Goal: Task Accomplishment & Management: Complete application form

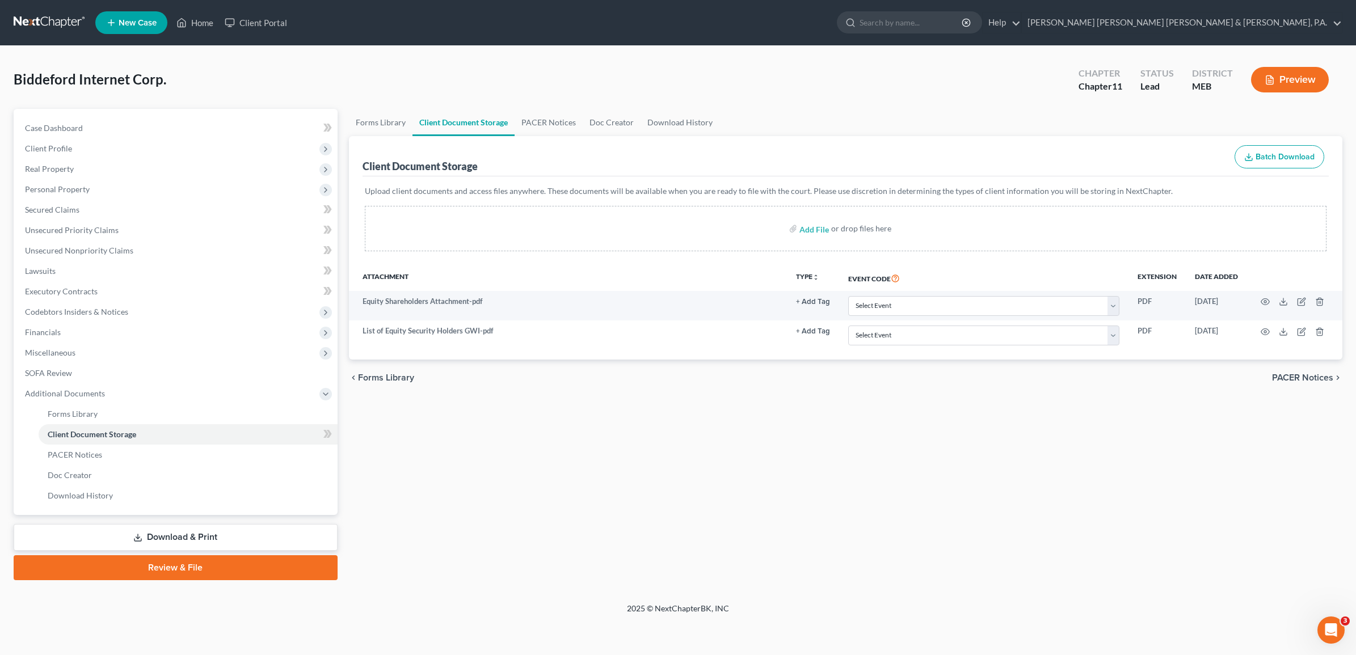
click at [108, 534] on link "Download & Print" at bounding box center [176, 537] width 324 height 27
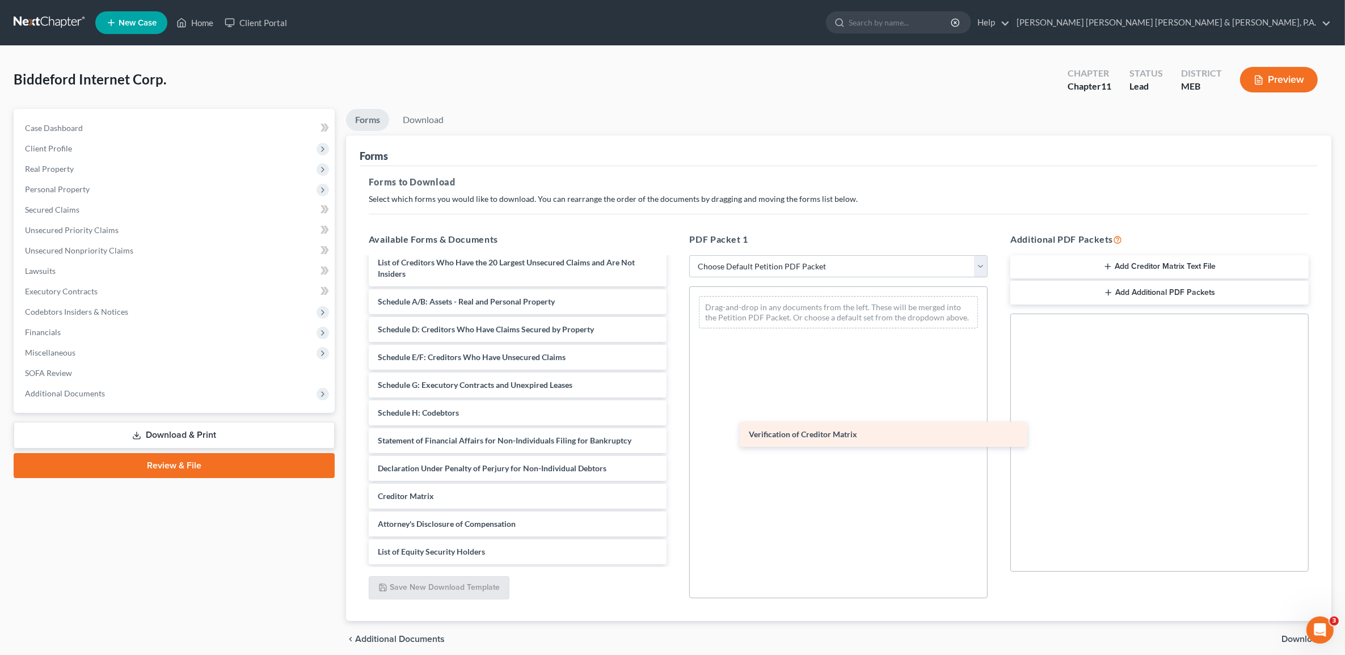
scroll to position [119, 0]
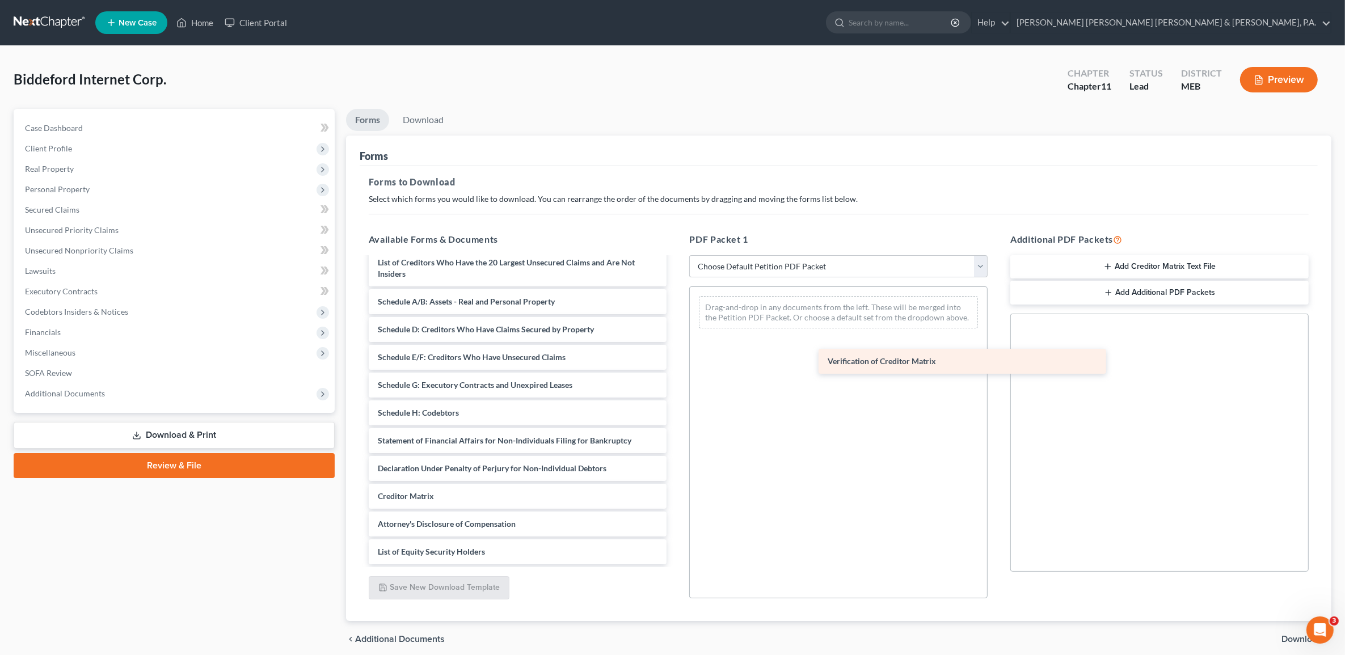
drag, startPoint x: 436, startPoint y: 501, endPoint x: 886, endPoint y: 361, distance: 471.0
click at [676, 361] on div "Verification of Creditor Matrix List of Equity Security Holders GWI-pdf Equity …" at bounding box center [518, 351] width 317 height 425
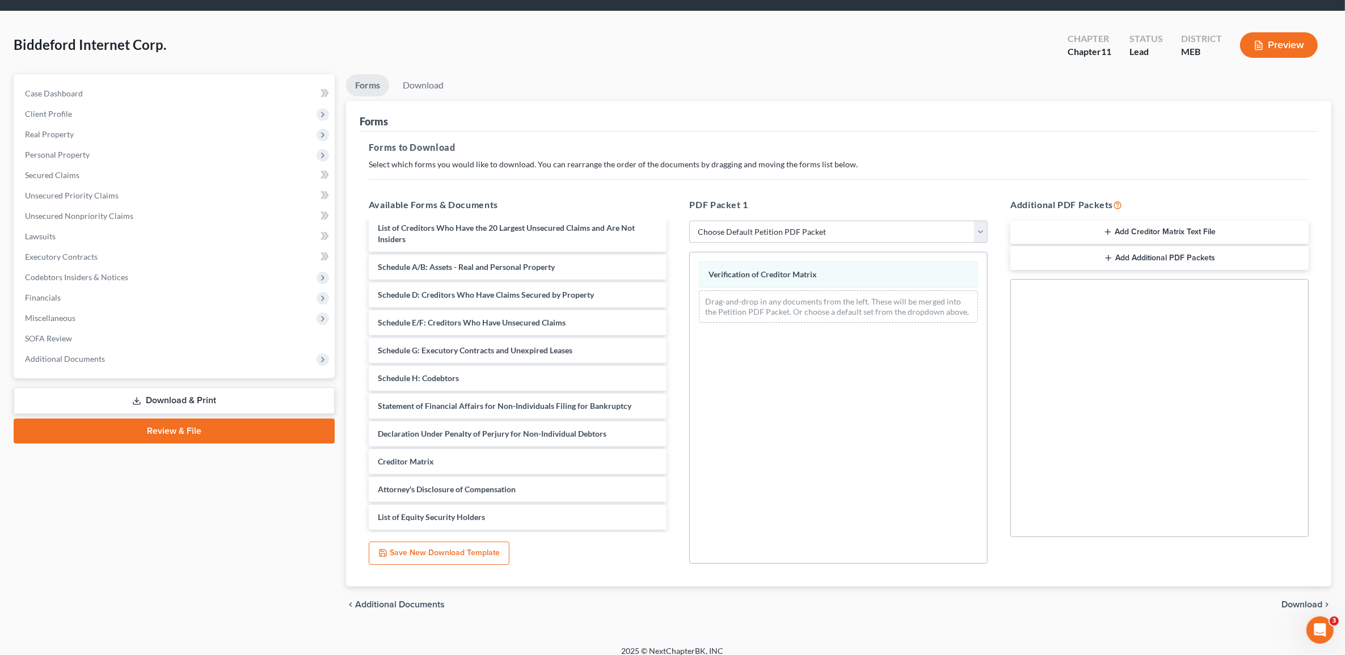
scroll to position [45, 0]
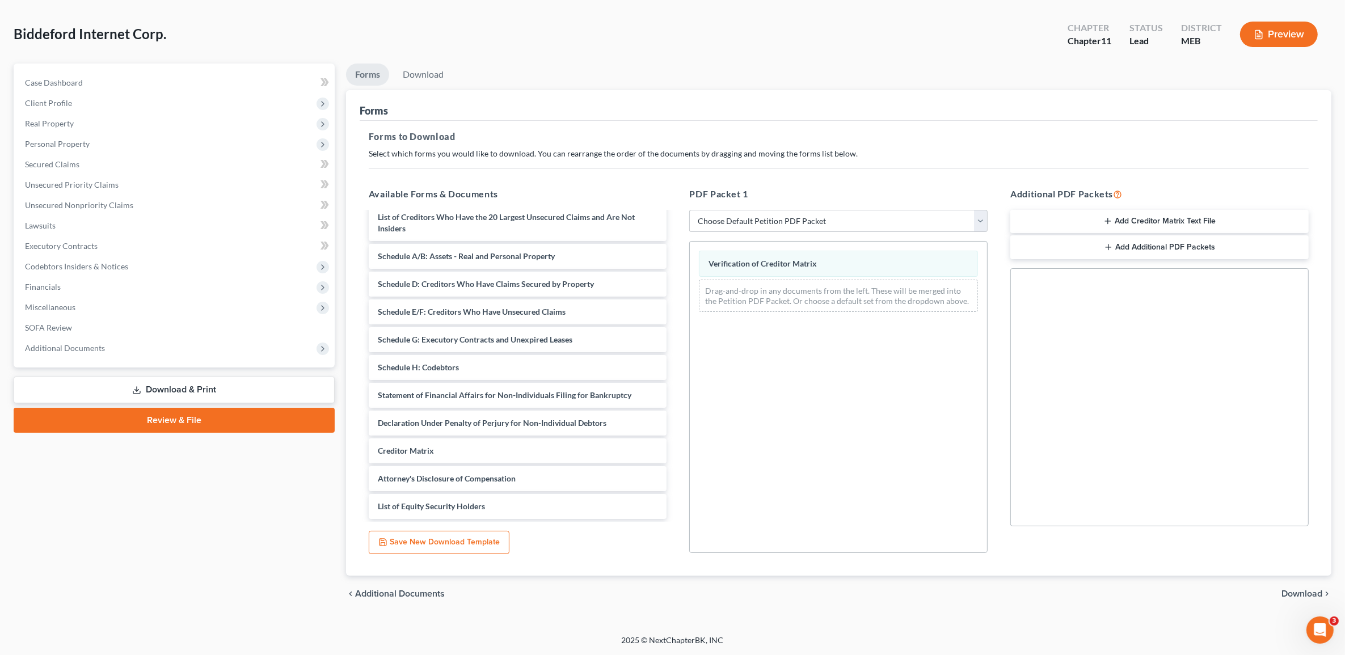
click at [1320, 597] on span "Download" at bounding box center [1302, 593] width 41 height 9
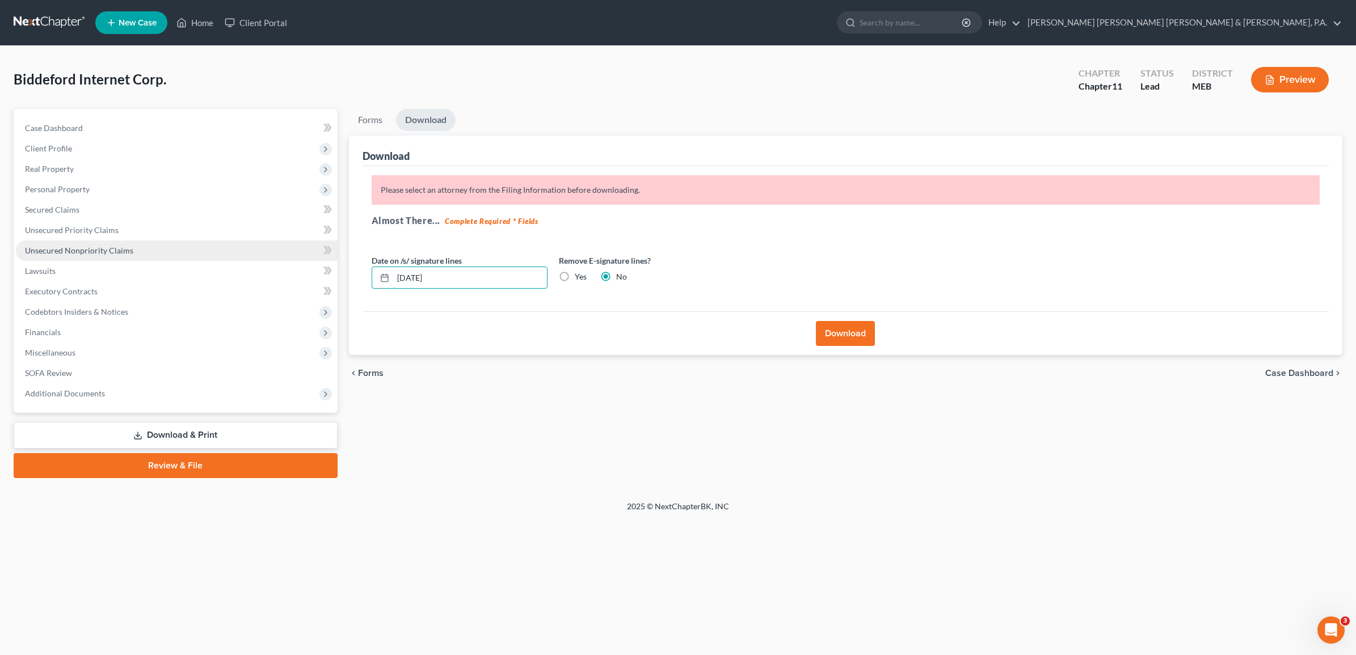
drag, startPoint x: 488, startPoint y: 281, endPoint x: 279, endPoint y: 256, distance: 211.4
click at [279, 256] on div "Petition Navigation Case Dashboard Payments Invoices Payments Payments Credit R…" at bounding box center [678, 293] width 1340 height 369
click at [575, 273] on label "Yes" at bounding box center [581, 276] width 12 height 11
click at [579, 273] on input "Yes" at bounding box center [582, 274] width 7 height 7
radio input "true"
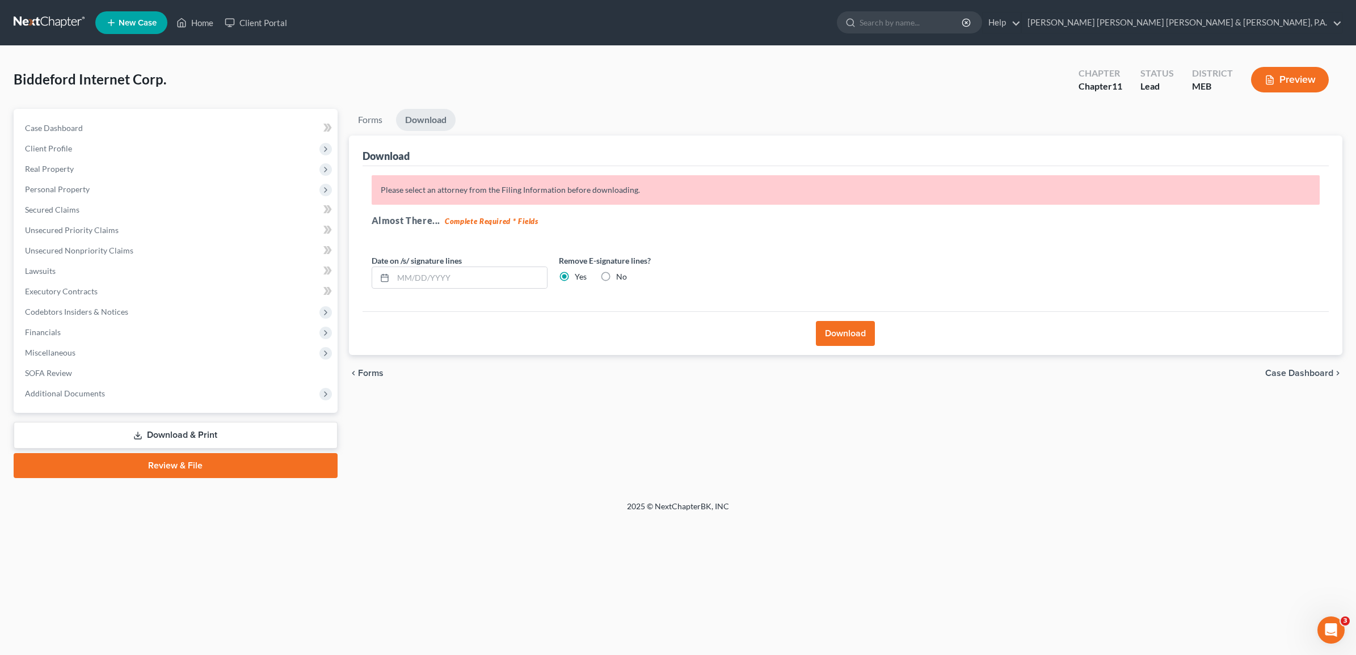
click at [835, 341] on button "Download" at bounding box center [845, 333] width 59 height 25
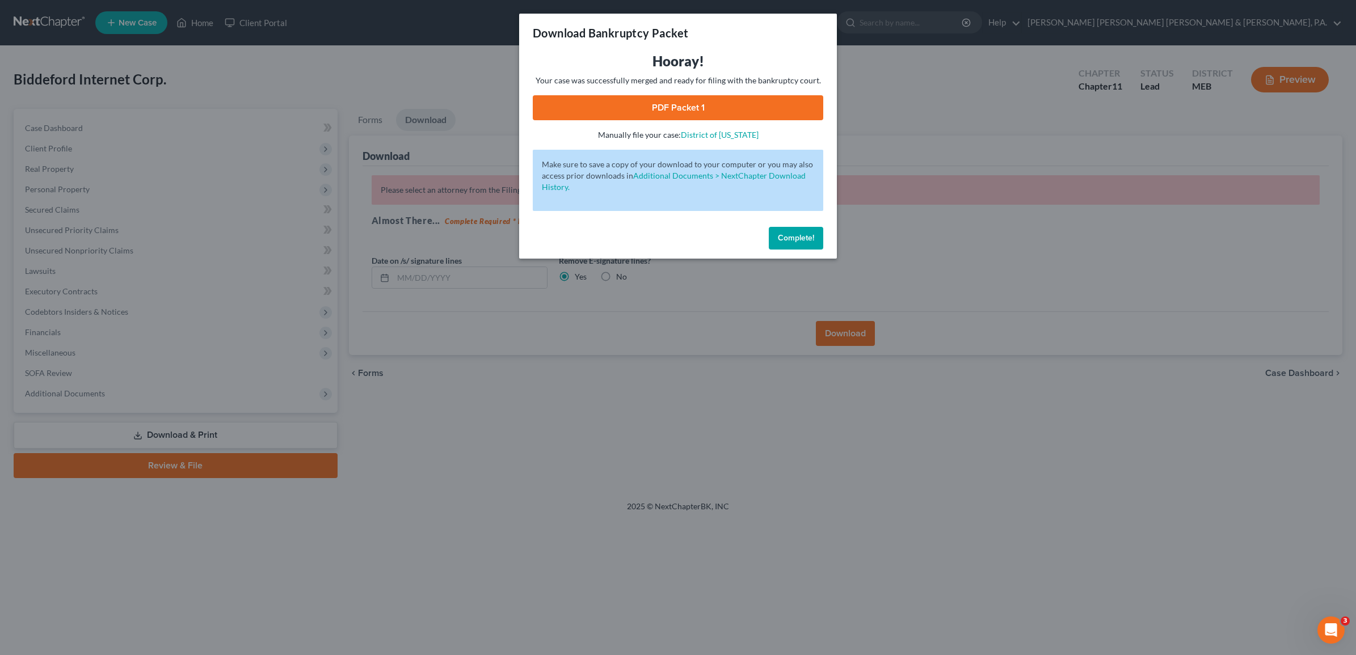
click at [661, 108] on link "PDF Packet 1" at bounding box center [678, 107] width 290 height 25
click at [793, 238] on span "Complete!" at bounding box center [796, 238] width 36 height 10
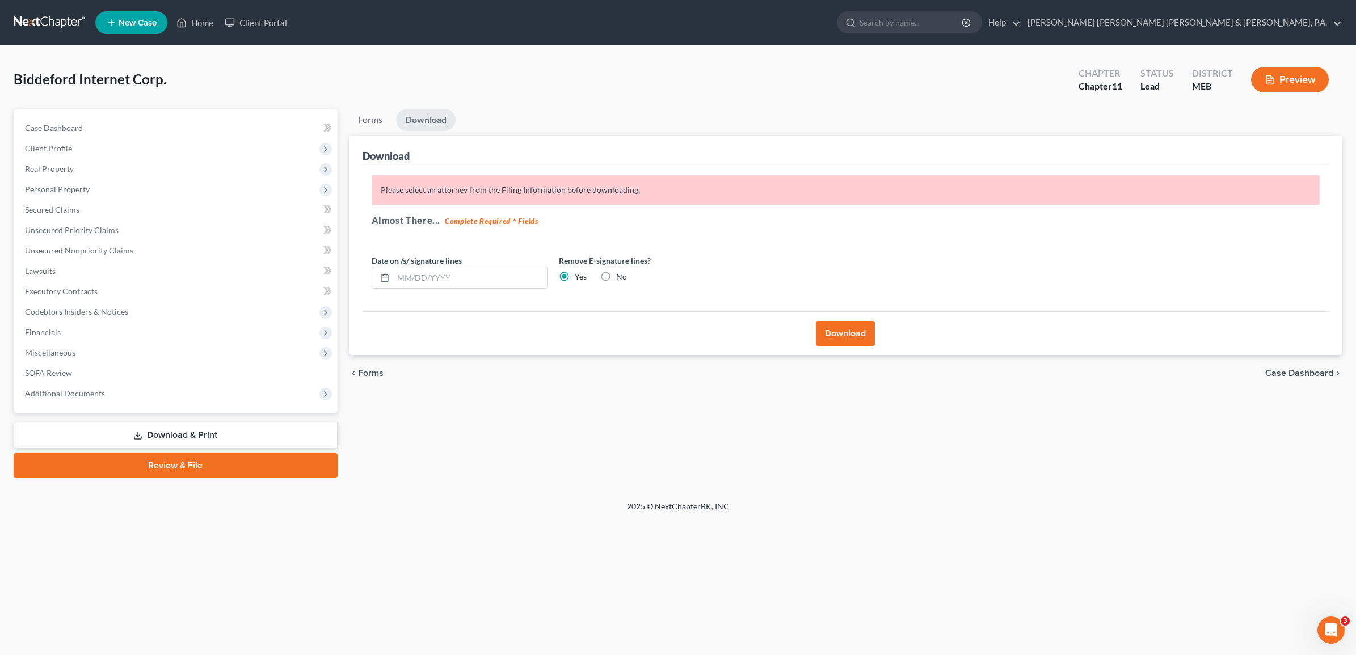
click at [160, 428] on link "Download & Print" at bounding box center [176, 435] width 324 height 27
click at [367, 120] on link "Forms" at bounding box center [370, 120] width 43 height 22
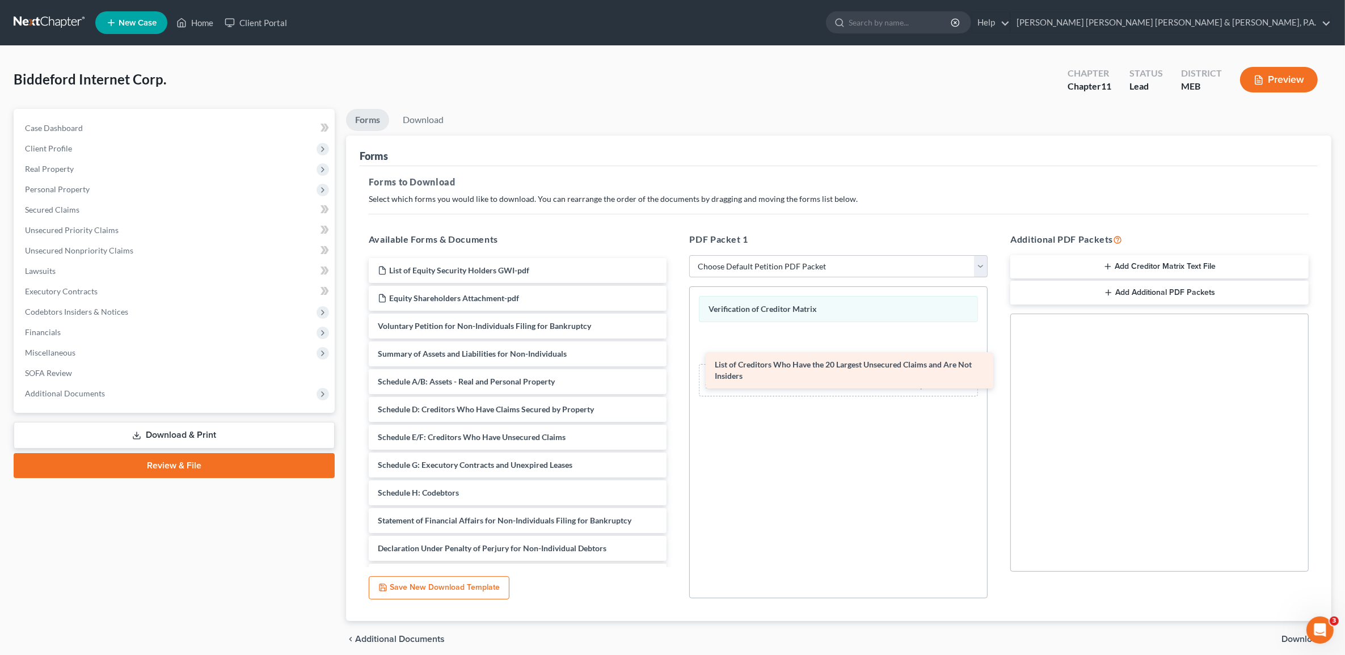
drag, startPoint x: 532, startPoint y: 389, endPoint x: 869, endPoint y: 372, distance: 337.4
click at [676, 372] on div "List of Creditors Who Have the 20 Largest Unsecured Claims and Are Not Insiders…" at bounding box center [518, 451] width 317 height 386
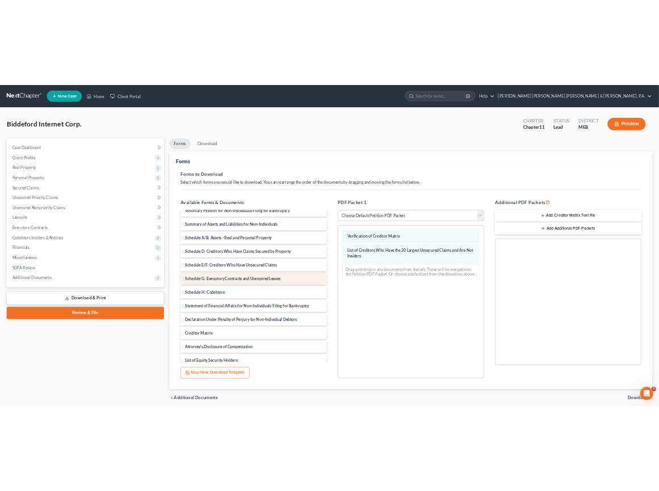
scroll to position [71, 0]
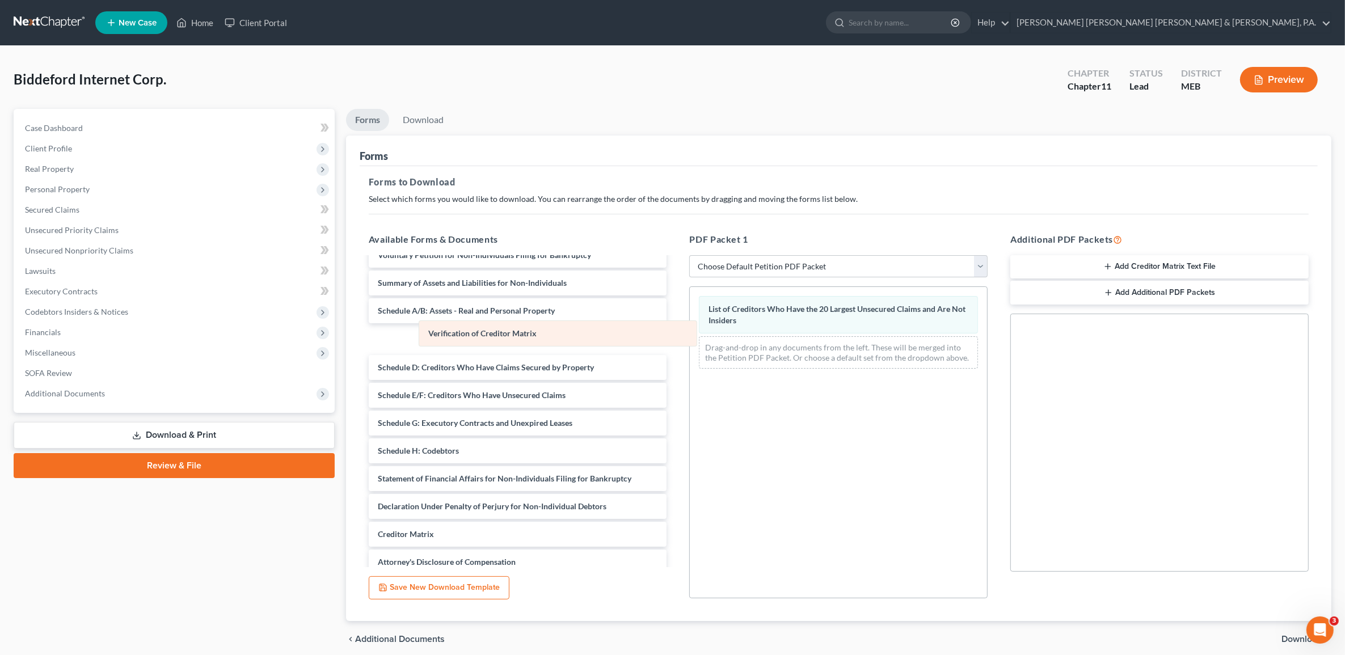
drag, startPoint x: 808, startPoint y: 305, endPoint x: 528, endPoint y: 329, distance: 281.8
click at [690, 329] on div "Verification of Creditor Matrix Verification of Creditor Matrix List of Credito…" at bounding box center [838, 332] width 297 height 91
click at [1285, 639] on span "Download" at bounding box center [1302, 639] width 41 height 9
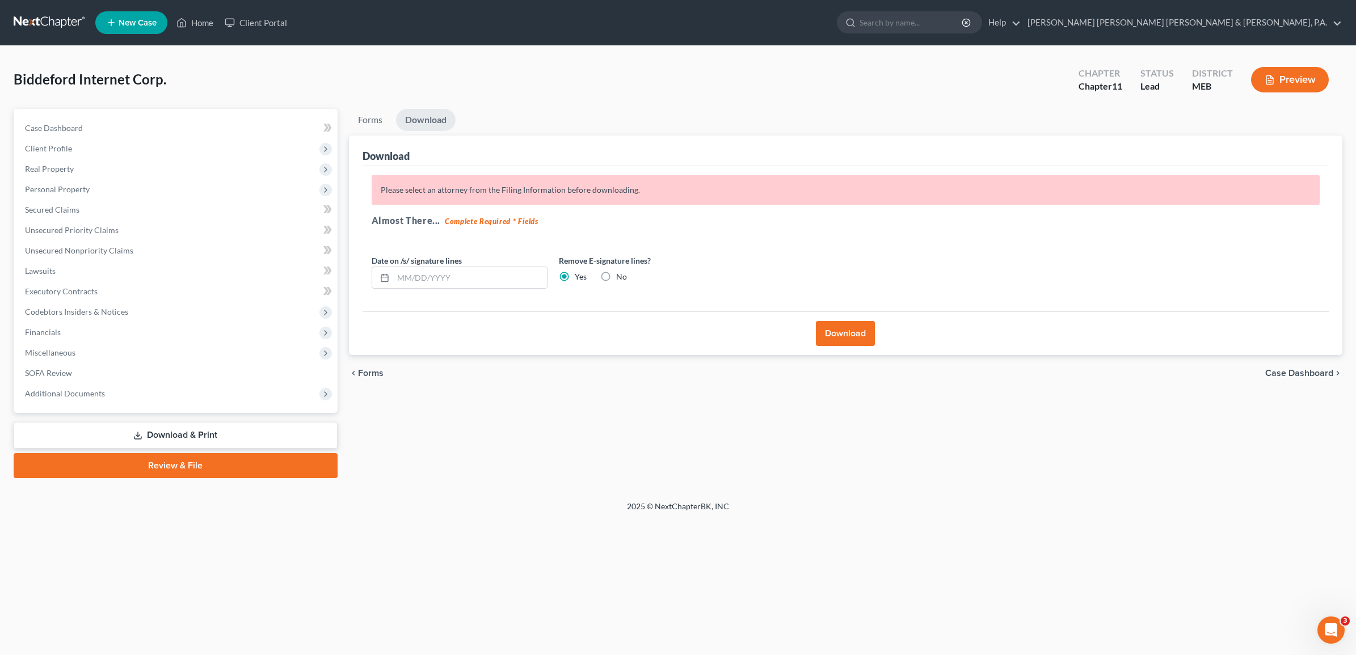
click at [616, 273] on label "No" at bounding box center [621, 276] width 11 height 11
click at [621, 273] on input "No" at bounding box center [624, 274] width 7 height 7
radio input "true"
radio input "false"
click at [849, 335] on button "Download" at bounding box center [845, 333] width 59 height 25
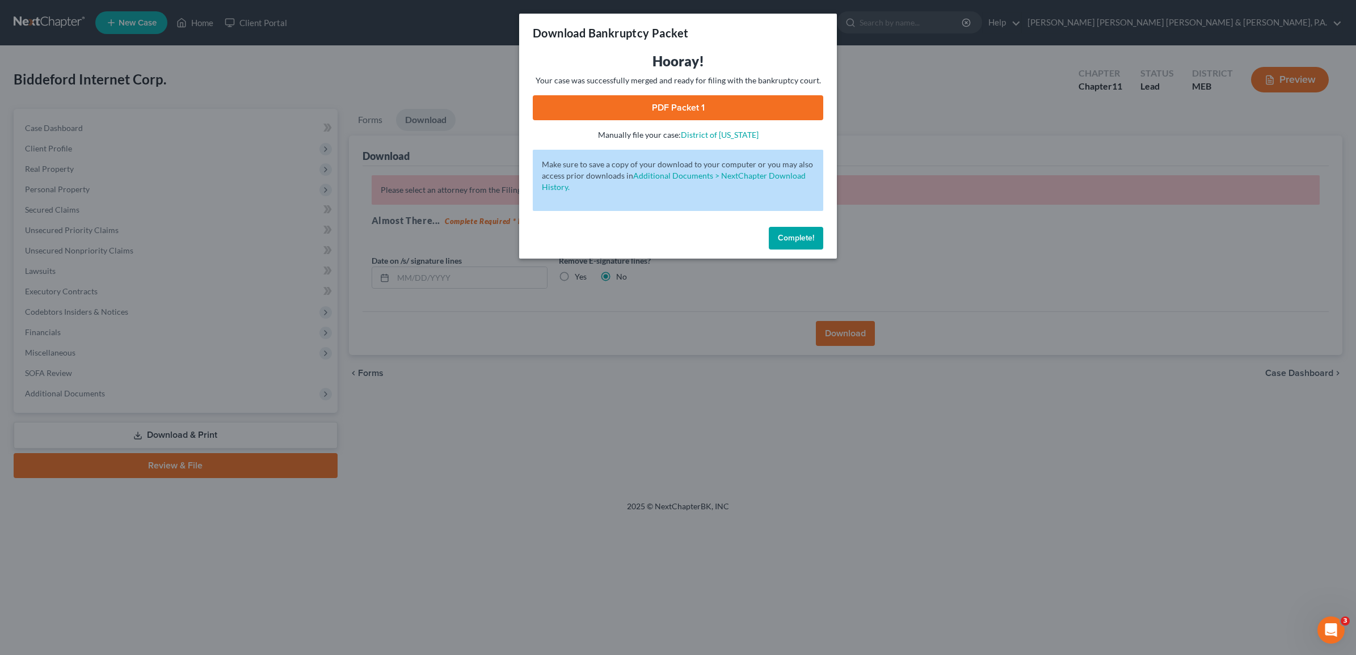
click at [688, 103] on link "PDF Packet 1" at bounding box center [678, 107] width 290 height 25
click at [778, 235] on span "Complete!" at bounding box center [796, 238] width 36 height 10
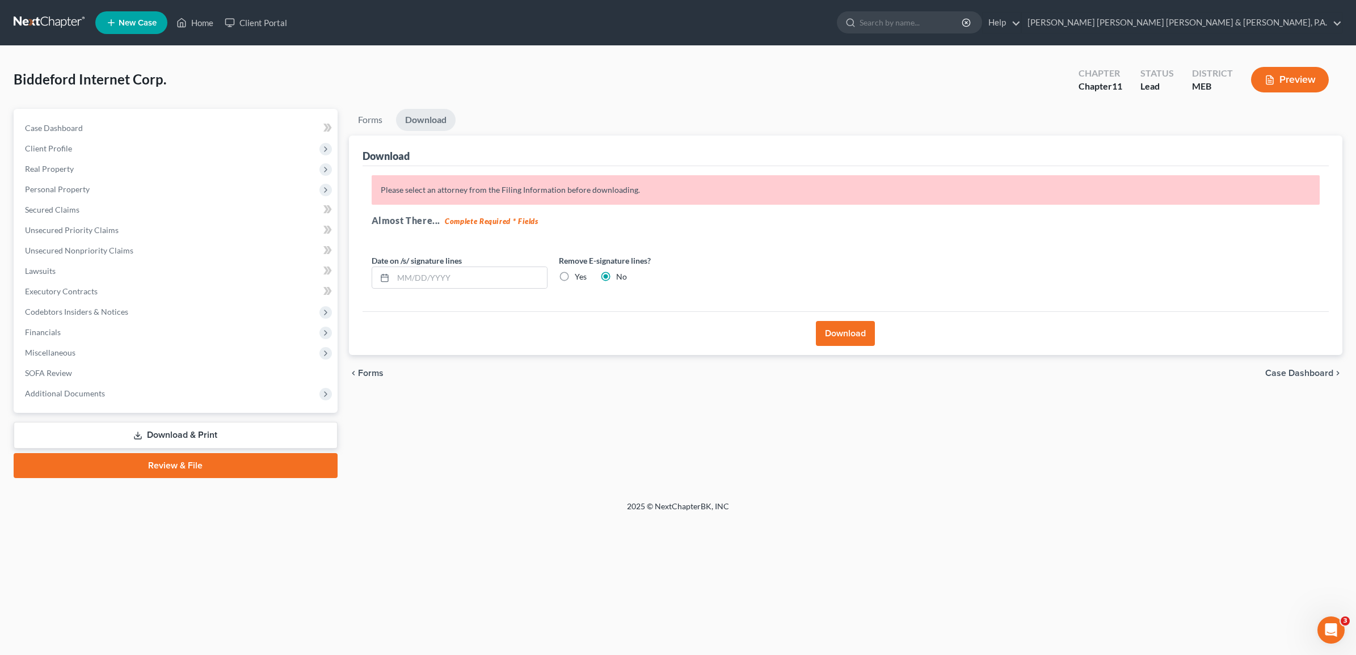
click at [507, 532] on div "Home New Case Client Portal Bernstein Shur Sawyer & Nelson, P.A. kflynn@bernste…" at bounding box center [678, 327] width 1356 height 655
click at [186, 183] on span "Personal Property" at bounding box center [177, 189] width 322 height 20
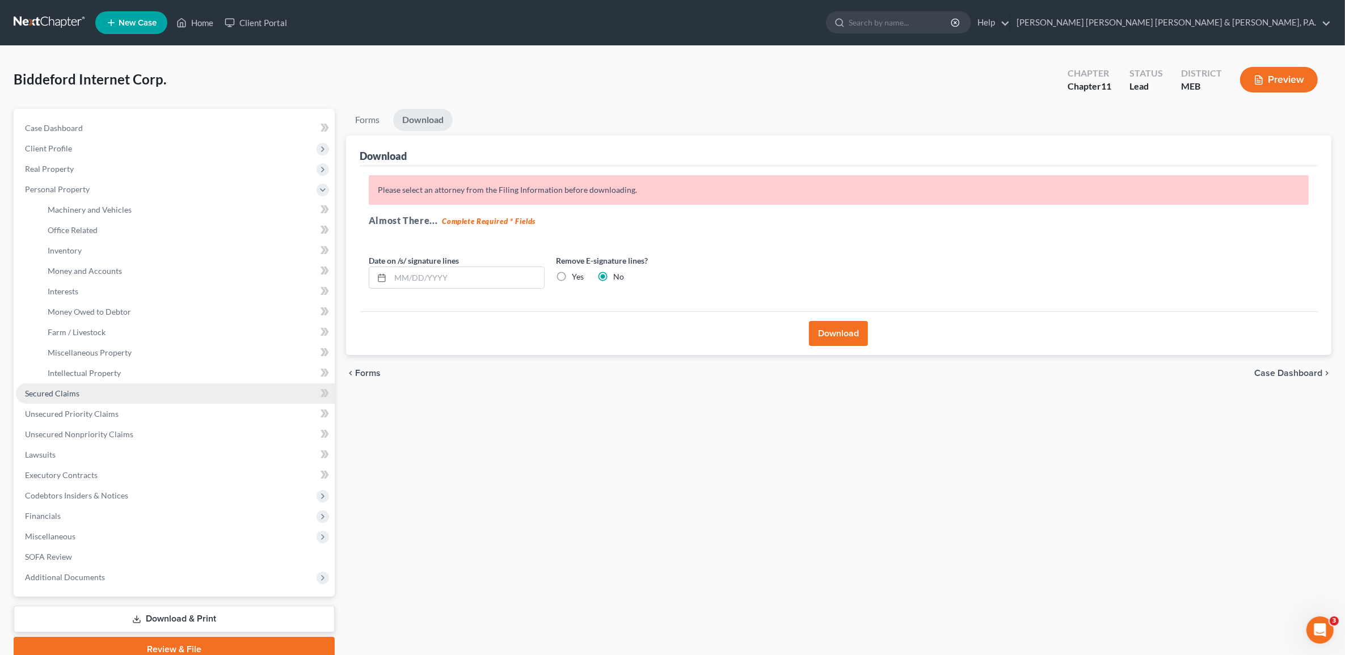
click at [151, 396] on link "Secured Claims" at bounding box center [175, 394] width 319 height 20
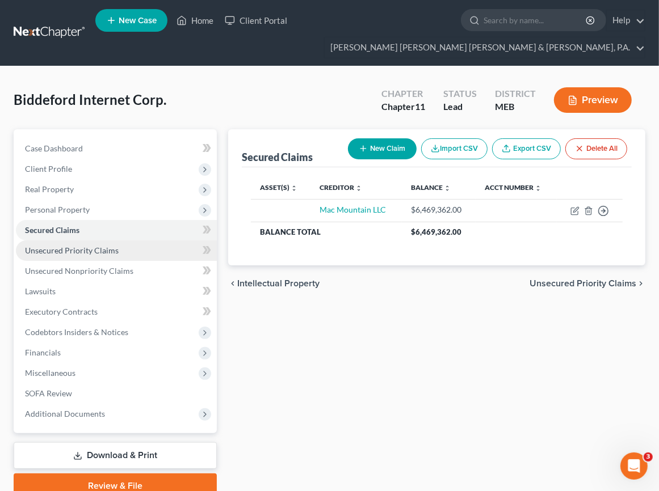
click at [64, 246] on span "Unsecured Priority Claims" at bounding box center [72, 251] width 94 height 10
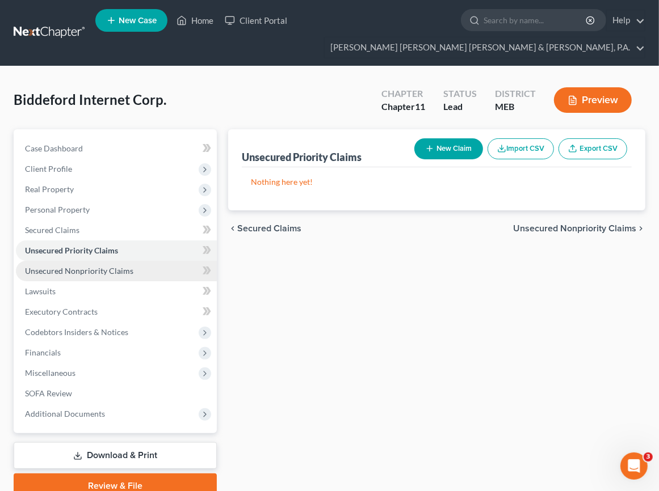
click at [95, 266] on span "Unsecured Nonpriority Claims" at bounding box center [79, 271] width 108 height 10
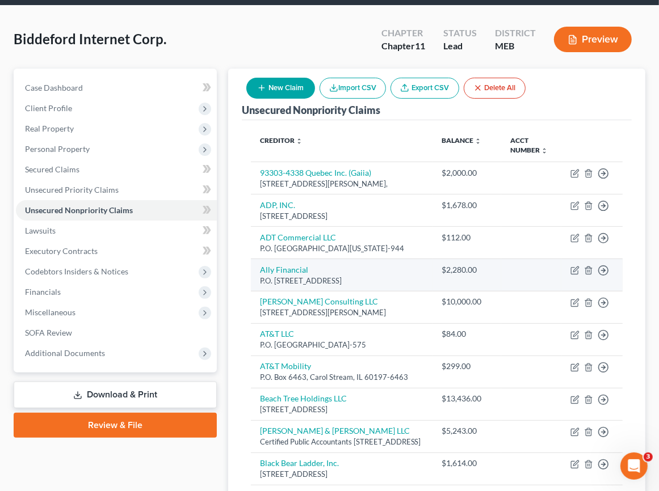
scroll to position [71, 0]
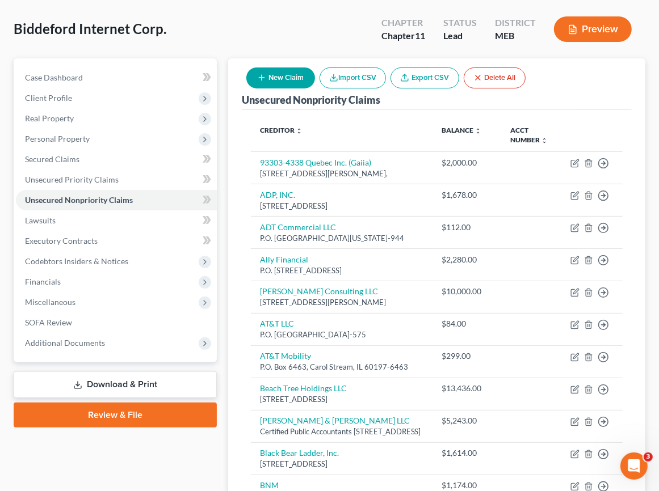
click at [285, 68] on button "New Claim" at bounding box center [280, 78] width 69 height 21
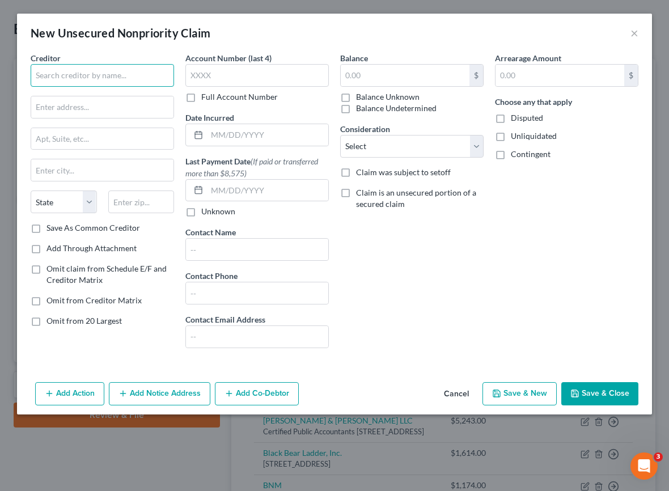
click at [108, 75] on input "text" at bounding box center [103, 75] width 144 height 23
click at [94, 82] on input "Mac Mountain" at bounding box center [103, 75] width 144 height 23
type input "Mac Mountain LLC"
click at [356, 94] on label "Balance Unknown" at bounding box center [388, 96] width 64 height 11
click at [361, 94] on input "Balance Unknown" at bounding box center [364, 94] width 7 height 7
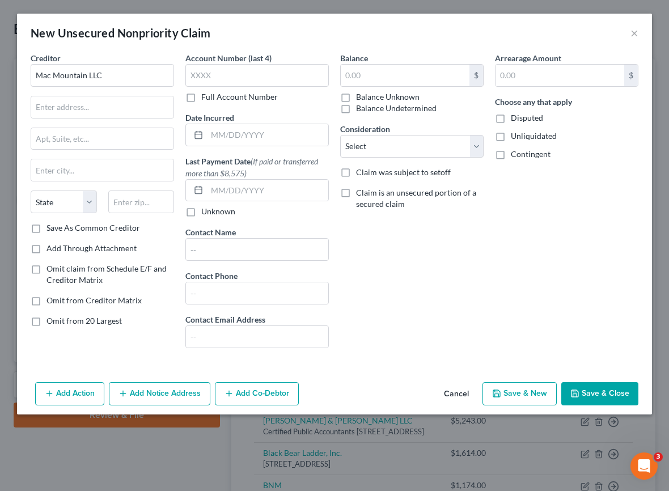
checkbox input "true"
type input "0.00"
click at [356, 189] on label "Claim is an unsecured portion of a secured claim" at bounding box center [420, 198] width 128 height 23
click at [361, 189] on input "Claim is an unsecured portion of a secured claim" at bounding box center [364, 190] width 7 height 7
checkbox input "true"
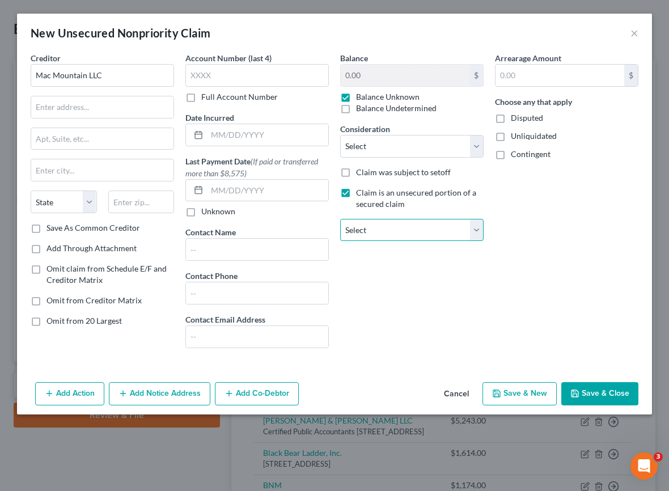
click at [447, 223] on select "Select Mac Mountain LLC" at bounding box center [412, 230] width 144 height 23
select select "0"
click at [340, 219] on select "Select Mac Mountain LLC" at bounding box center [412, 230] width 144 height 23
click at [425, 290] on div "Balance 0.00 $ Balance Unknown Balance Undetermined 0.00 $ Balance Unknown Cons…" at bounding box center [412, 204] width 155 height 305
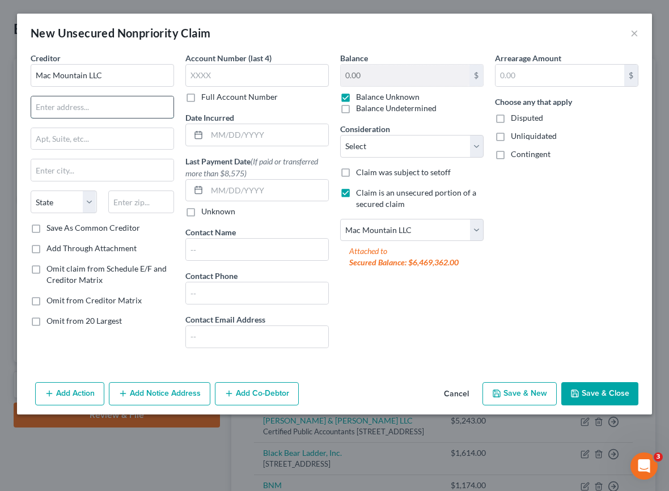
click at [89, 106] on input "text" at bounding box center [102, 107] width 142 height 22
click at [583, 398] on button "Save & Close" at bounding box center [600, 394] width 77 height 24
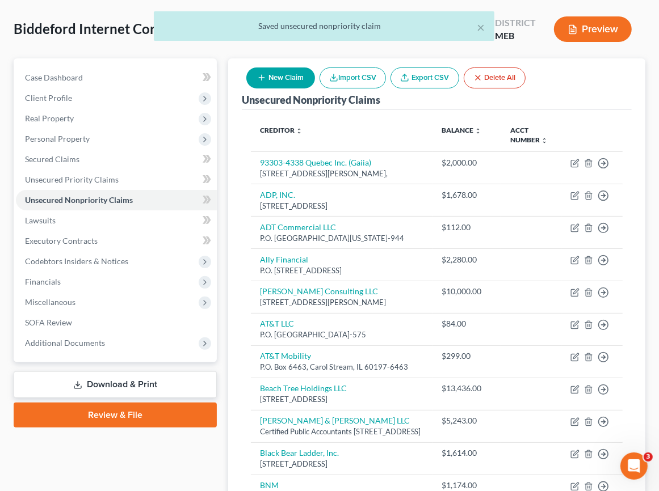
click at [86, 372] on link "Download & Print" at bounding box center [115, 385] width 203 height 27
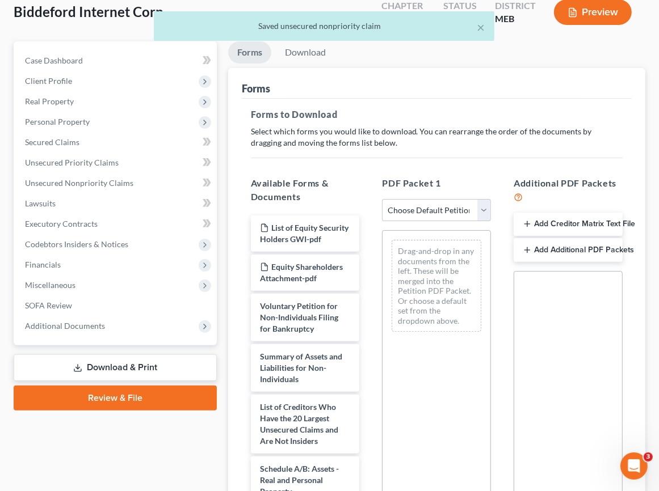
scroll to position [142, 0]
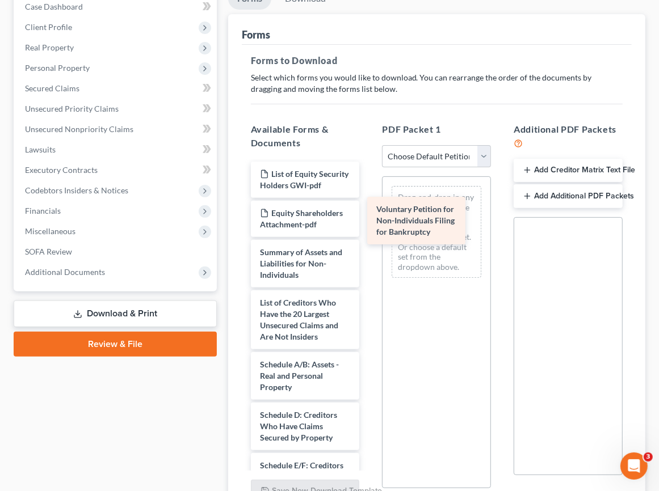
drag, startPoint x: 322, startPoint y: 276, endPoint x: 438, endPoint y: 231, distance: 124.6
click at [369, 231] on div "Voluntary Petition for Non-Individuals Filing for Bankruptcy List of Equity Sec…" at bounding box center [305, 499] width 127 height 675
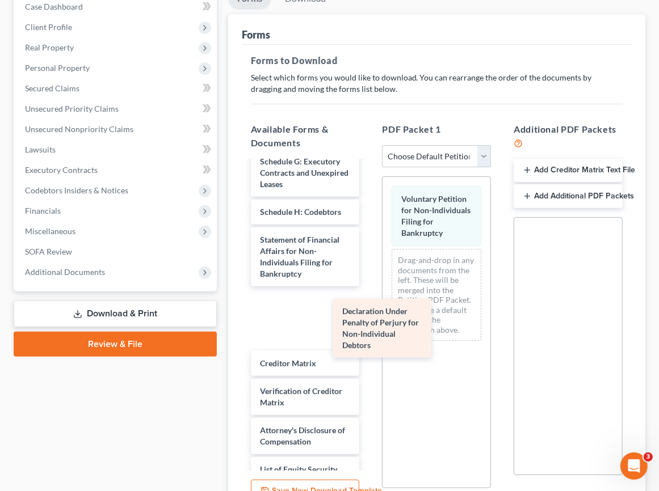
scroll to position [352, 0]
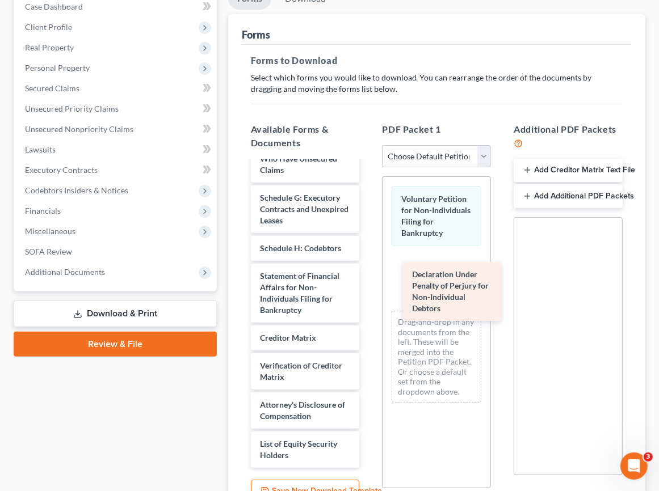
drag, startPoint x: 305, startPoint y: 324, endPoint x: 457, endPoint y: 284, distance: 157.3
click at [369, 284] on div "Declaration Under Penalty of Perjury for Non-Individual Debtors List of Equity …" at bounding box center [305, 155] width 127 height 625
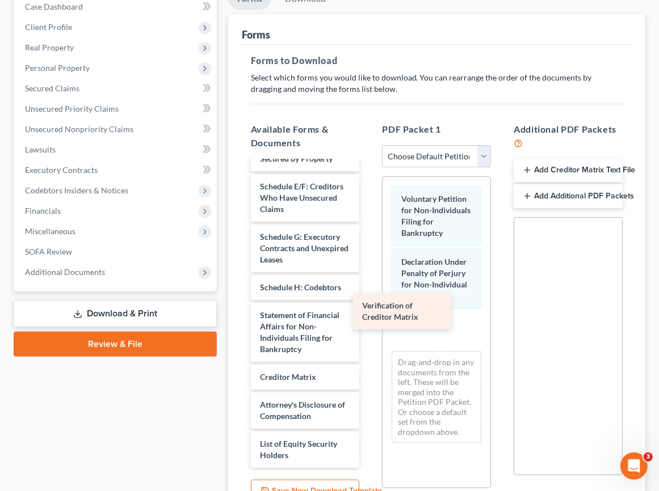
scroll to position [313, 0]
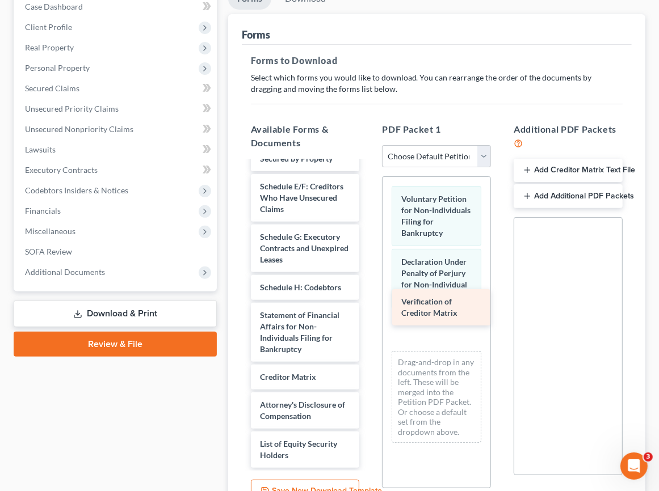
drag, startPoint x: 300, startPoint y: 352, endPoint x: 441, endPoint y: 309, distance: 147.7
click at [369, 309] on div "Verification of Creditor Matrix List of Equity Security Holders GWI-pdf Equity …" at bounding box center [305, 175] width 127 height 585
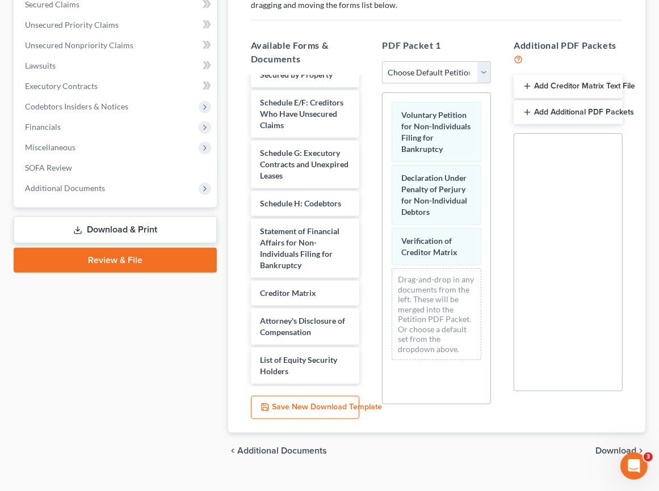
click at [619, 446] on span "Download" at bounding box center [615, 450] width 41 height 9
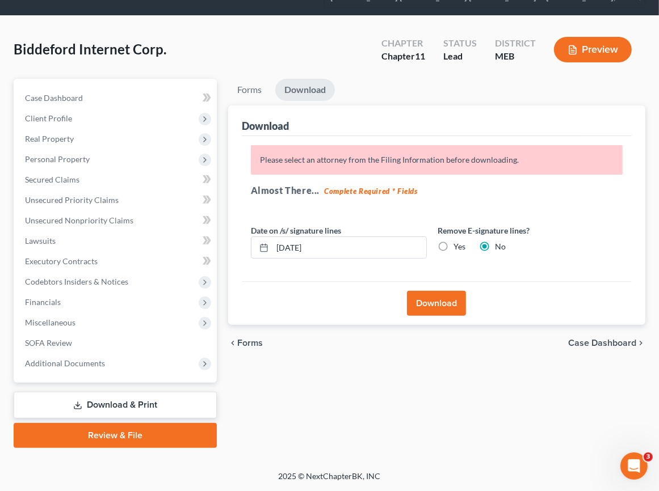
scroll to position [29, 0]
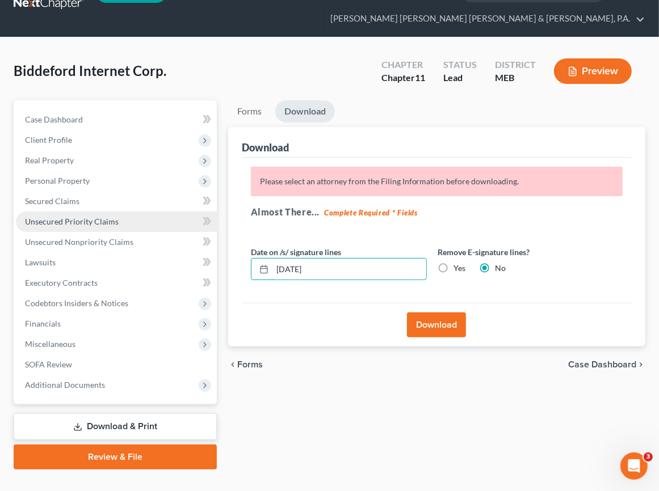
drag, startPoint x: 347, startPoint y: 241, endPoint x: 83, endPoint y: 210, distance: 265.1
click at [84, 210] on div "Petition Navigation Case Dashboard Payments Invoices Payments Payments Credit R…" at bounding box center [329, 284] width 643 height 369
click at [454, 263] on label "Yes" at bounding box center [460, 268] width 12 height 11
click at [458, 263] on input "Yes" at bounding box center [461, 266] width 7 height 7
radio input "true"
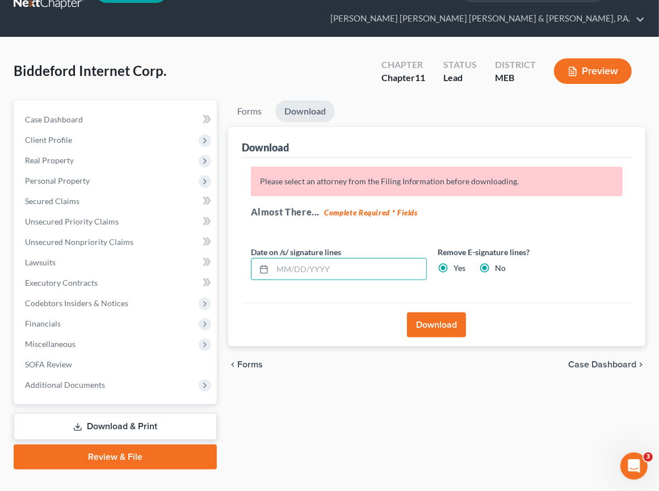
radio input "false"
click at [436, 313] on button "Download" at bounding box center [436, 325] width 59 height 25
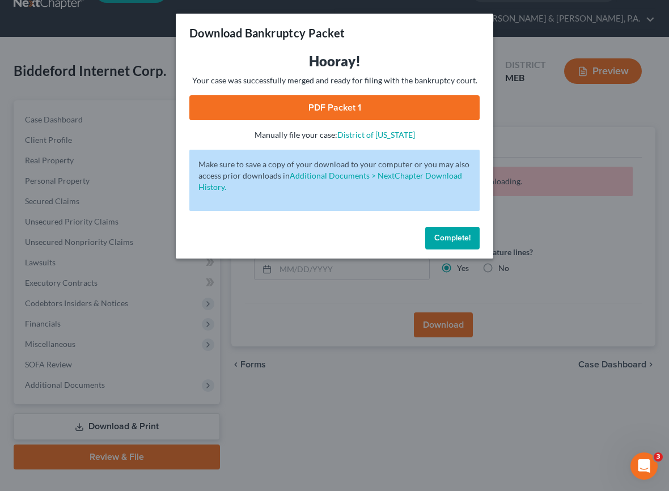
click at [325, 106] on link "PDF Packet 1" at bounding box center [334, 107] width 290 height 25
click at [452, 231] on button "Complete!" at bounding box center [452, 238] width 54 height 23
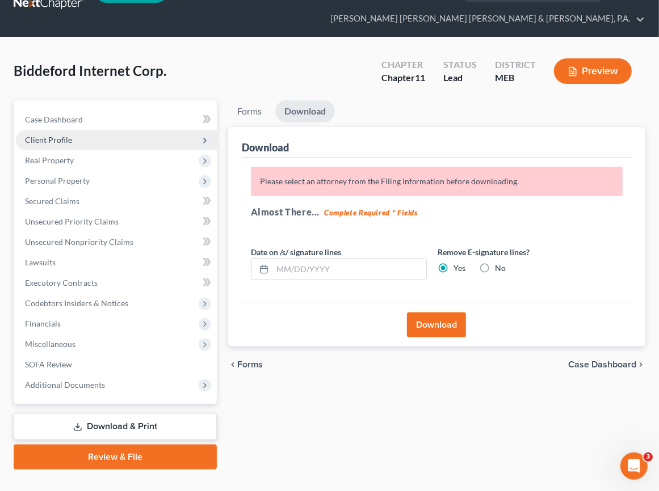
click at [64, 135] on span "Client Profile" at bounding box center [48, 140] width 47 height 10
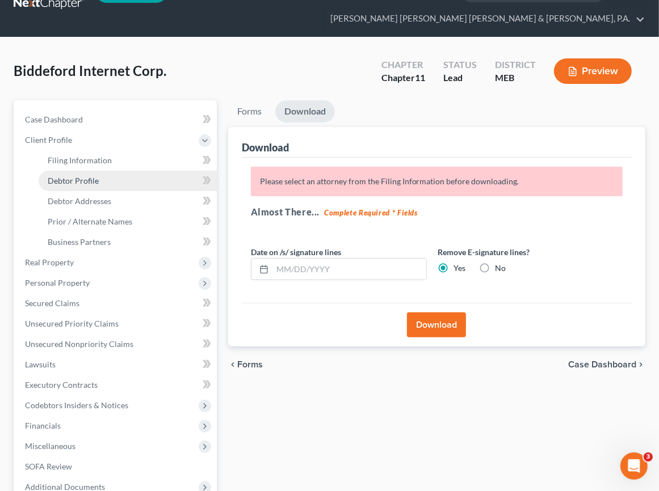
click at [100, 171] on link "Debtor Profile" at bounding box center [128, 181] width 178 height 20
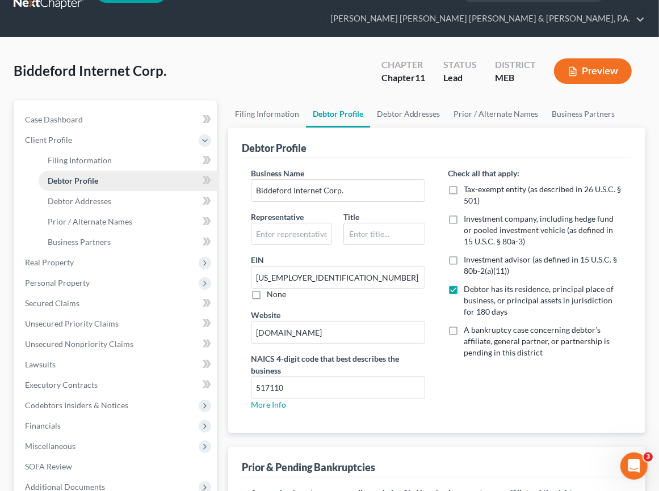
radio input "true"
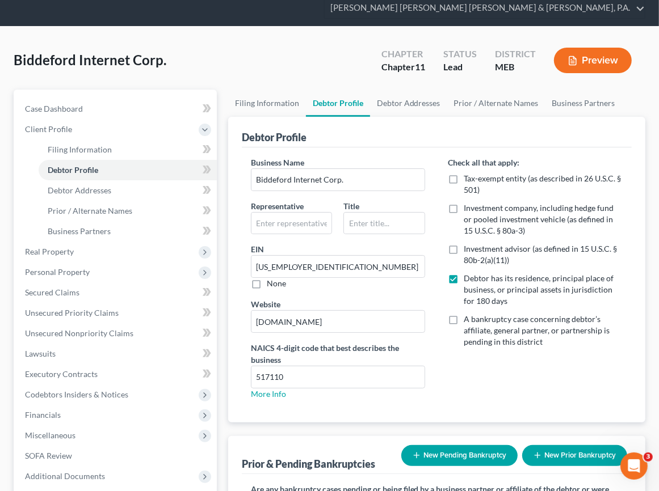
scroll to position [208, 0]
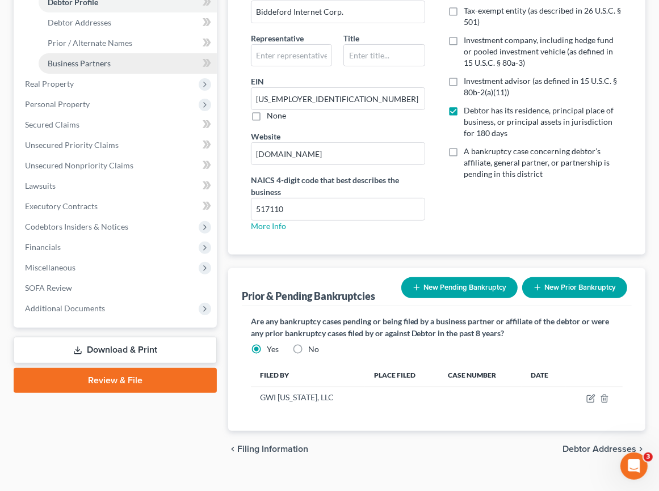
click at [97, 58] on span "Business Partners" at bounding box center [79, 63] width 63 height 10
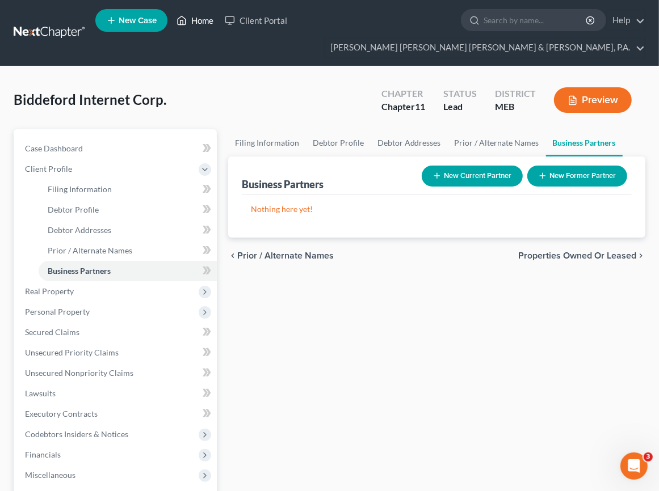
click at [195, 15] on link "Home" at bounding box center [195, 20] width 48 height 20
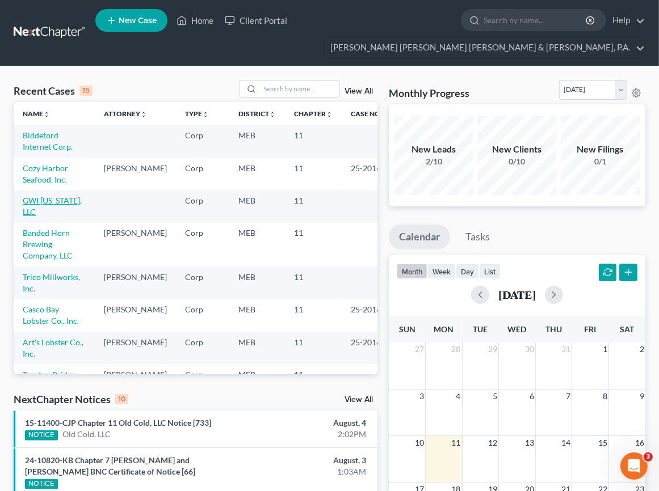
click at [47, 196] on link "GWI [US_STATE], LLC" at bounding box center [52, 206] width 59 height 21
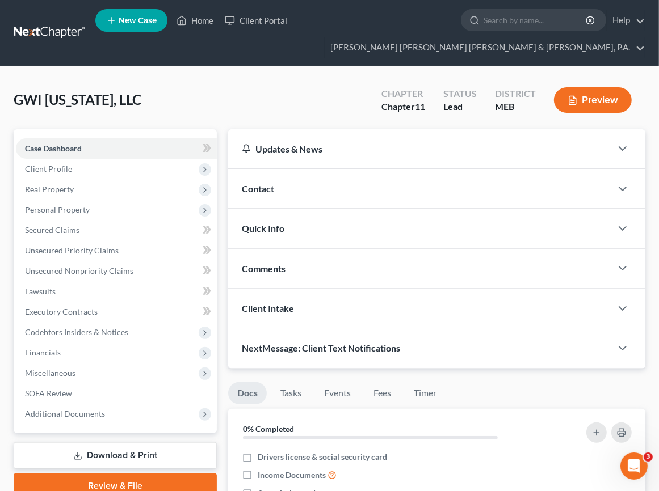
click at [95, 443] on link "Download & Print" at bounding box center [115, 456] width 203 height 27
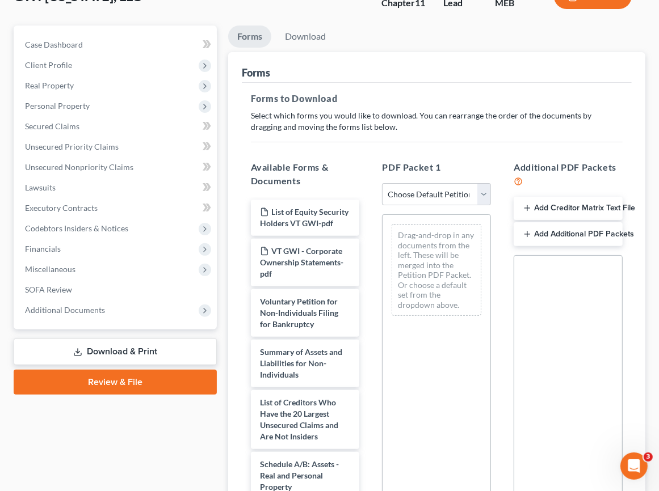
scroll to position [142, 0]
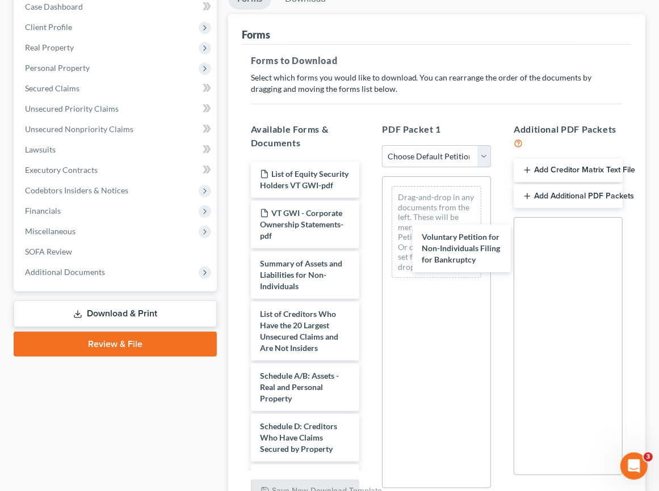
drag, startPoint x: 285, startPoint y: 268, endPoint x: 419, endPoint y: 256, distance: 133.8
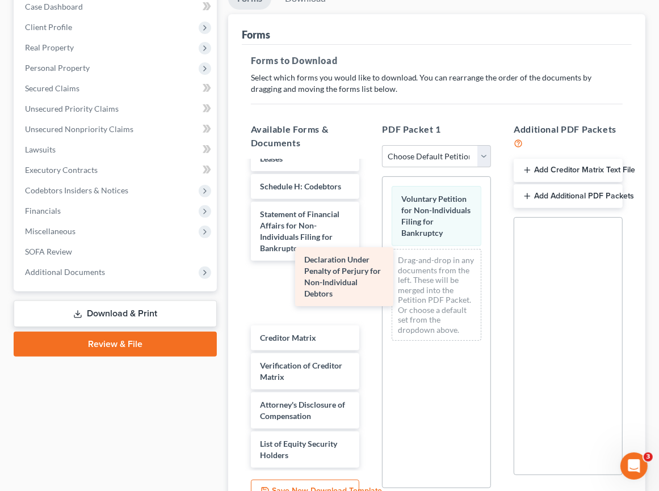
scroll to position [352, 0]
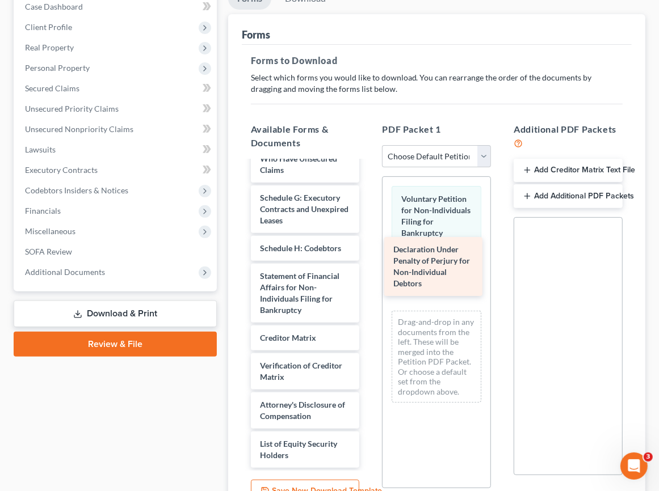
drag, startPoint x: 301, startPoint y: 269, endPoint x: 434, endPoint y: 264, distance: 133.4
click at [369, 264] on div "Declaration Under Penalty of Perjury for Non-Individual Debtors List of Equity …" at bounding box center [305, 150] width 127 height 636
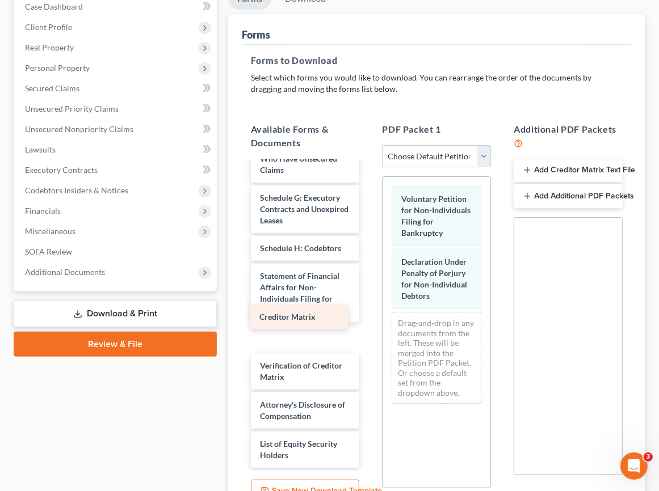
scroll to position [324, 0]
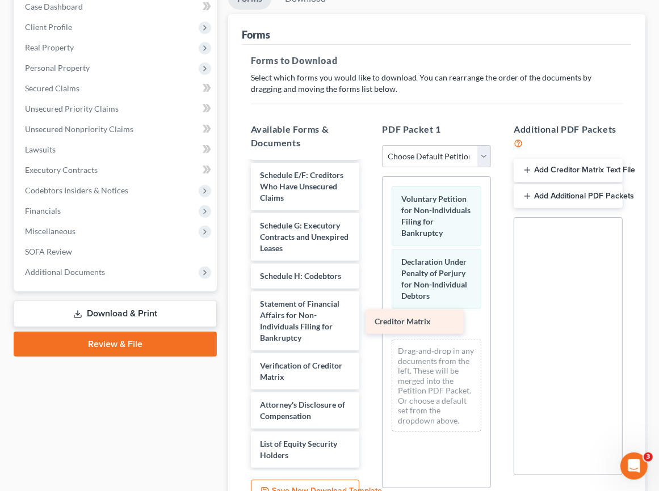
drag, startPoint x: 311, startPoint y: 318, endPoint x: 428, endPoint y: 321, distance: 117.5
click at [369, 321] on div "Creditor Matrix List of Equity Security Holders VT GWI-pdf VT GWI - Corporate O…" at bounding box center [305, 164] width 127 height 608
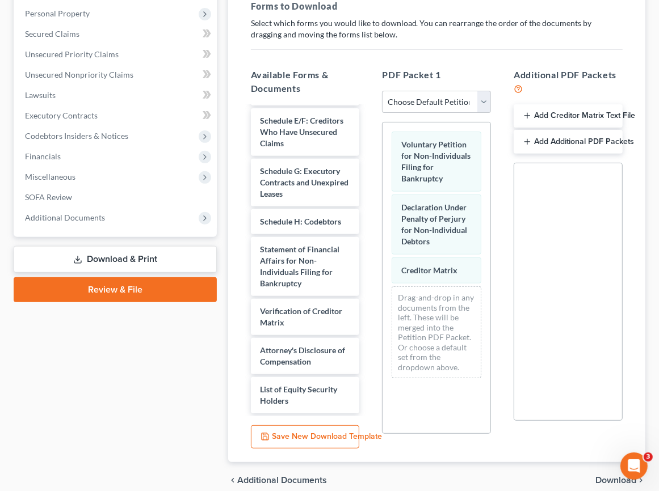
scroll to position [226, 0]
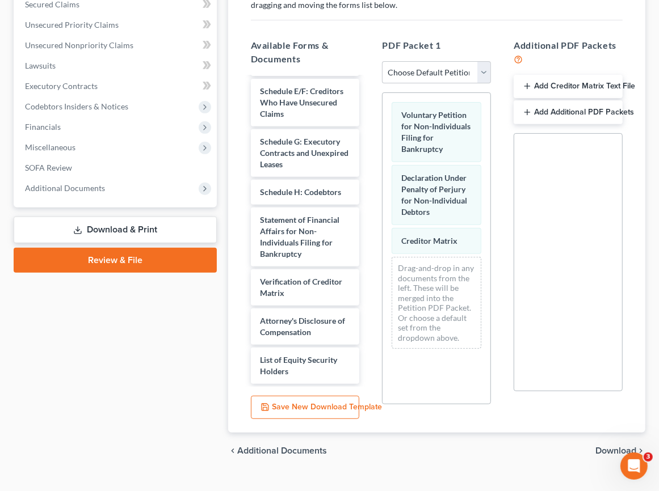
click at [610, 446] on span "Download" at bounding box center [615, 450] width 41 height 9
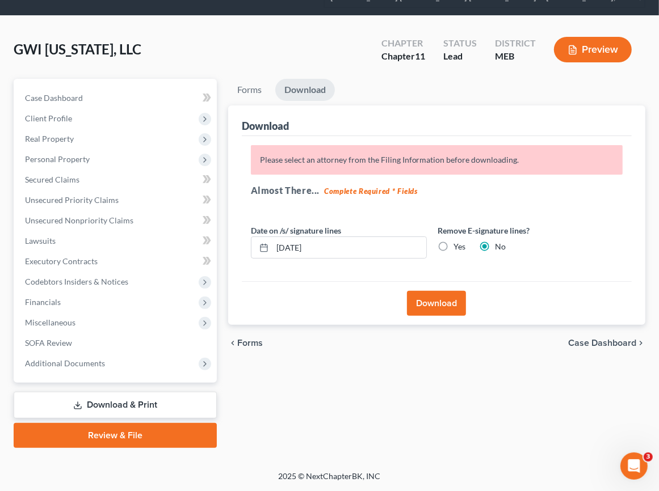
scroll to position [29, 0]
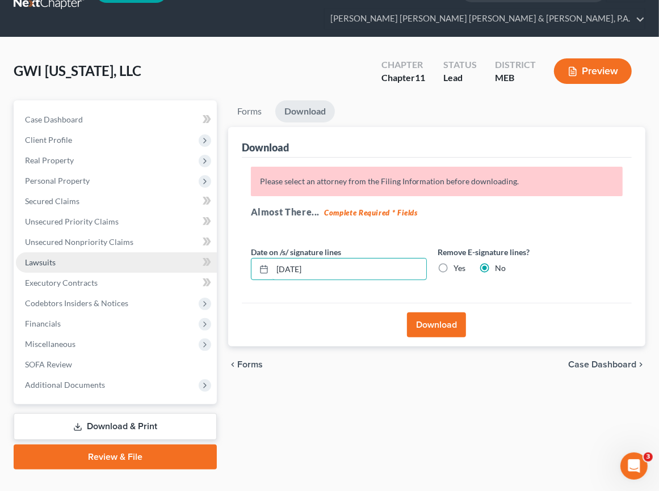
drag, startPoint x: 346, startPoint y: 257, endPoint x: 116, endPoint y: 231, distance: 231.2
click at [124, 235] on div "Petition Navigation Case Dashboard Payments Invoices Payments Payments Credit R…" at bounding box center [329, 284] width 643 height 369
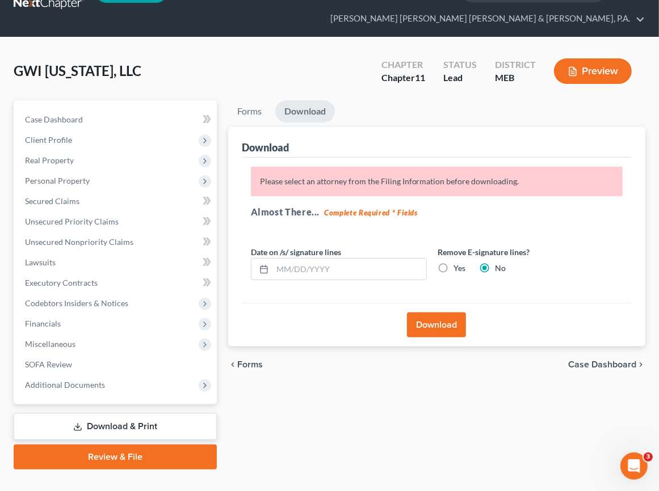
click at [454, 263] on label "Yes" at bounding box center [460, 268] width 12 height 11
click at [458, 263] on input "Yes" at bounding box center [461, 266] width 7 height 7
radio input "true"
click at [441, 321] on div "Download" at bounding box center [437, 325] width 390 height 44
click at [445, 313] on button "Download" at bounding box center [436, 325] width 59 height 25
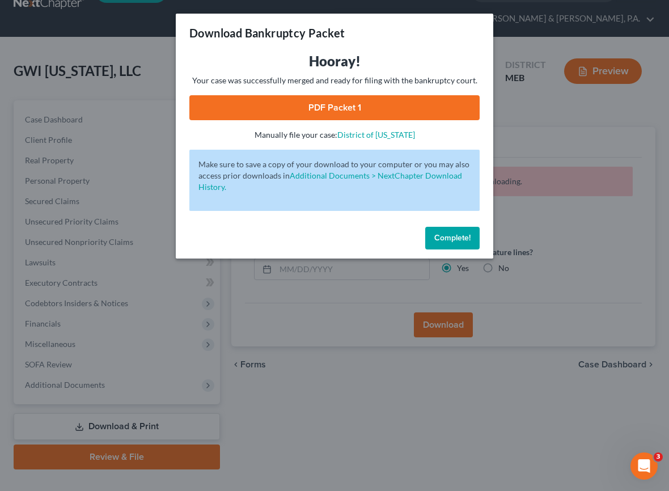
click at [315, 100] on link "PDF Packet 1" at bounding box center [334, 107] width 290 height 25
click at [461, 225] on div "Complete!" at bounding box center [335, 240] width 318 height 36
click at [461, 236] on span "Complete!" at bounding box center [453, 238] width 36 height 10
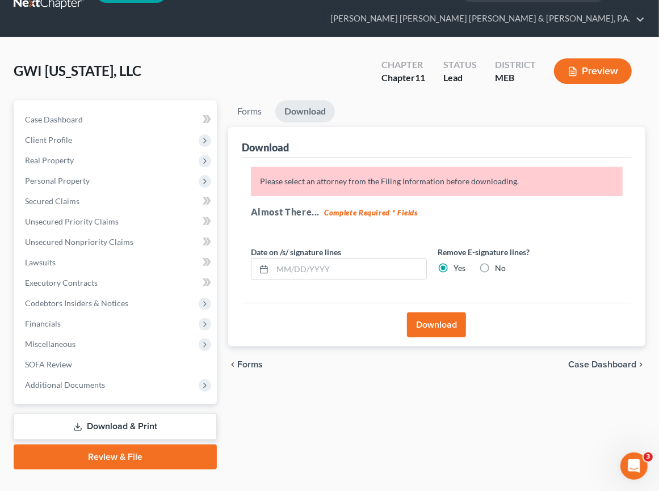
drag, startPoint x: 111, startPoint y: 406, endPoint x: 106, endPoint y: 397, distance: 9.9
click at [111, 414] on link "Download & Print" at bounding box center [115, 427] width 203 height 27
click at [120, 414] on link "Download & Print" at bounding box center [115, 427] width 203 height 27
click at [495, 263] on label "No" at bounding box center [500, 268] width 11 height 11
click at [500, 263] on input "No" at bounding box center [503, 266] width 7 height 7
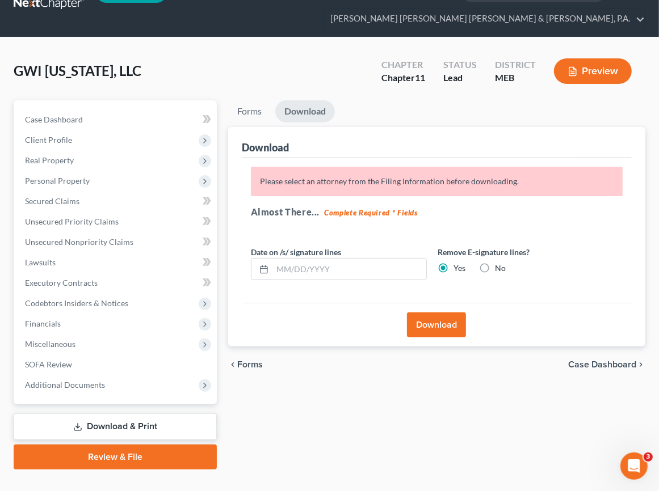
radio input "true"
click at [454, 263] on label "Yes" at bounding box center [460, 268] width 12 height 11
click at [458, 263] on input "Yes" at bounding box center [461, 266] width 7 height 7
radio input "true"
radio input "false"
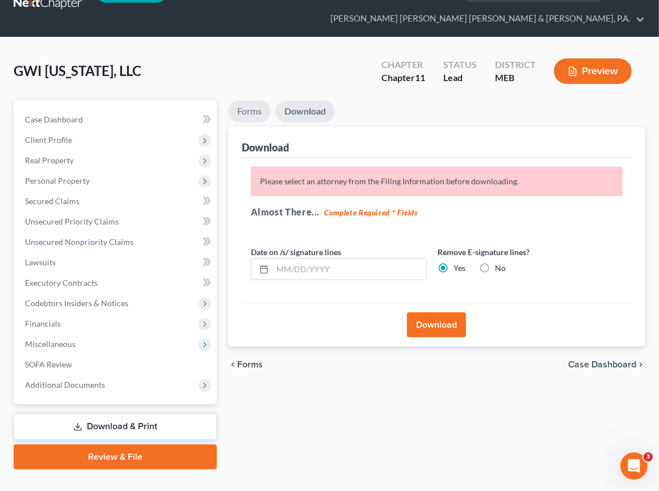
click at [239, 100] on link "Forms" at bounding box center [249, 111] width 43 height 22
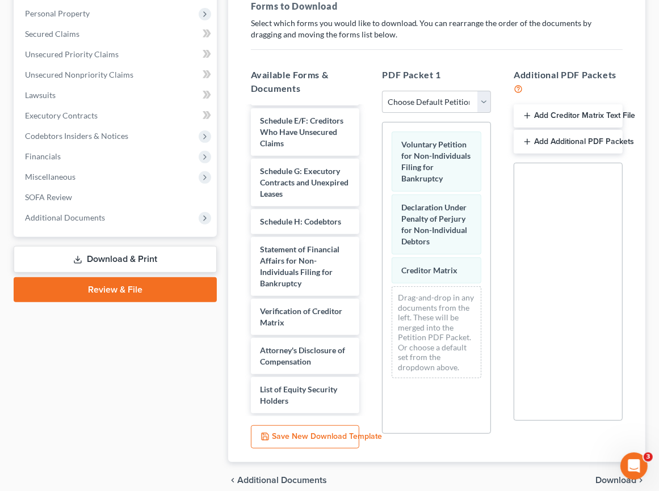
scroll to position [213, 0]
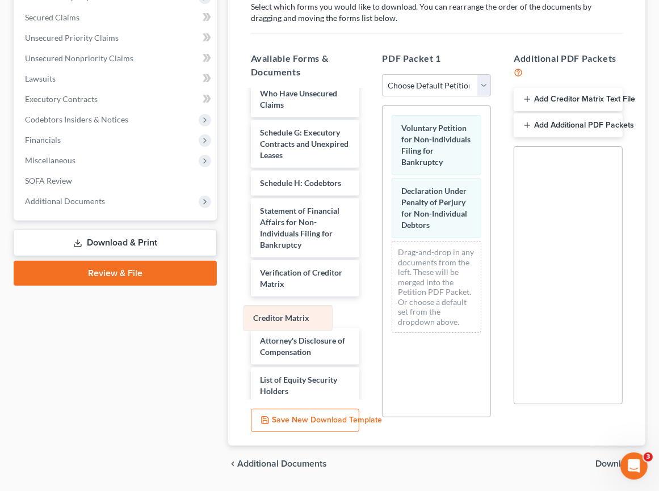
drag, startPoint x: 438, startPoint y: 230, endPoint x: 297, endPoint y: 308, distance: 161.5
click at [382, 308] on div "Creditor Matrix Voluntary Petition for Non-Individuals Filing for Bankruptcy De…" at bounding box center [436, 224] width 108 height 236
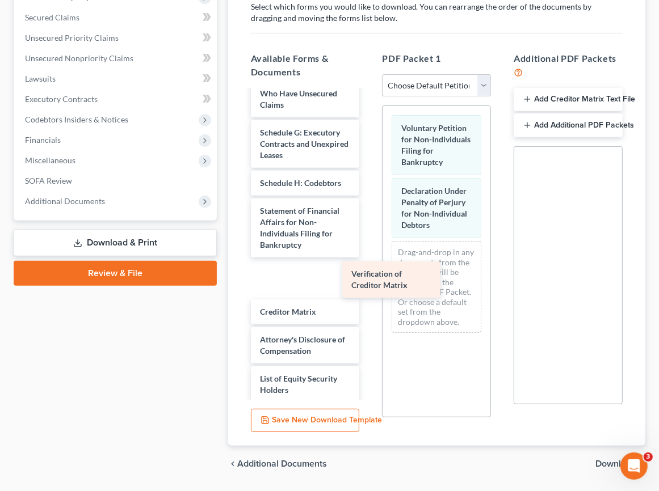
scroll to position [313, 0]
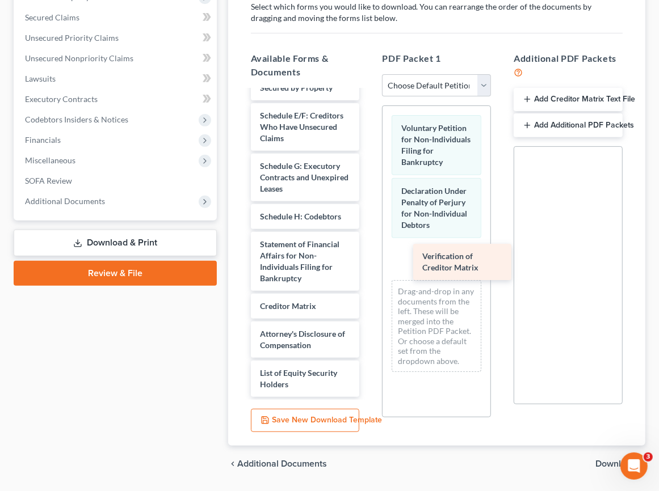
drag, startPoint x: 288, startPoint y: 276, endPoint x: 450, endPoint y: 255, distance: 163.5
click at [369, 255] on div "Verification of Creditor Matrix List of Equity Security Holders VT GWI-pdf VT G…" at bounding box center [305, 98] width 127 height 597
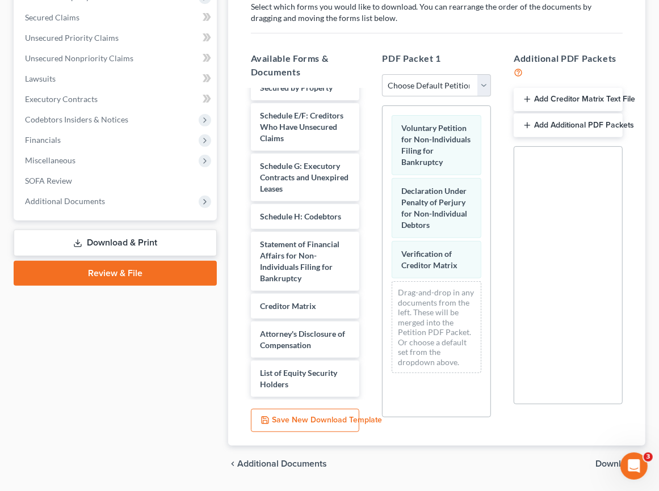
click at [616, 460] on span "Download" at bounding box center [615, 464] width 41 height 9
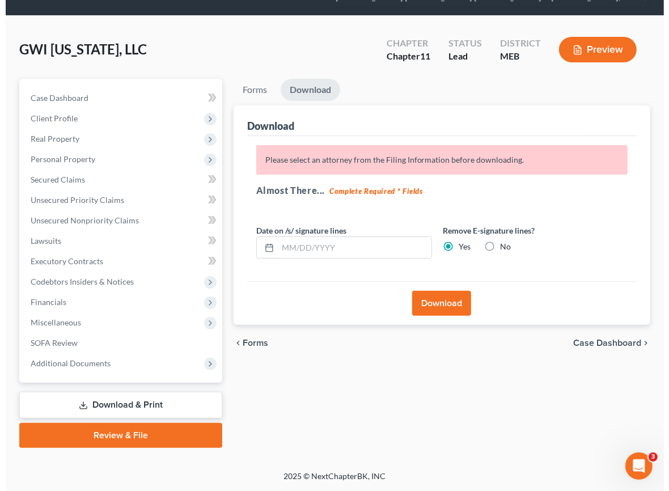
scroll to position [29, 0]
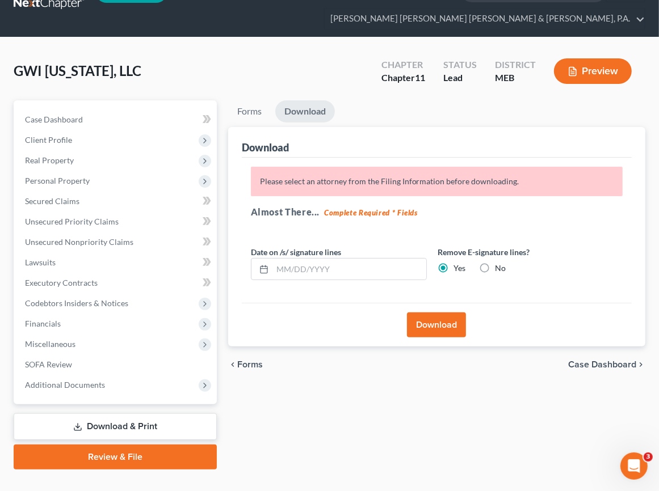
click at [441, 313] on button "Download" at bounding box center [436, 325] width 59 height 25
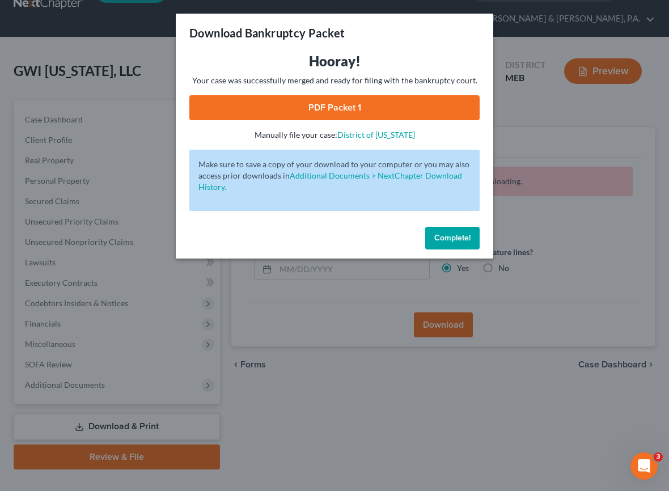
click at [373, 103] on link "PDF Packet 1" at bounding box center [334, 107] width 290 height 25
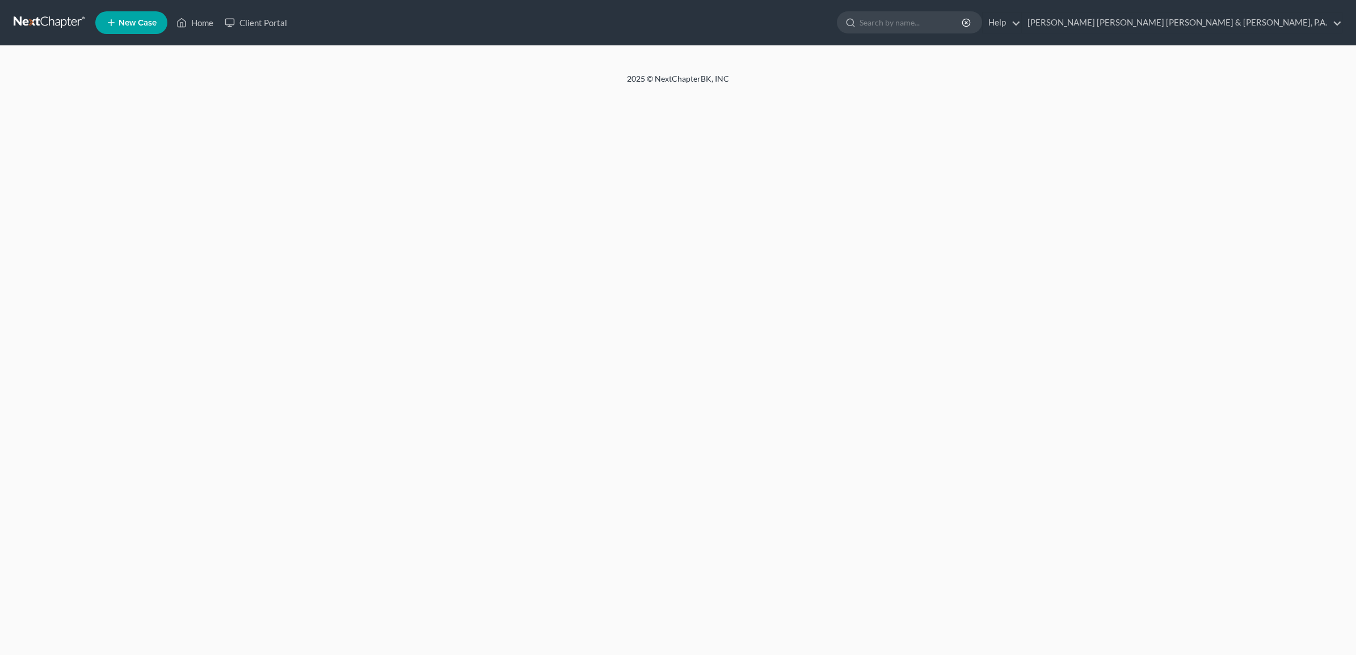
select select "3"
select select "1"
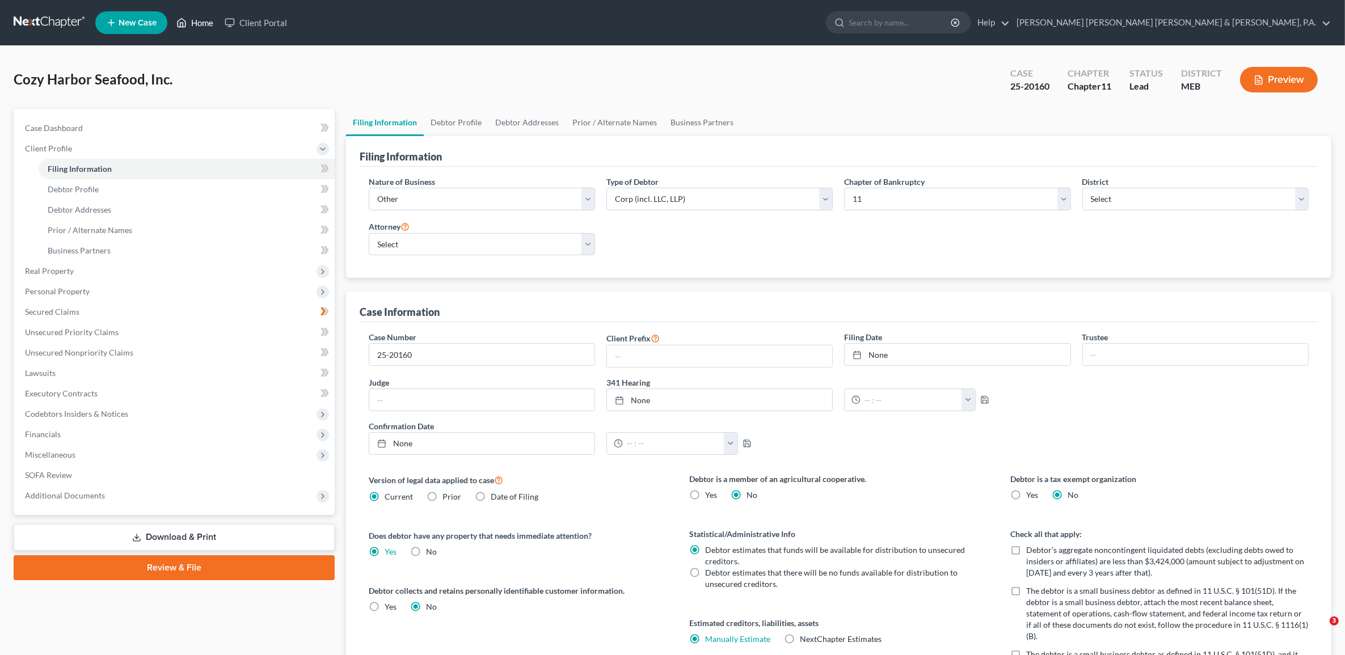
click at [191, 24] on link "Home" at bounding box center [195, 22] width 48 height 20
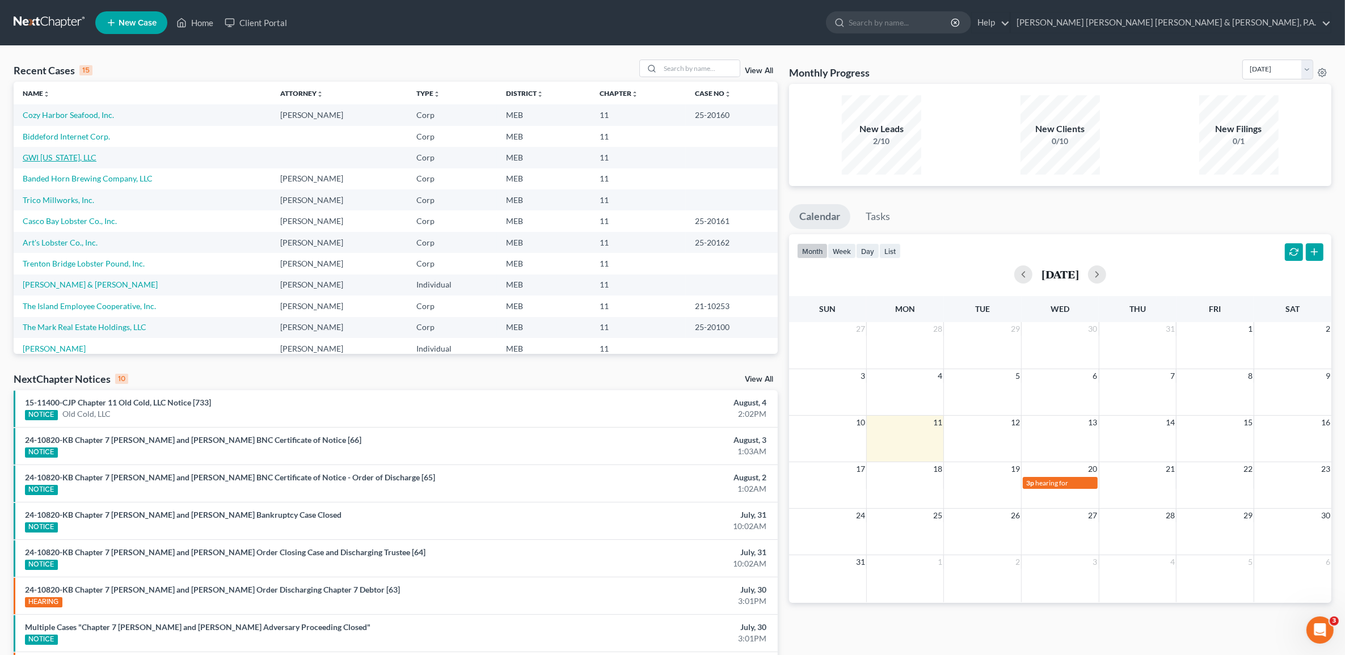
click at [74, 153] on link "GWI [US_STATE], LLC" at bounding box center [60, 158] width 74 height 10
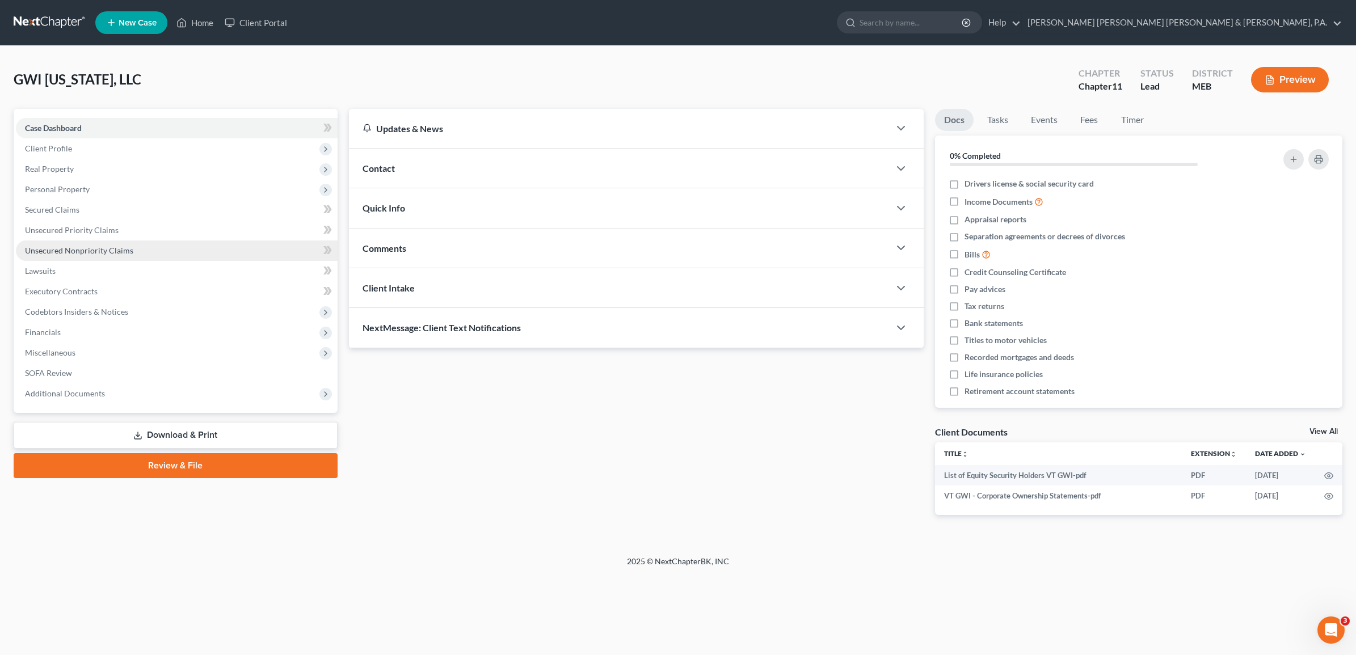
click at [79, 247] on span "Unsecured Nonpriority Claims" at bounding box center [79, 251] width 108 height 10
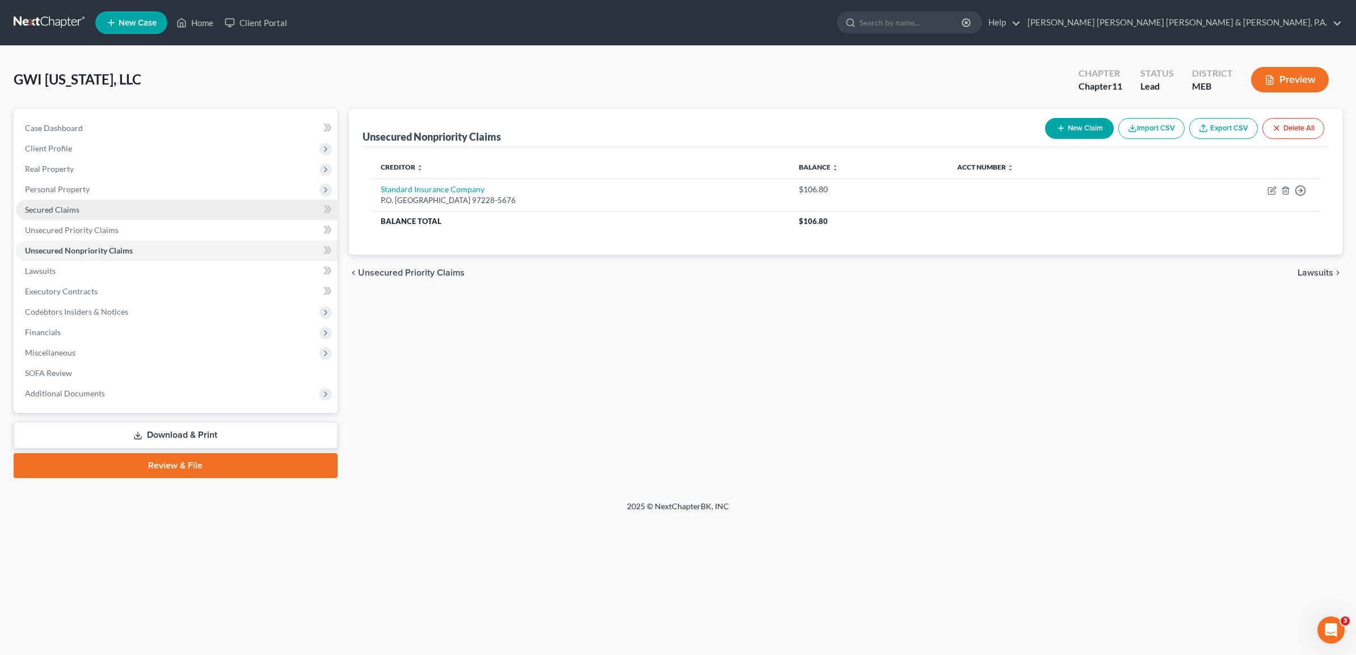
click at [100, 208] on link "Secured Claims" at bounding box center [177, 210] width 322 height 20
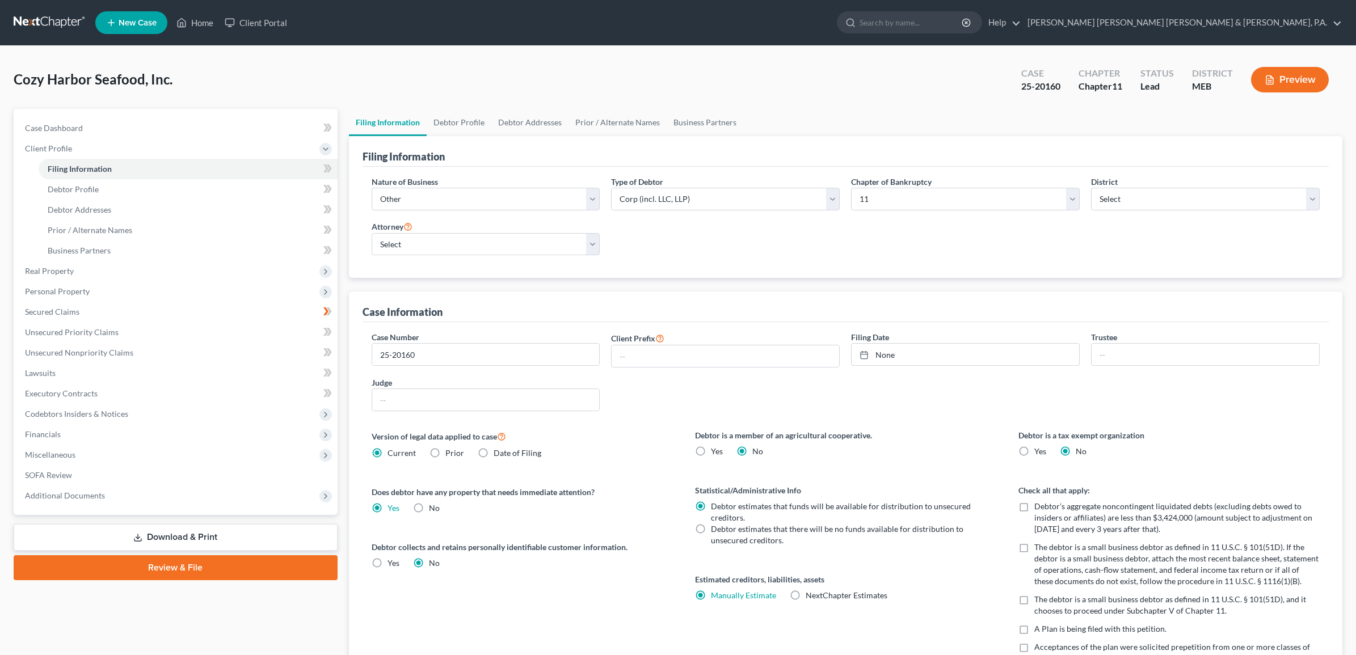
select select "3"
select select "1"
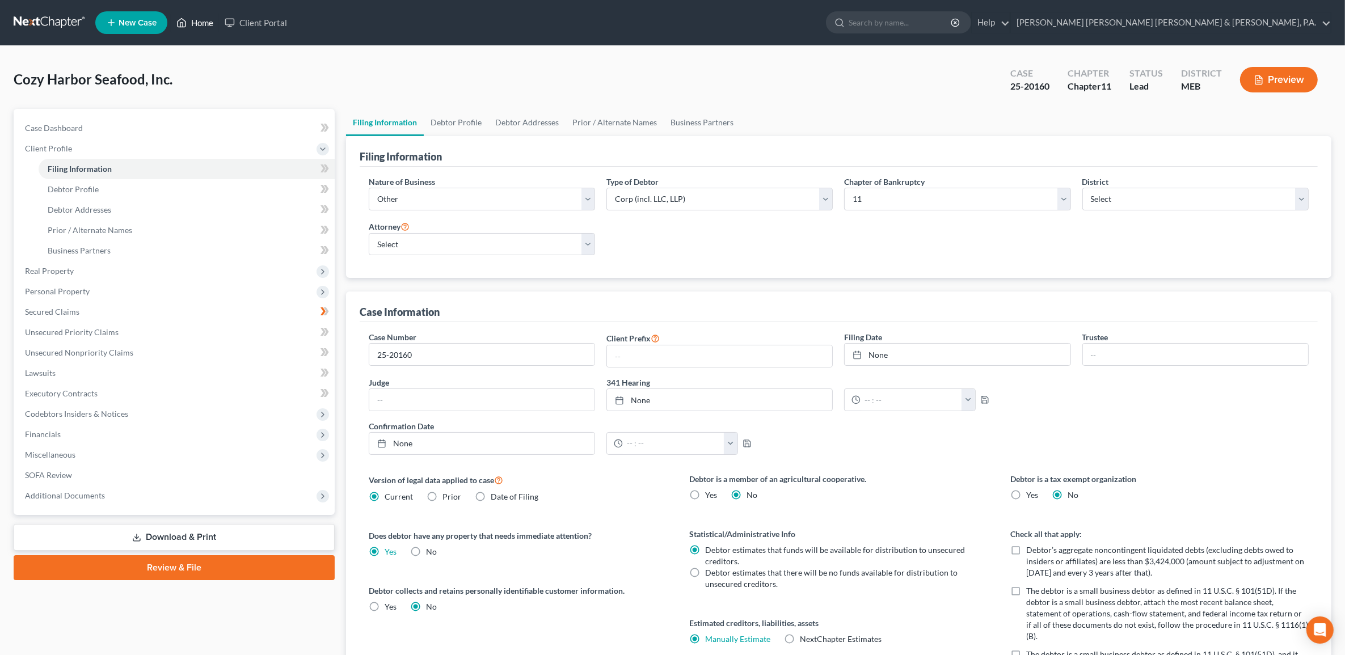
click at [205, 18] on link "Home" at bounding box center [195, 22] width 48 height 20
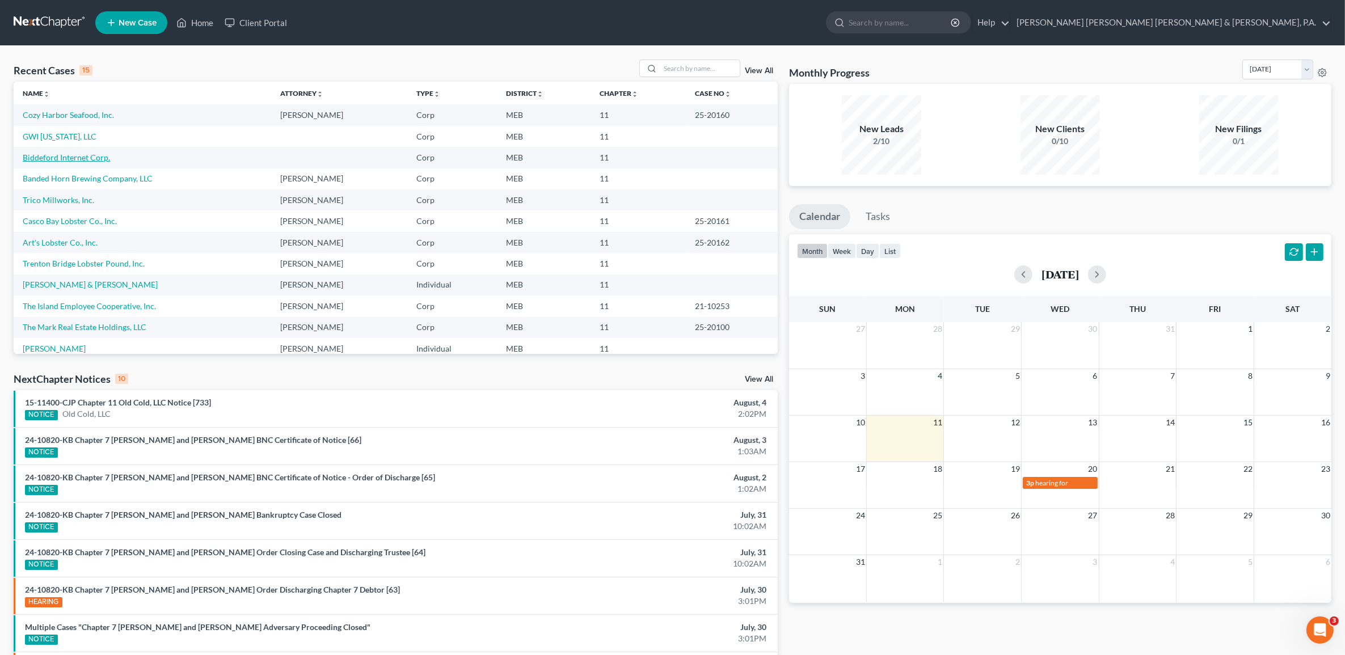
click at [74, 156] on link "Biddeford Internet Corp." at bounding box center [66, 158] width 87 height 10
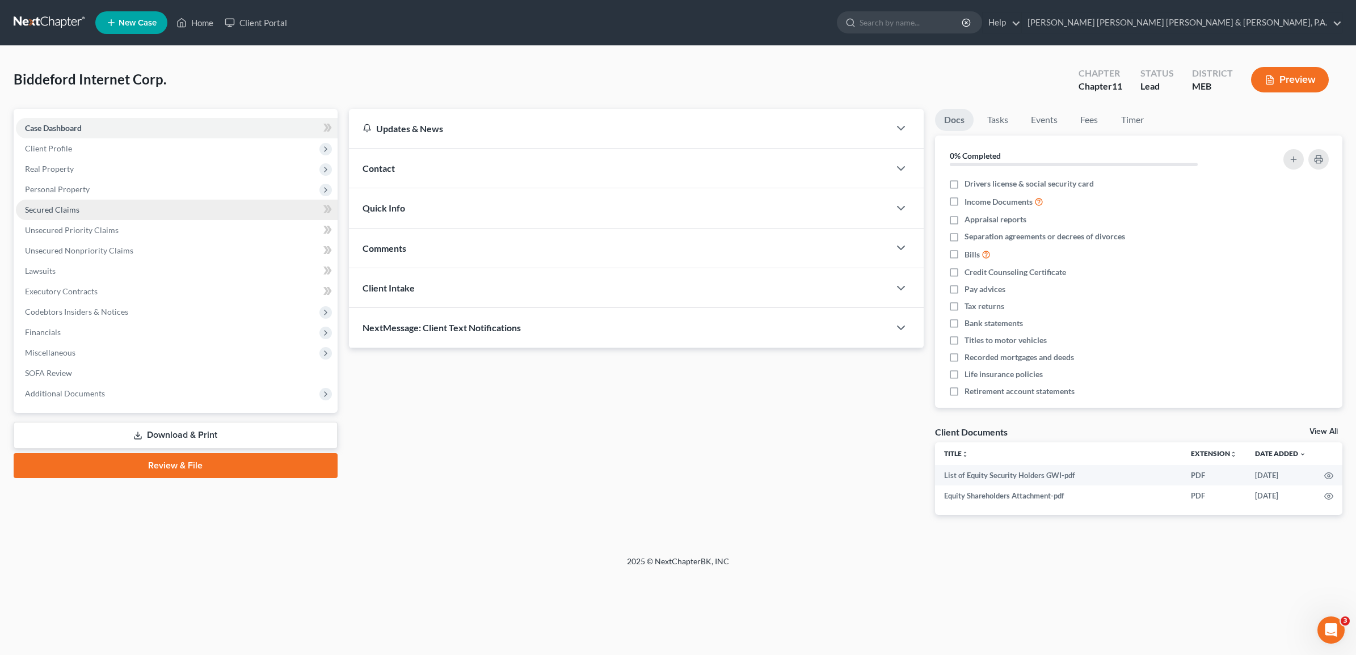
click at [60, 210] on span "Secured Claims" at bounding box center [52, 210] width 54 height 10
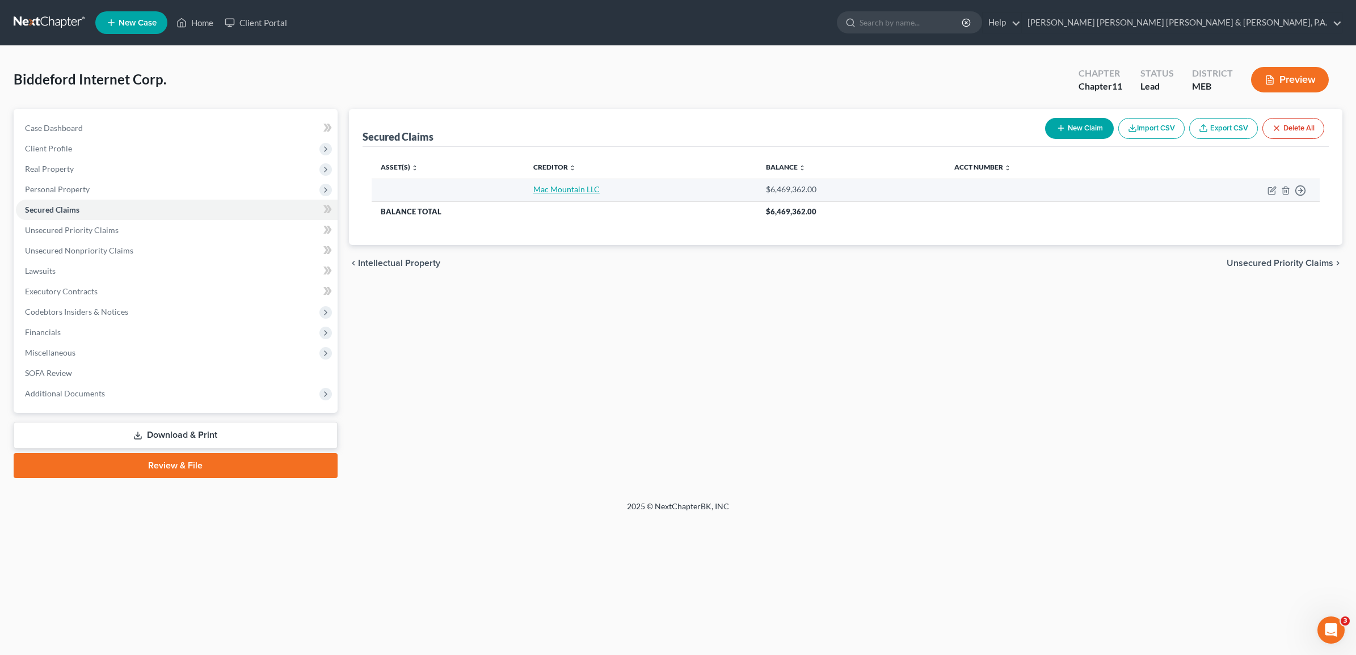
click at [548, 191] on link "Mac Mountain LLC" at bounding box center [566, 189] width 66 height 10
select select "0"
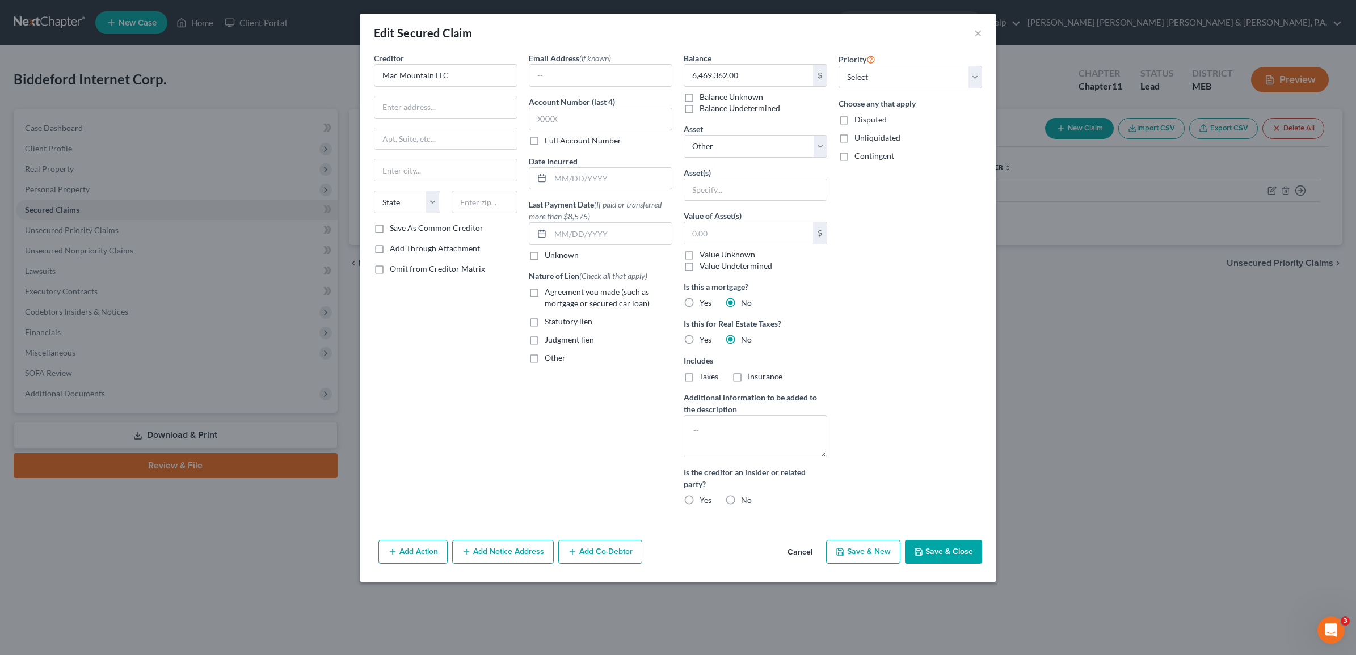
click at [945, 553] on button "Save & Close" at bounding box center [943, 552] width 77 height 24
select select
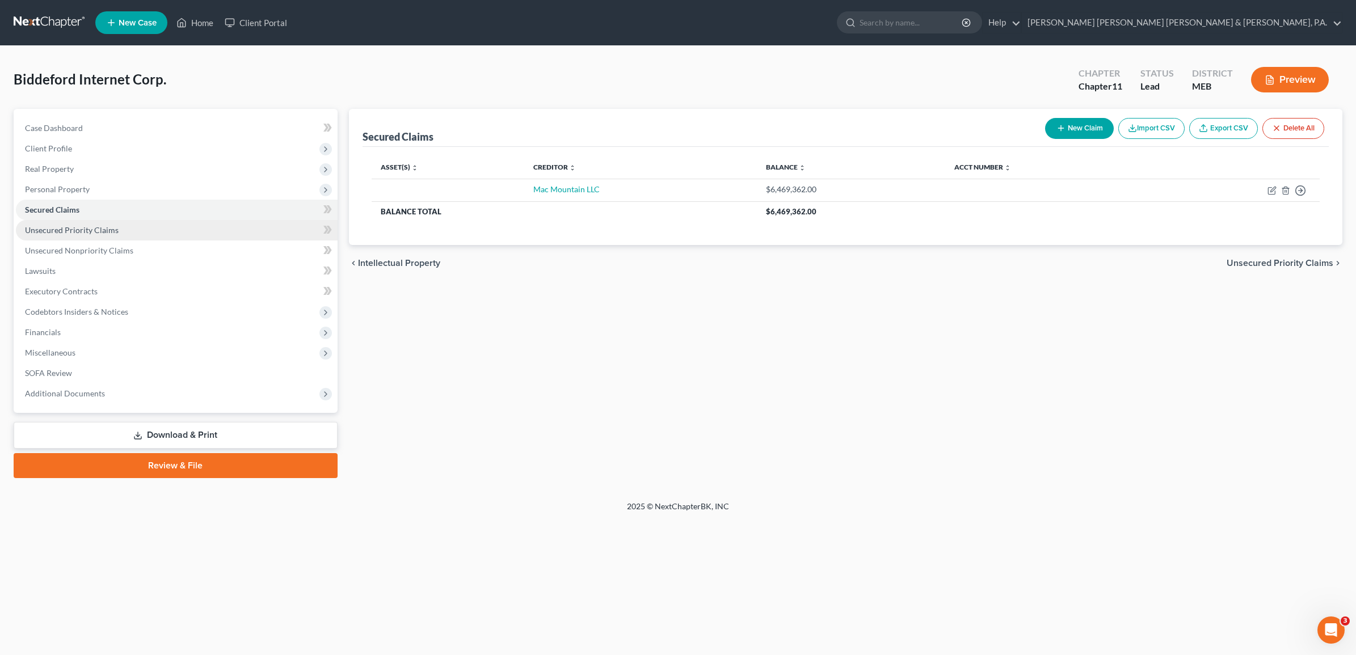
click at [106, 223] on link "Unsecured Priority Claims" at bounding box center [177, 230] width 322 height 20
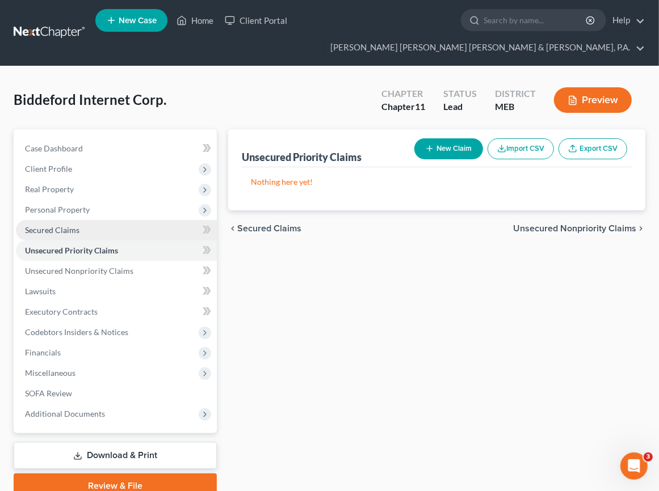
click at [115, 220] on link "Secured Claims" at bounding box center [116, 230] width 201 height 20
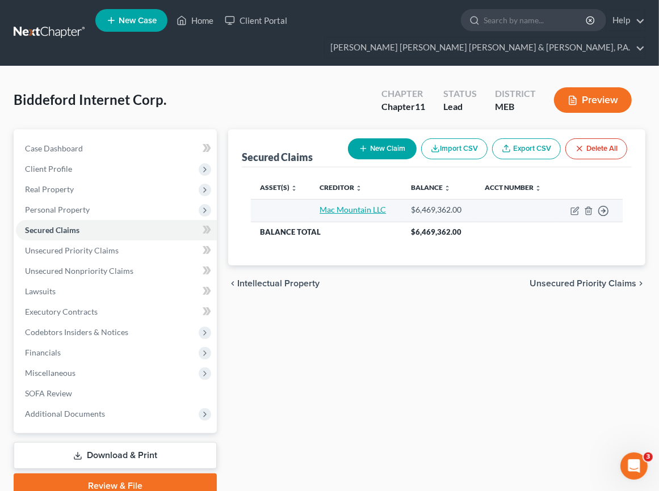
click at [352, 205] on link "Mac Mountain LLC" at bounding box center [352, 210] width 66 height 10
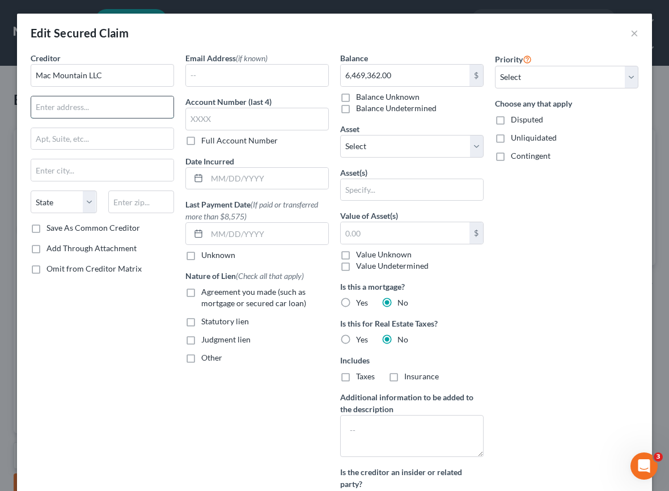
click at [71, 101] on input "text" at bounding box center [102, 107] width 142 height 22
type input "3 Snow Road #432"
click at [83, 163] on input "text" at bounding box center [102, 170] width 142 height 22
type input "Marshfield"
drag, startPoint x: 75, startPoint y: 175, endPoint x: 81, endPoint y: 200, distance: 26.3
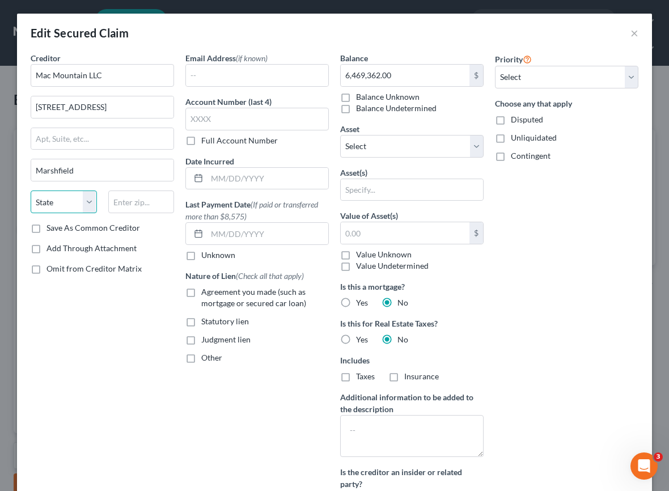
click at [81, 200] on select "State AL AK AR AZ CA CO CT DE DC FL GA GU HI ID IL IN IA KS KY LA ME MD MA MI M…" at bounding box center [64, 202] width 66 height 23
select select "22"
click at [31, 192] on select "State AL AK AR AZ CA CO CT DE DC FL GA GU HI ID IL IN IA KS KY LA ME MD MA MI M…" at bounding box center [64, 202] width 66 height 23
click at [120, 197] on input "text" at bounding box center [141, 202] width 66 height 23
type input "02050"
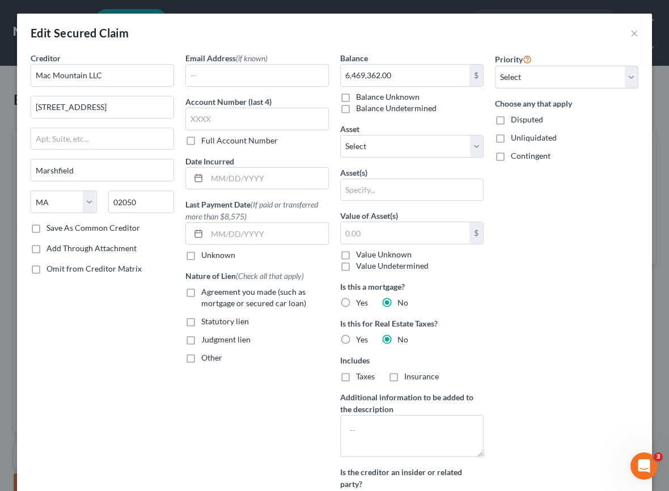
click at [630, 298] on div "Priority Select 1st 2nd 3rd 4th 5th 6th 7th 8th 9th 10th 11th 12th 13th 14th 15…" at bounding box center [567, 283] width 155 height 463
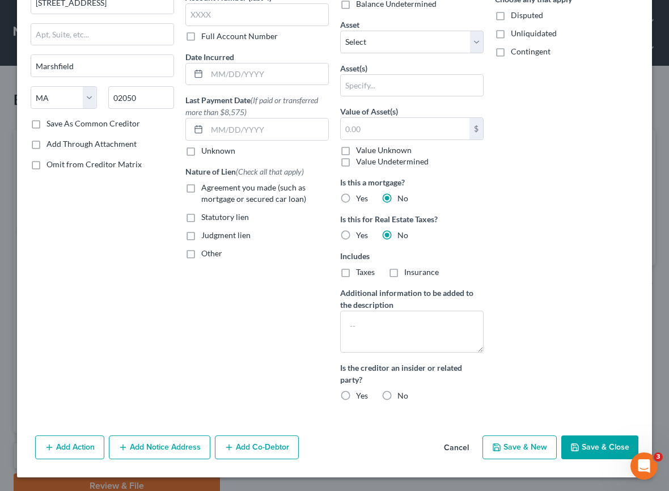
click at [599, 446] on button "Save & Close" at bounding box center [600, 448] width 77 height 24
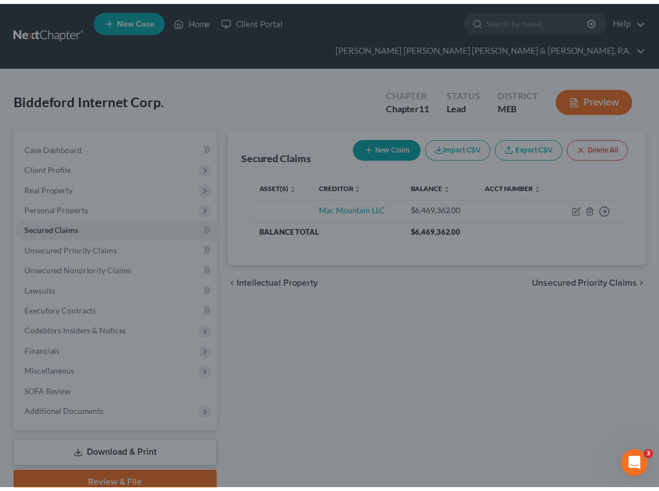
scroll to position [0, 0]
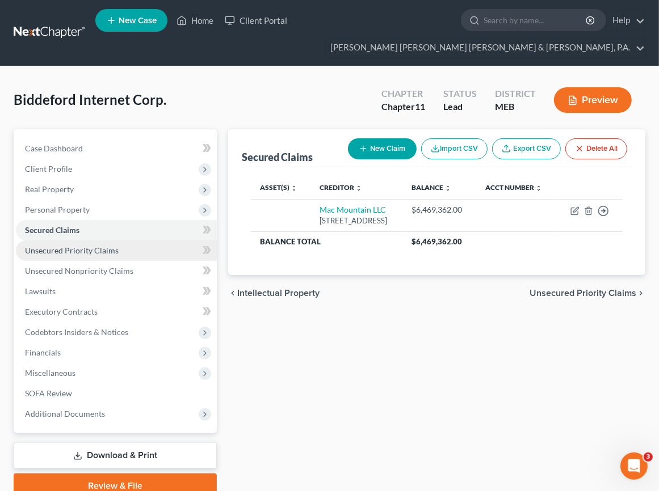
click at [105, 246] on span "Unsecured Priority Claims" at bounding box center [72, 251] width 94 height 10
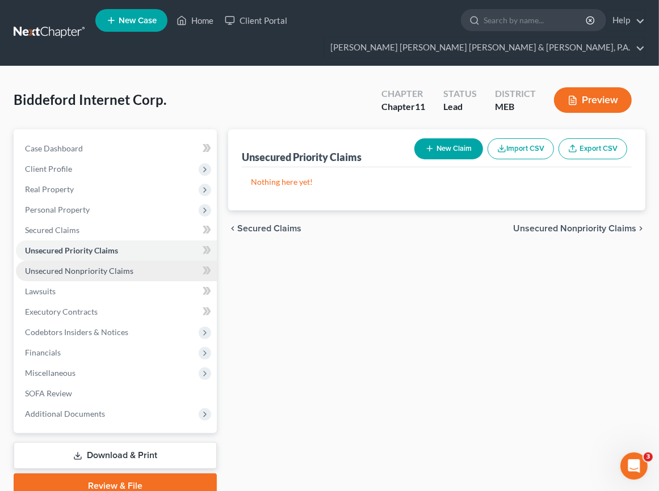
click at [117, 266] on span "Unsecured Nonpriority Claims" at bounding box center [79, 271] width 108 height 10
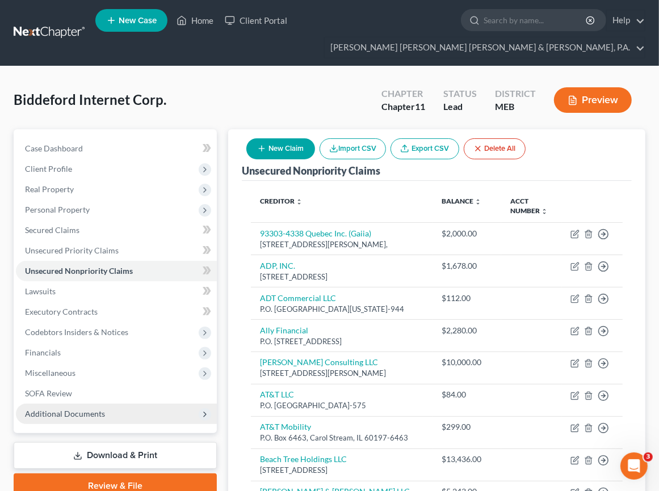
click at [60, 409] on span "Additional Documents" at bounding box center [65, 414] width 80 height 10
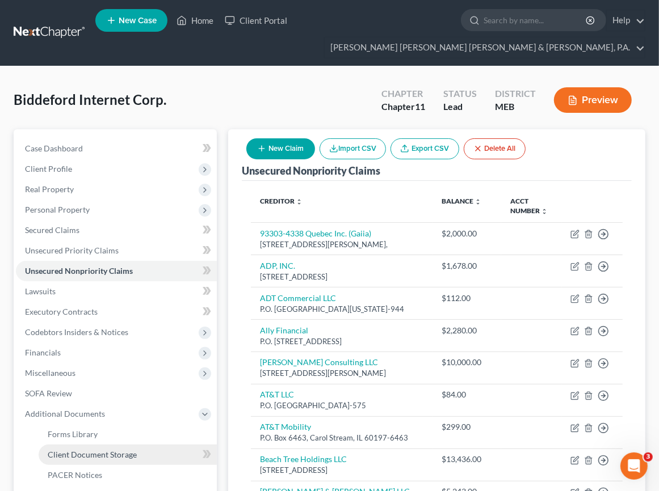
click at [86, 450] on span "Client Document Storage" at bounding box center [92, 455] width 89 height 10
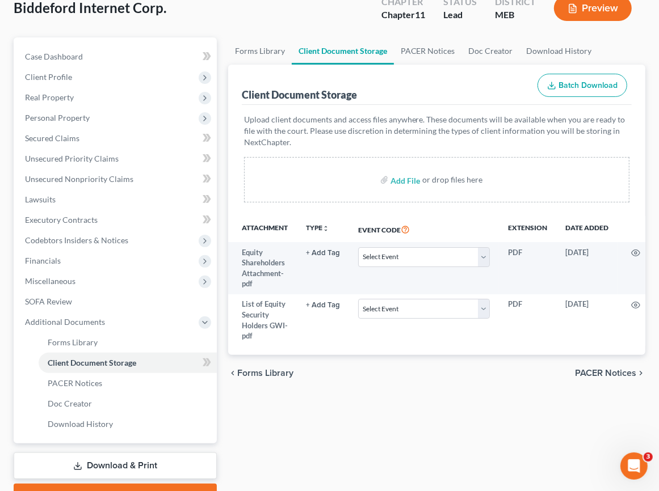
scroll to position [131, 0]
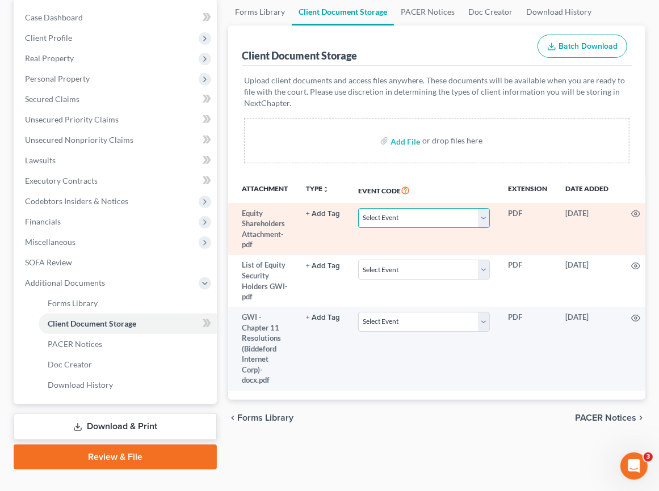
click at [398, 208] on select "Select Event Attachment: Schedule A/B: Assets - Real and Personal Property Atta…" at bounding box center [424, 218] width 132 height 20
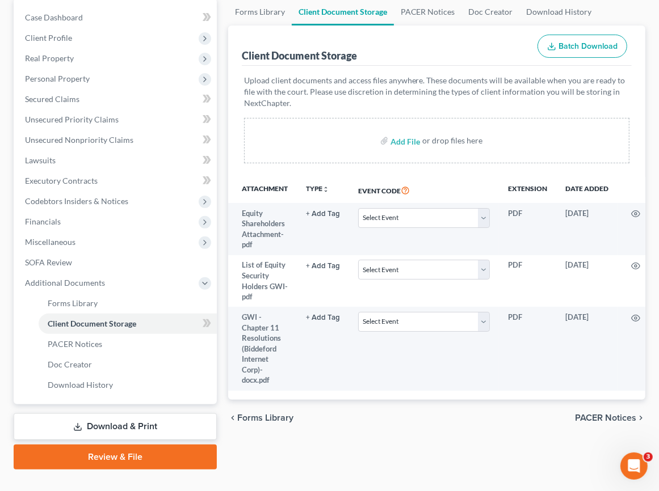
click at [352, 423] on div "chevron_left Forms Library PACER Notices chevron_right" at bounding box center [436, 418] width 417 height 36
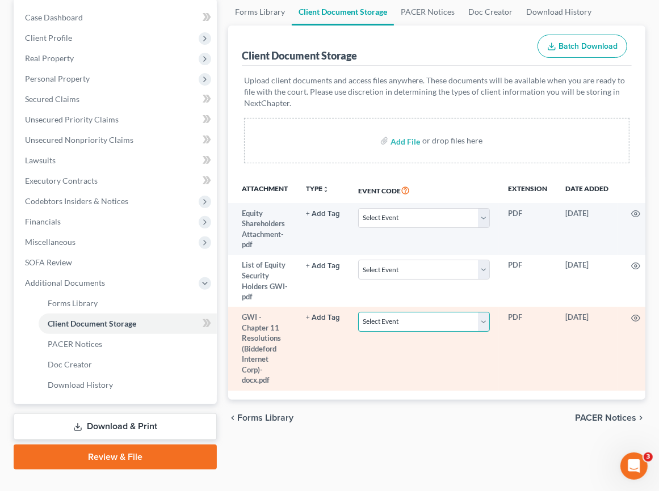
click at [477, 312] on select "Select Event Attachment: Schedule A/B: Assets - Real and Personal Property Atta…" at bounding box center [424, 322] width 132 height 20
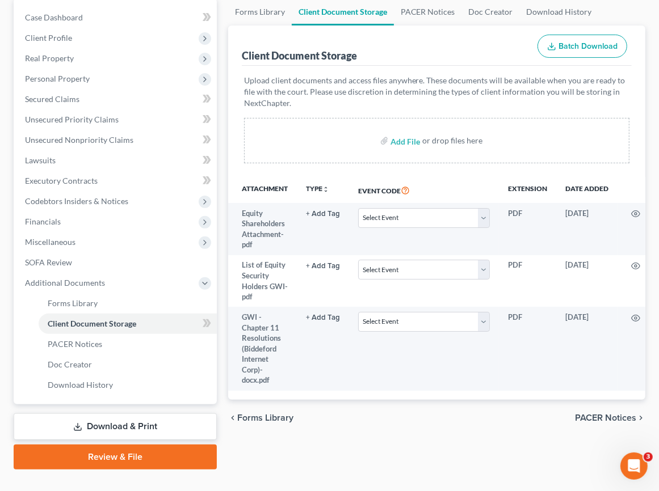
click at [322, 418] on div "chevron_left Forms Library PACER Notices chevron_right" at bounding box center [436, 418] width 417 height 36
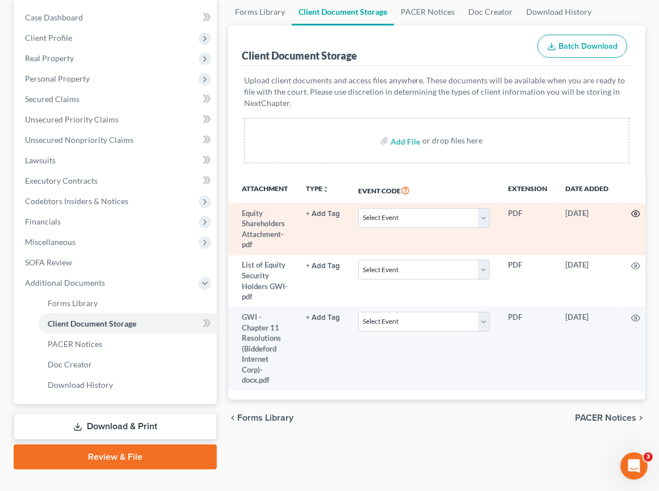
click at [639, 209] on icon "button" at bounding box center [635, 213] width 9 height 9
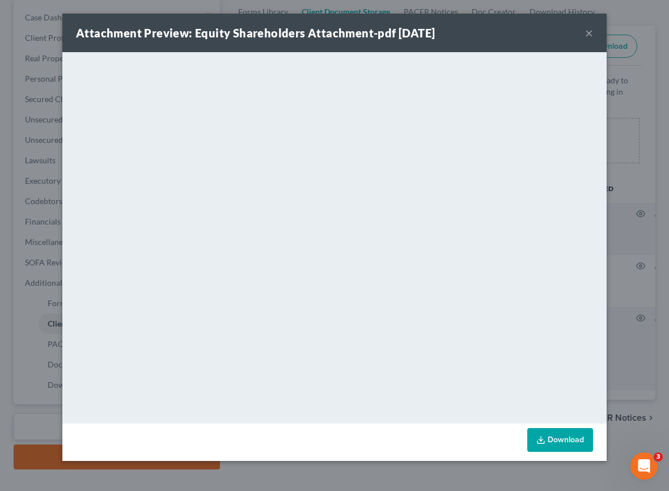
click at [586, 32] on button "×" at bounding box center [589, 33] width 8 height 14
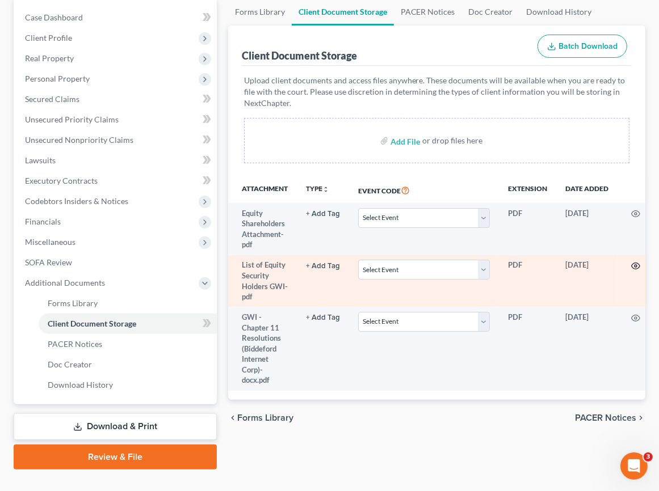
click at [633, 262] on icon "button" at bounding box center [635, 266] width 9 height 9
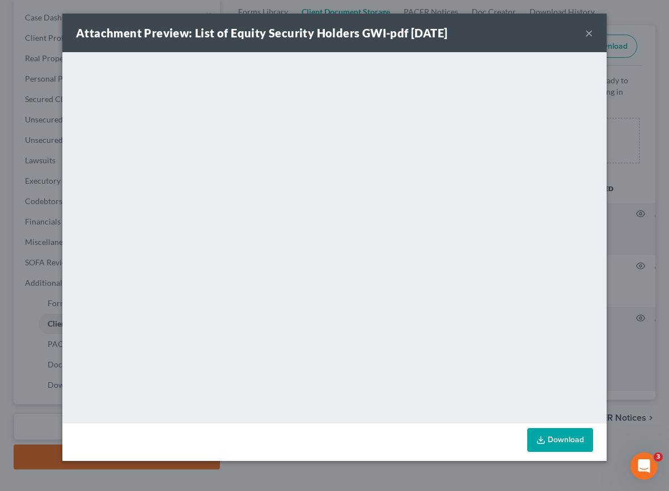
click at [594, 32] on div "Attachment Preview: List of Equity Security Holders GWI-pdf 08/08/2025 ×" at bounding box center [334, 33] width 545 height 39
click at [591, 35] on button "×" at bounding box center [589, 33] width 8 height 14
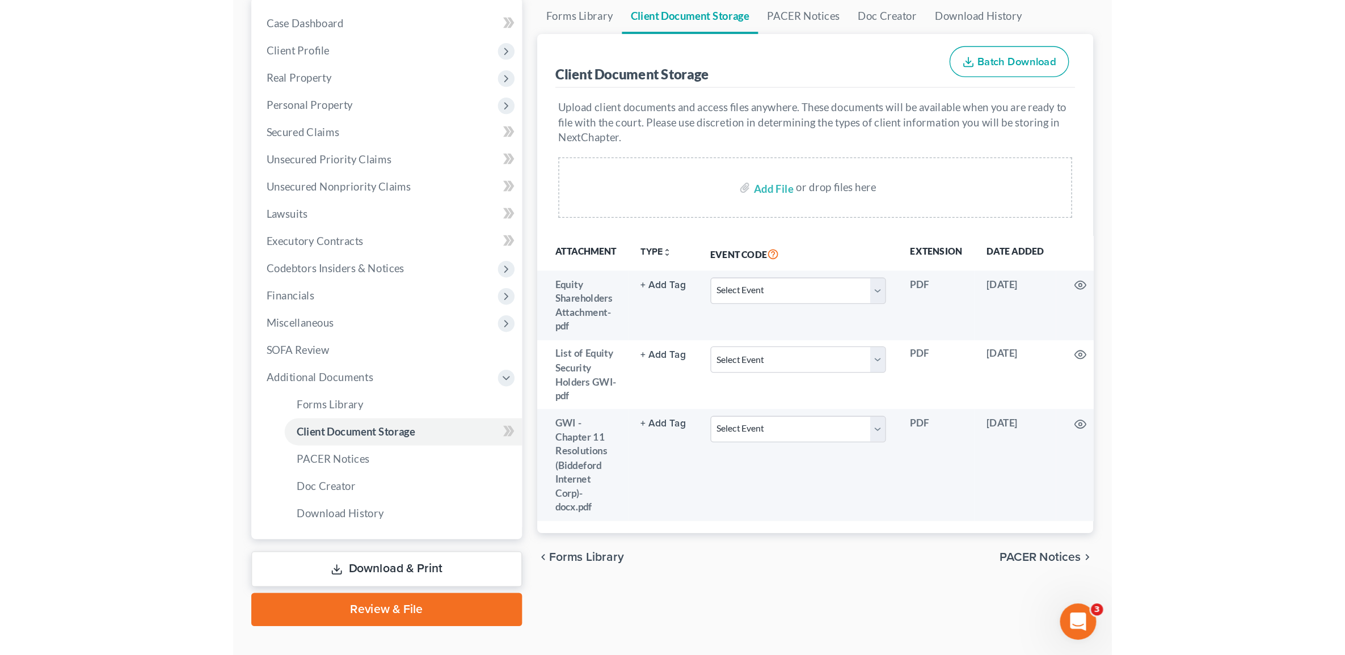
scroll to position [0, 0]
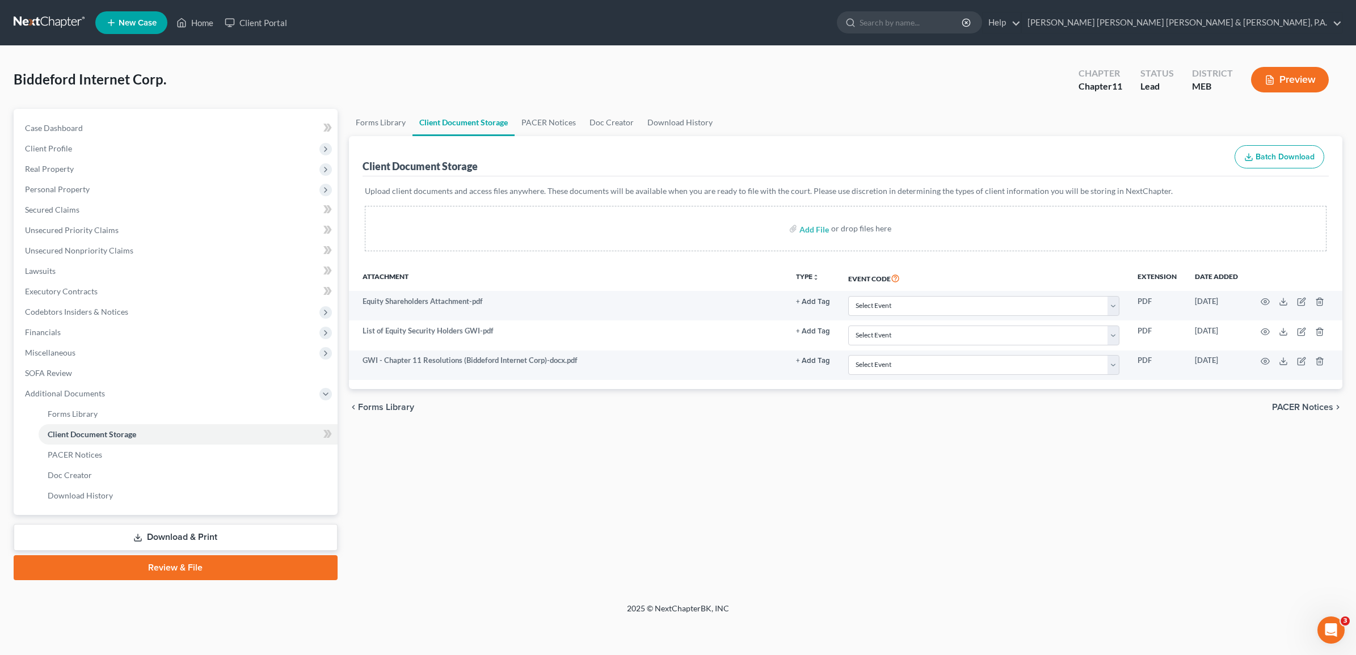
click at [471, 41] on nav "Home New Case Client Portal Bernstein Shur Sawyer & Nelson, P.A. kflynn@bernste…" at bounding box center [678, 22] width 1356 height 45
click at [167, 532] on link "Download & Print" at bounding box center [176, 537] width 324 height 27
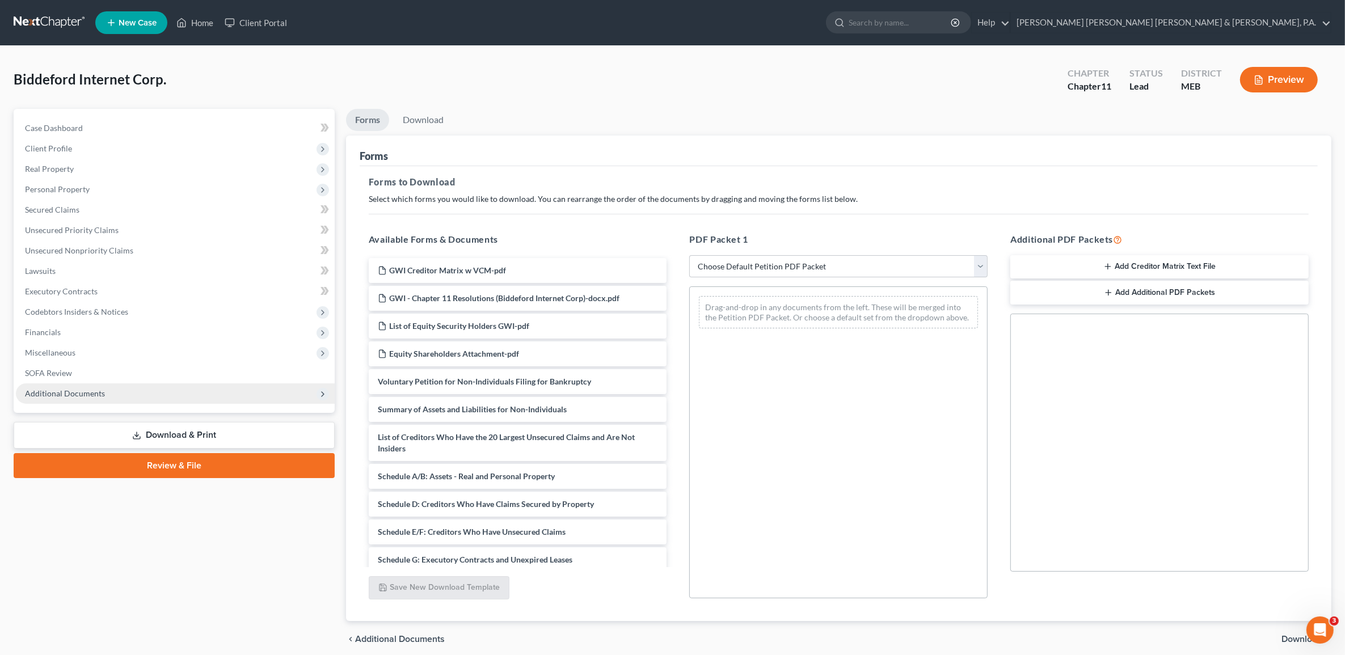
click at [104, 386] on span "Additional Documents" at bounding box center [175, 394] width 319 height 20
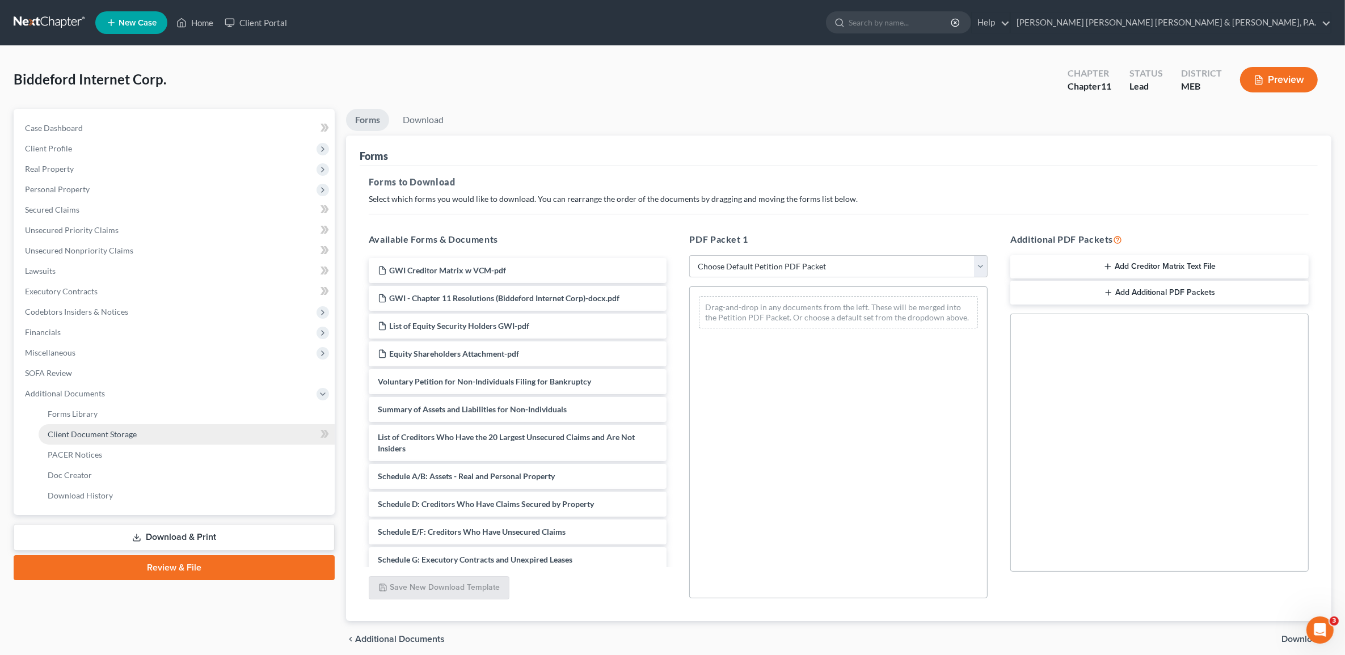
click at [101, 426] on link "Client Document Storage" at bounding box center [187, 434] width 296 height 20
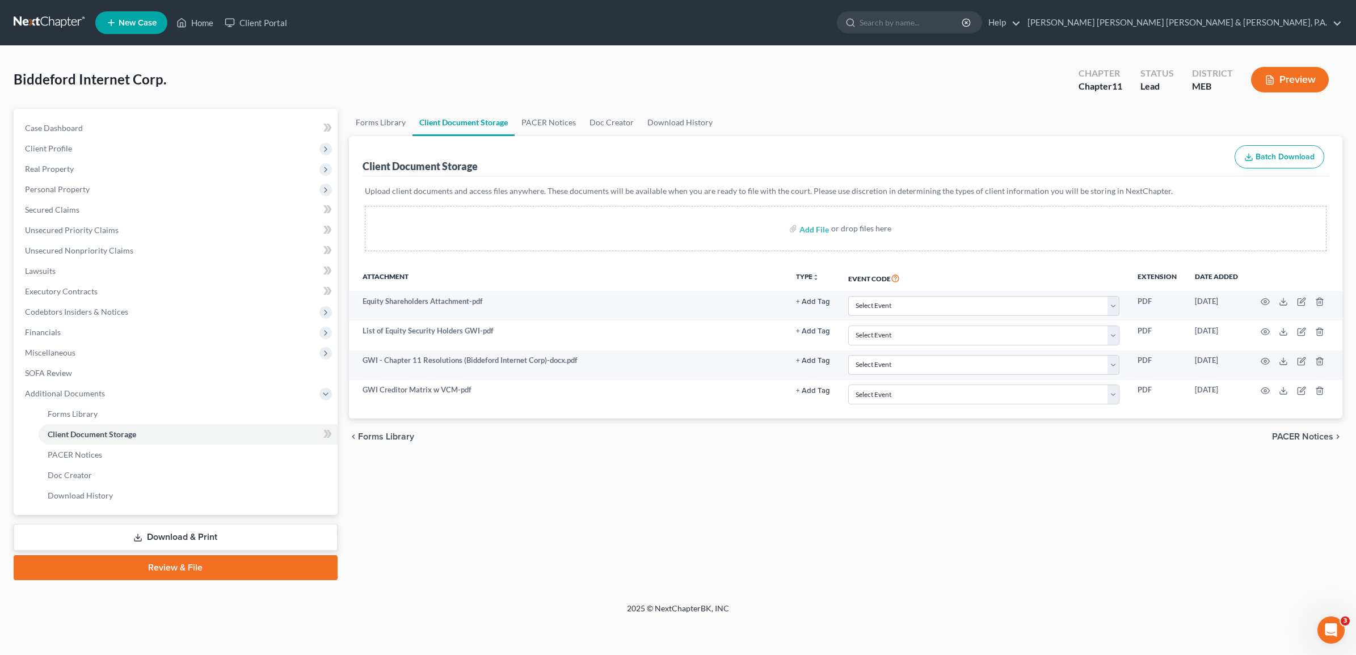
click at [119, 536] on link "Download & Print" at bounding box center [176, 537] width 324 height 27
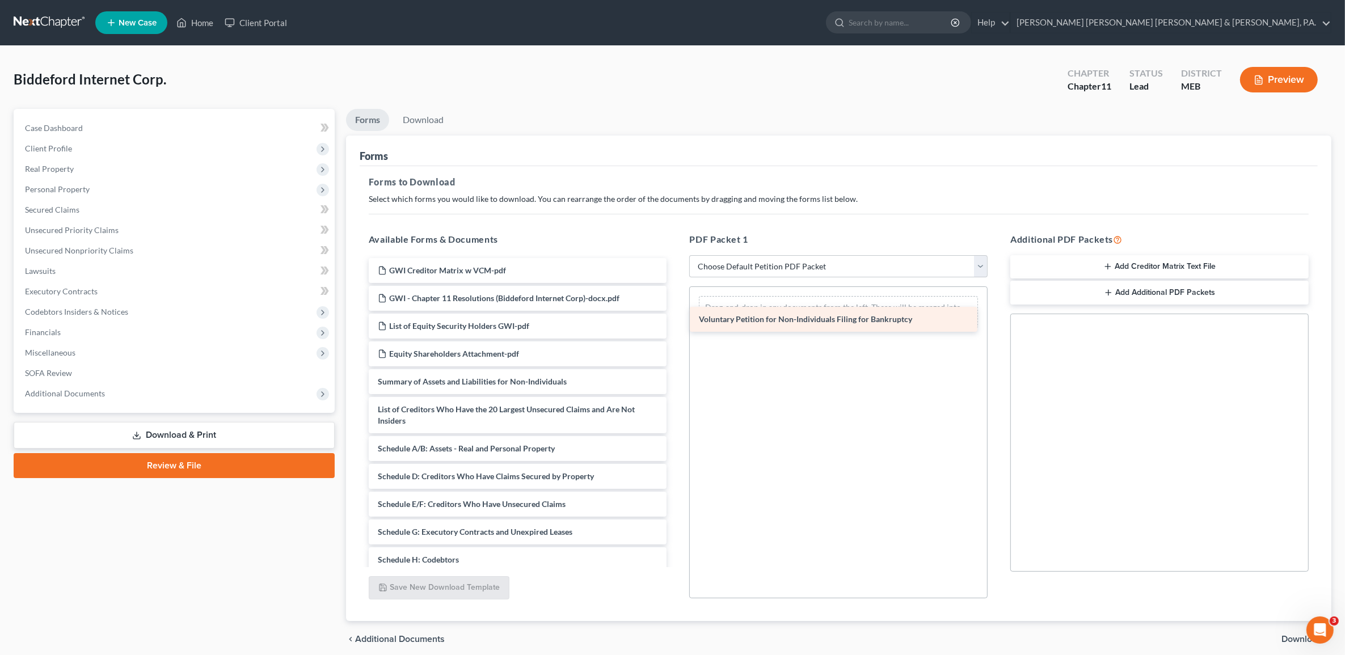
drag, startPoint x: 519, startPoint y: 376, endPoint x: 840, endPoint y: 314, distance: 327.0
click at [676, 314] on div "Voluntary Petition for Non-Individuals Filing for Bankruptcy GWI Creditor Matri…" at bounding box center [518, 498] width 317 height 481
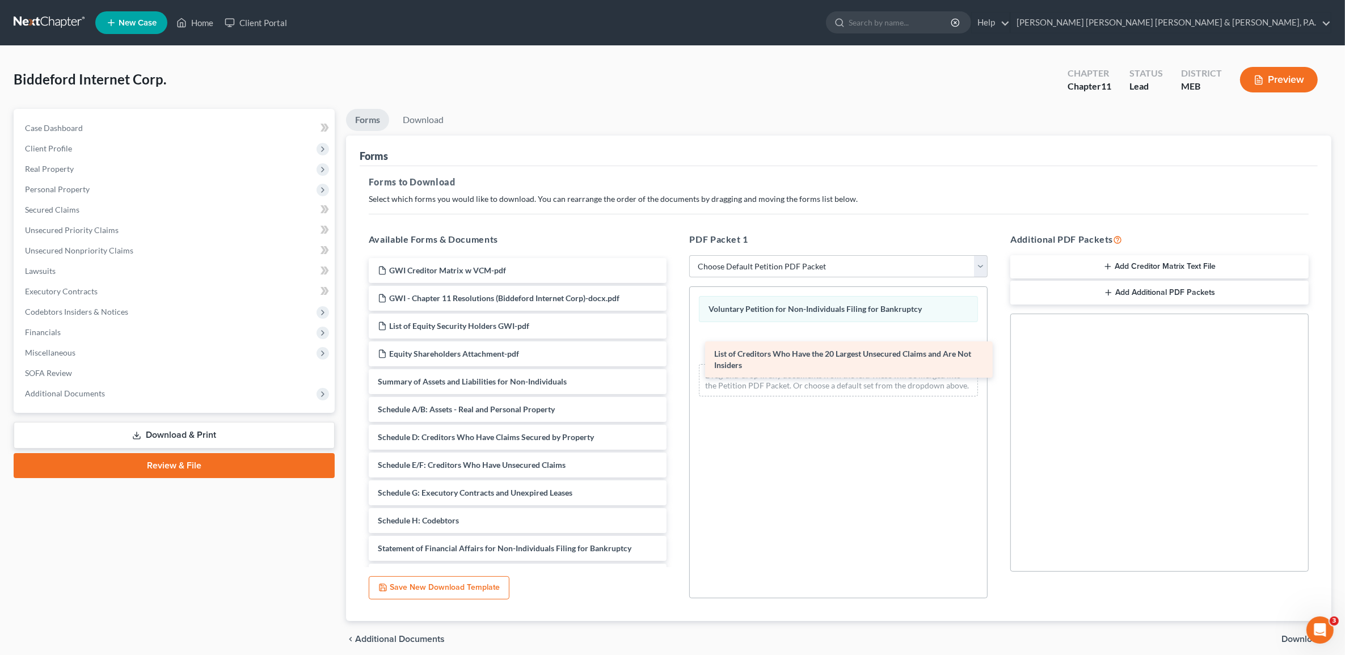
drag, startPoint x: 509, startPoint y: 410, endPoint x: 846, endPoint y: 355, distance: 340.9
click at [676, 355] on div "List of Creditors Who Have the 20 Largest Unsecured Claims and Are Not Insiders…" at bounding box center [518, 479] width 317 height 442
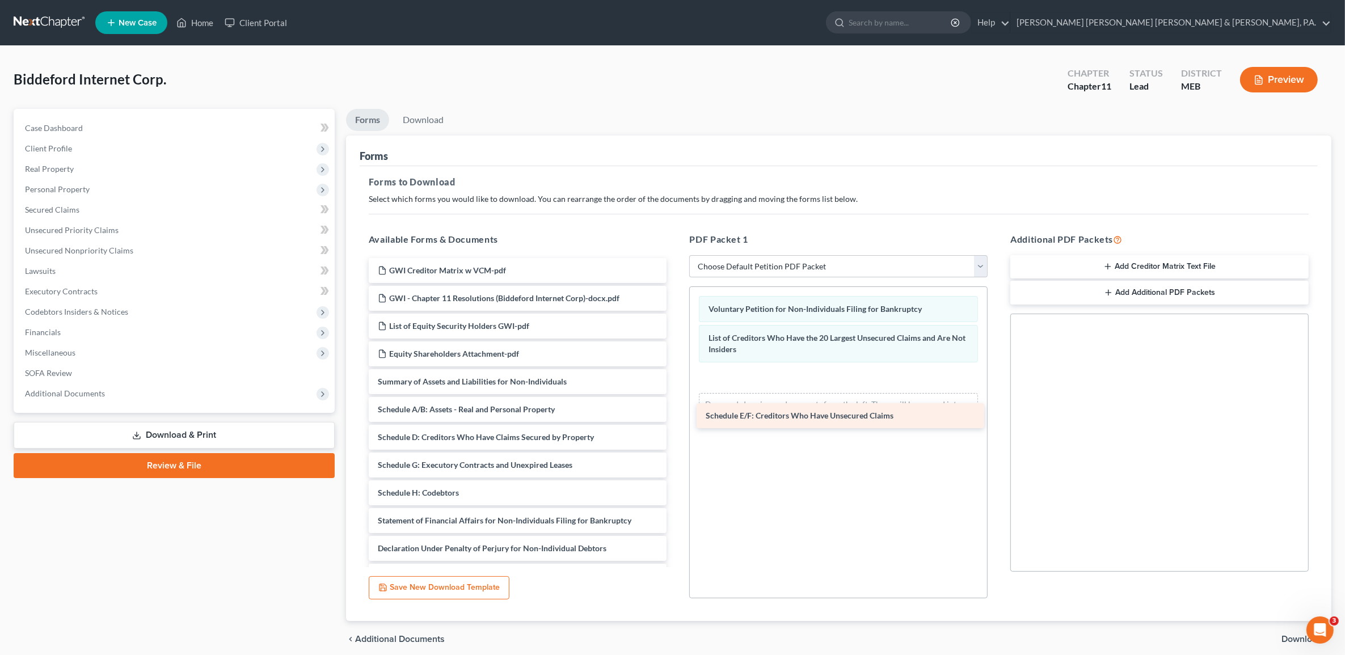
drag, startPoint x: 563, startPoint y: 461, endPoint x: 891, endPoint y: 412, distance: 331.5
click at [676, 412] on div "Schedule E/F: Creditors Who Have Unsecured Claims GWI Creditor Matrix w VCM-pdf…" at bounding box center [518, 465] width 317 height 414
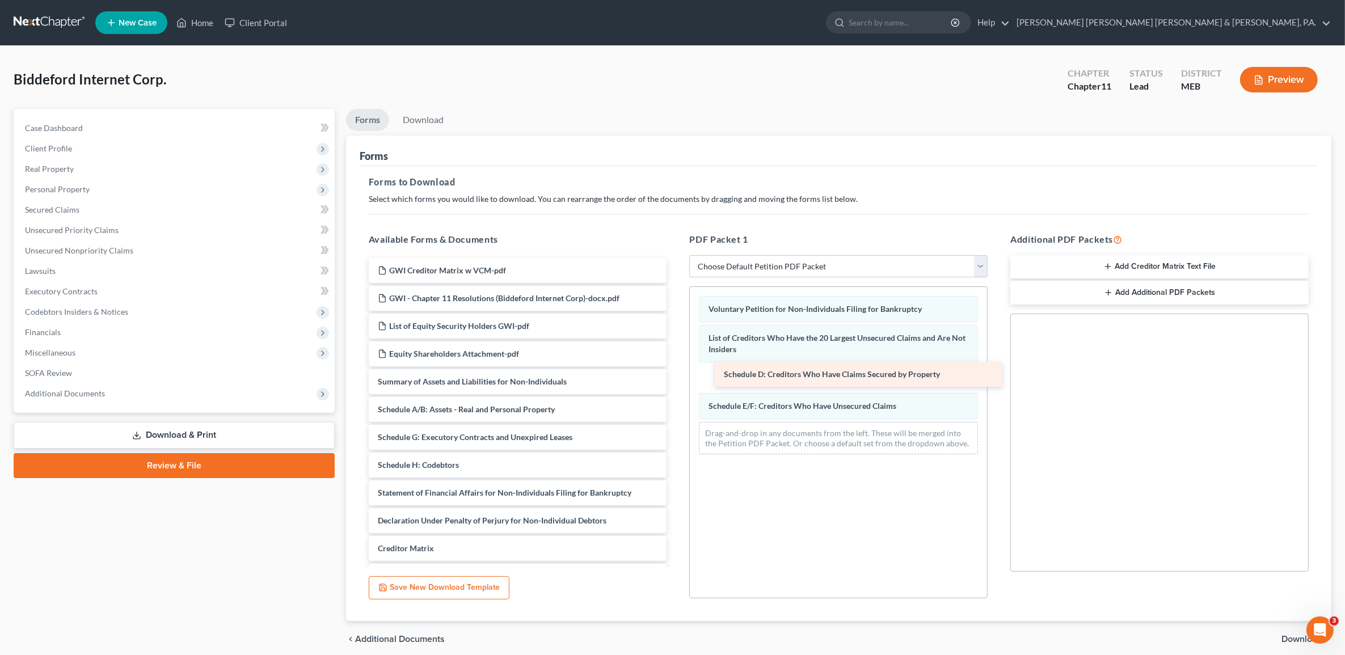
drag, startPoint x: 484, startPoint y: 432, endPoint x: 830, endPoint y: 369, distance: 351.7
click at [676, 369] on div "Schedule D: Creditors Who Have Claims Secured by Property GWI Creditor Matrix w…" at bounding box center [518, 451] width 317 height 386
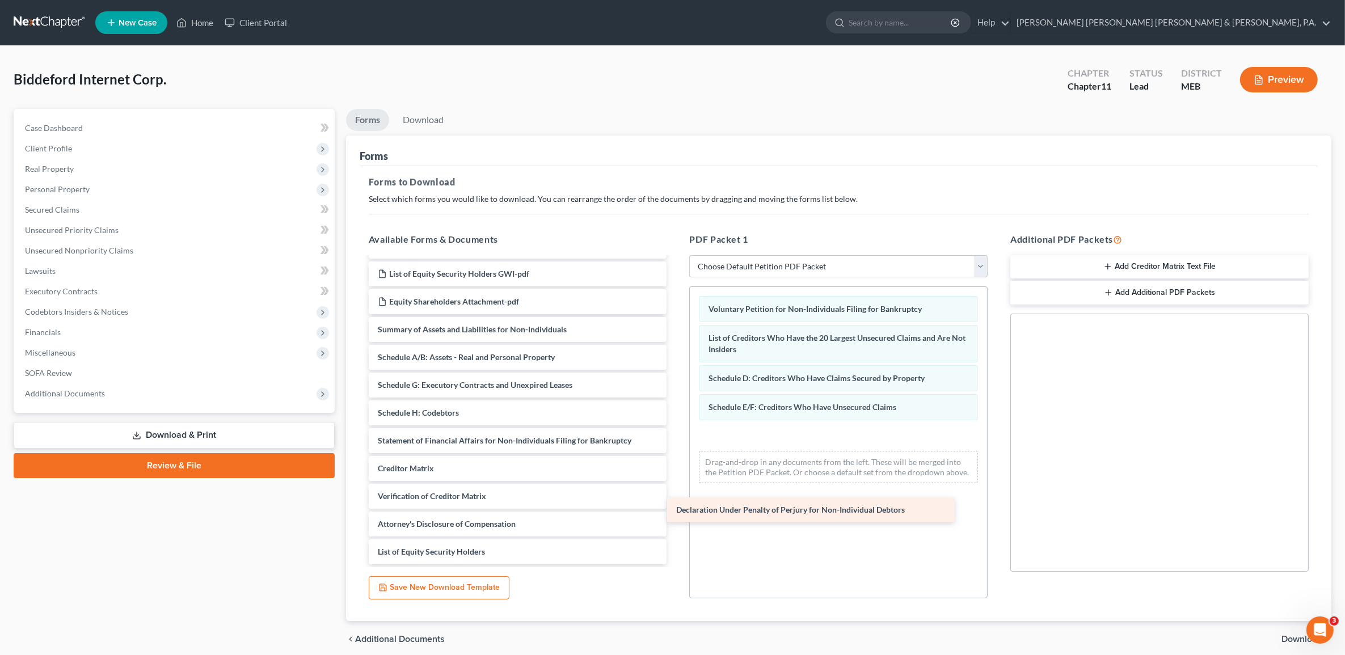
scroll to position [52, 0]
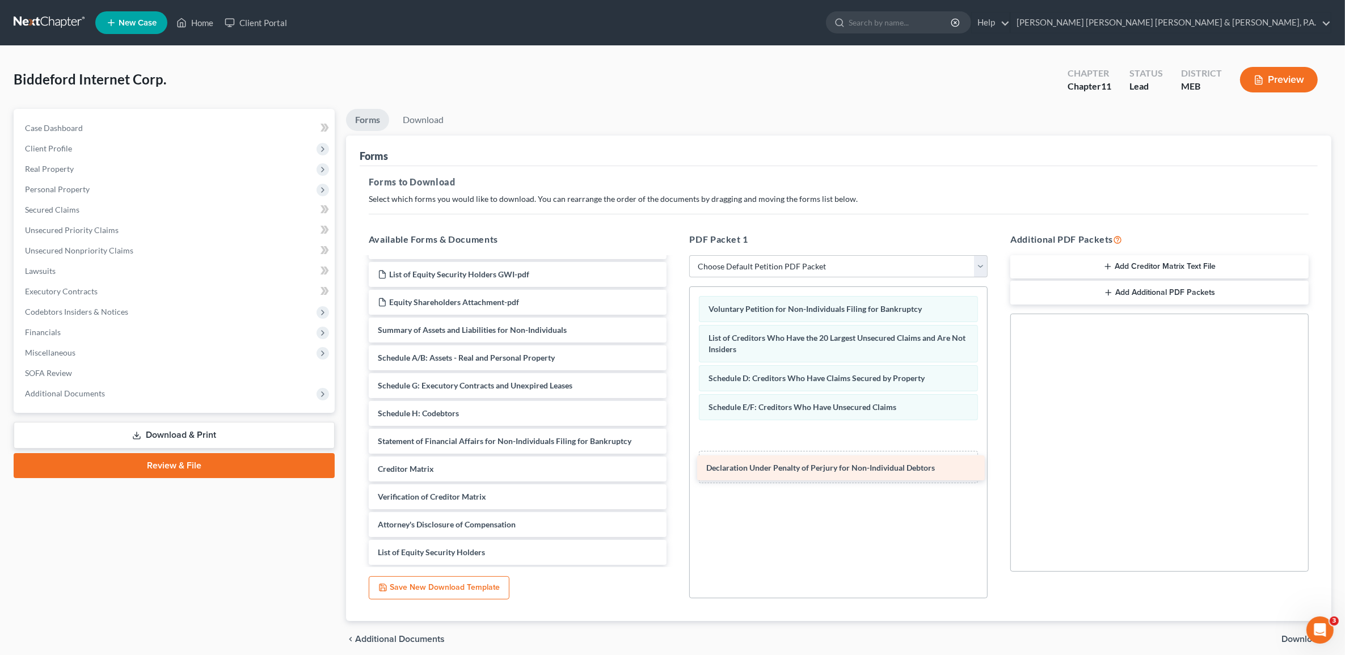
drag, startPoint x: 512, startPoint y: 436, endPoint x: 842, endPoint y: 462, distance: 331.8
click at [676, 462] on div "Declaration Under Penalty of Perjury for Non-Individual Debtors GWI Creditor Ma…" at bounding box center [518, 386] width 317 height 359
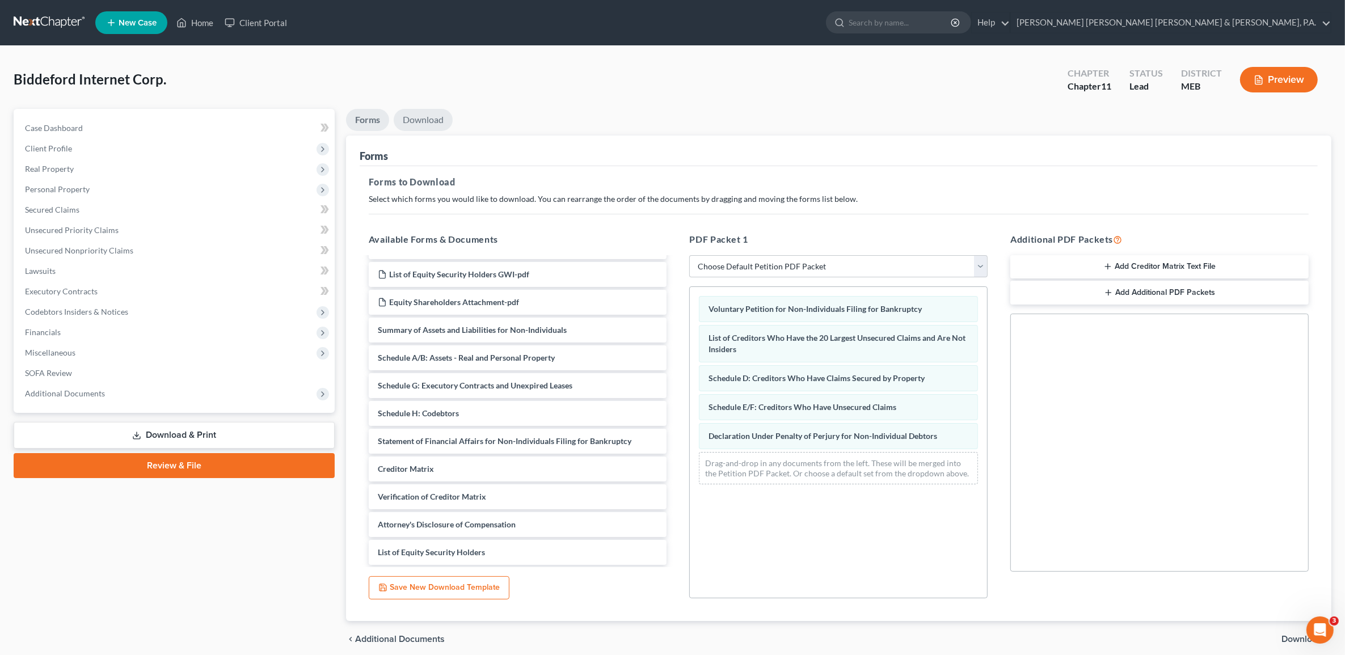
click at [424, 123] on link "Download" at bounding box center [423, 120] width 59 height 22
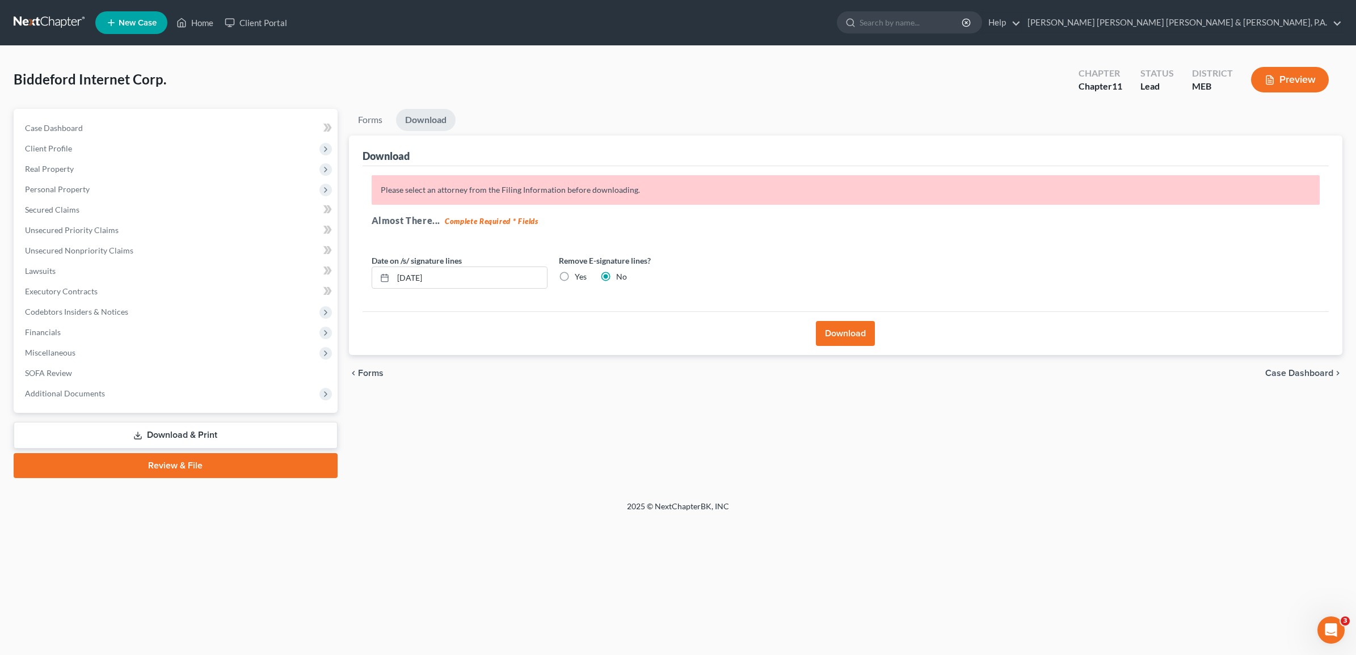
drag, startPoint x: 400, startPoint y: 129, endPoint x: 348, endPoint y: 120, distance: 53.0
click at [392, 129] on ul "Forms Download" at bounding box center [846, 122] width 994 height 27
click at [361, 118] on link "Forms" at bounding box center [370, 120] width 43 height 22
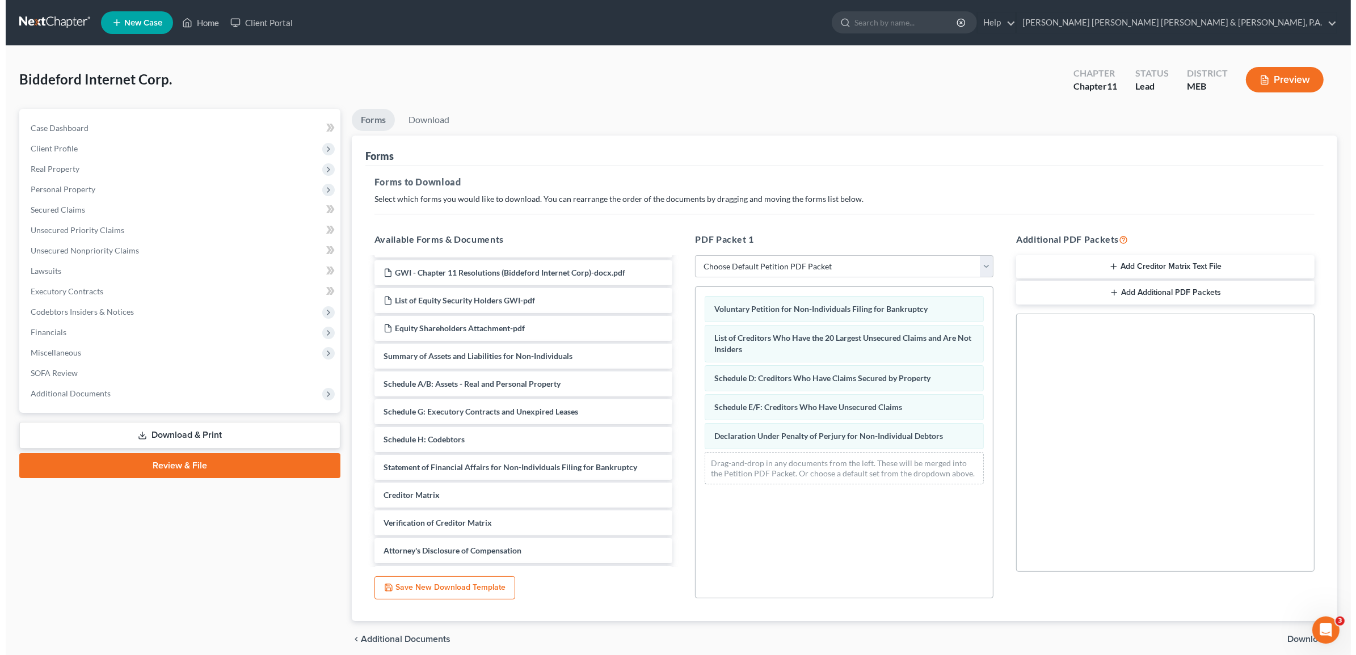
scroll to position [0, 0]
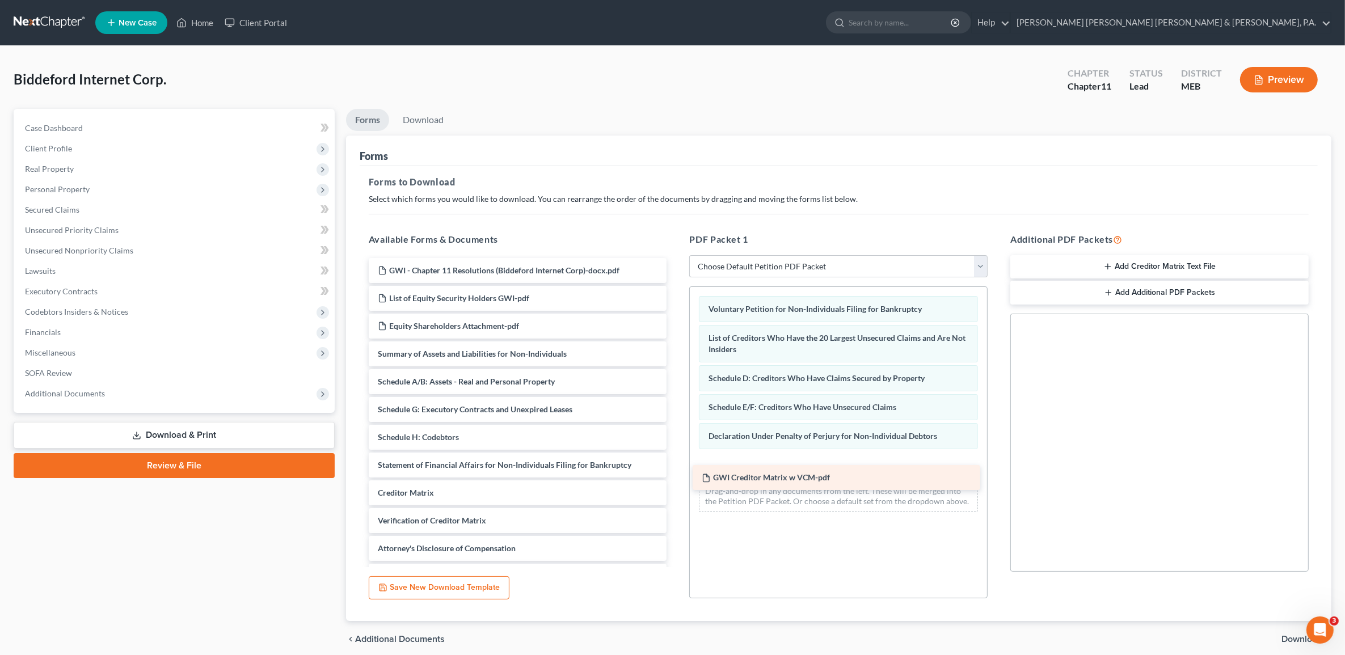
drag, startPoint x: 469, startPoint y: 271, endPoint x: 793, endPoint y: 478, distance: 384.8
click at [676, 478] on div "GWI Creditor Matrix w VCM-pdf GWI Creditor Matrix w VCM-pdf GWI - Chapter 11 Re…" at bounding box center [518, 423] width 317 height 331
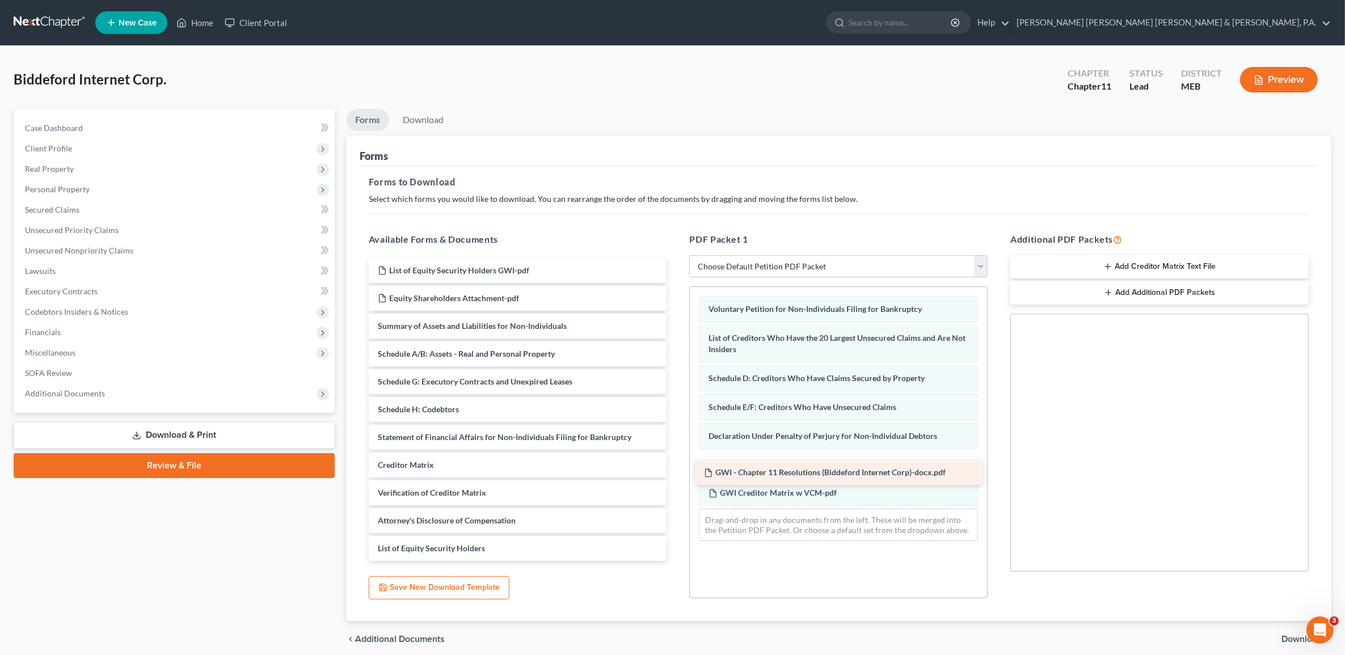
drag, startPoint x: 558, startPoint y: 273, endPoint x: 884, endPoint y: 475, distance: 384.0
click at [676, 475] on div "GWI - Chapter 11 Resolutions (Biddeford Internet Corp)-docx.pdf GWI - Chapter 1…" at bounding box center [518, 409] width 317 height 303
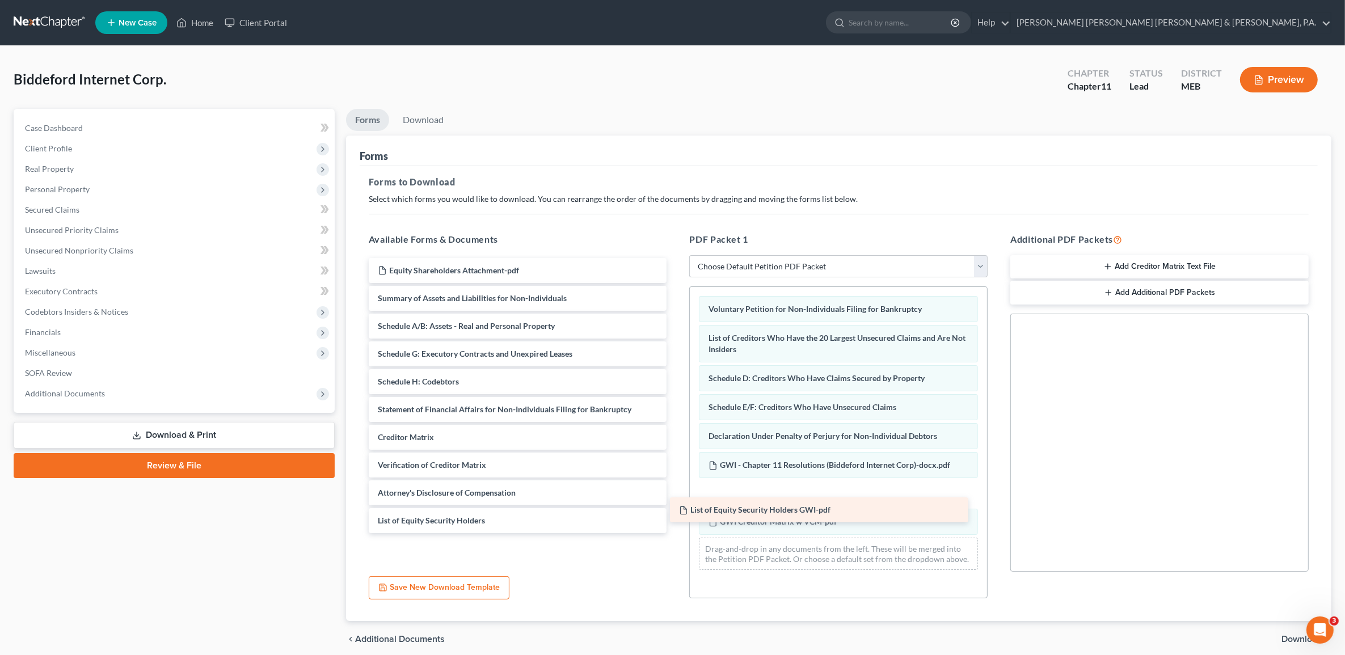
drag, startPoint x: 537, startPoint y: 271, endPoint x: 838, endPoint y: 511, distance: 385.1
click at [676, 511] on div "List of Equity Security Holders GWI-pdf List of Equity Security Holders GWI-pdf…" at bounding box center [518, 395] width 317 height 275
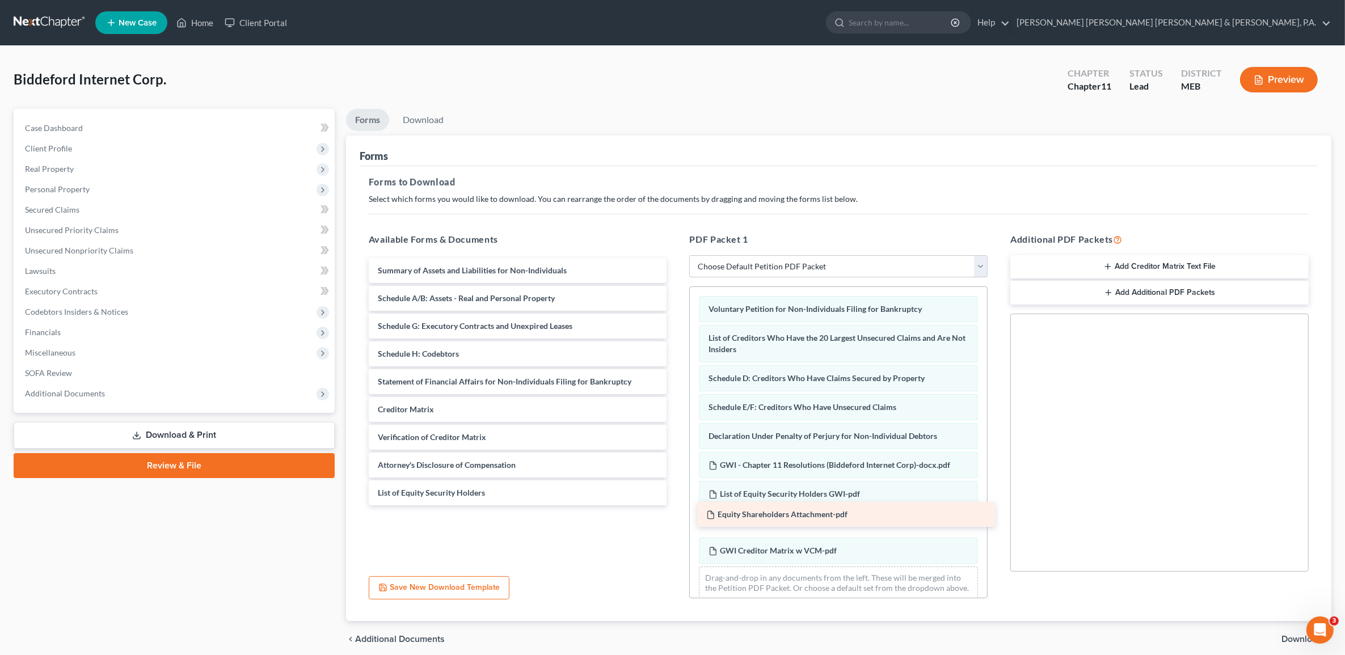
drag, startPoint x: 449, startPoint y: 273, endPoint x: 778, endPoint y: 517, distance: 409.5
click at [676, 505] on div "Equity Shareholders Attachment-pdf Equity Shareholders Attachment-pdf Summary o…" at bounding box center [518, 381] width 317 height 247
click at [438, 121] on link "Download" at bounding box center [423, 120] width 59 height 22
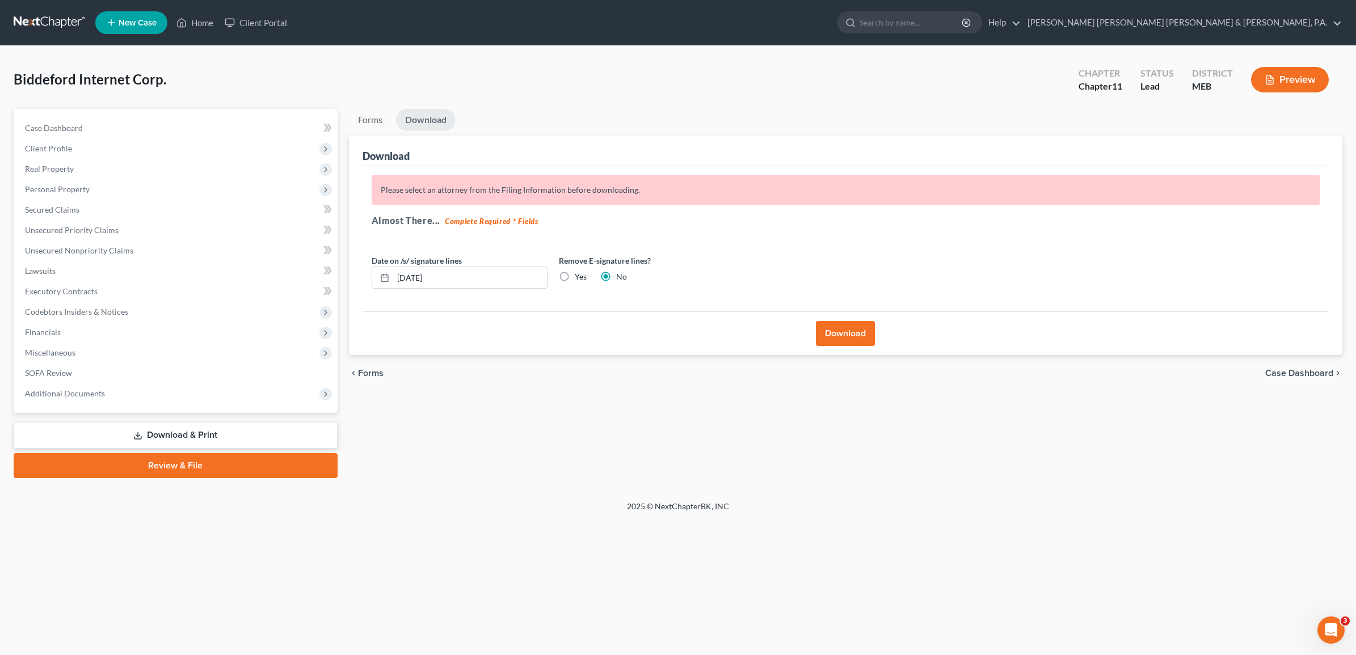
click at [575, 278] on label "Yes" at bounding box center [581, 276] width 12 height 11
click at [579, 278] on input "Yes" at bounding box center [582, 274] width 7 height 7
radio input "true"
radio input "false"
click at [845, 334] on button "Download" at bounding box center [845, 333] width 59 height 25
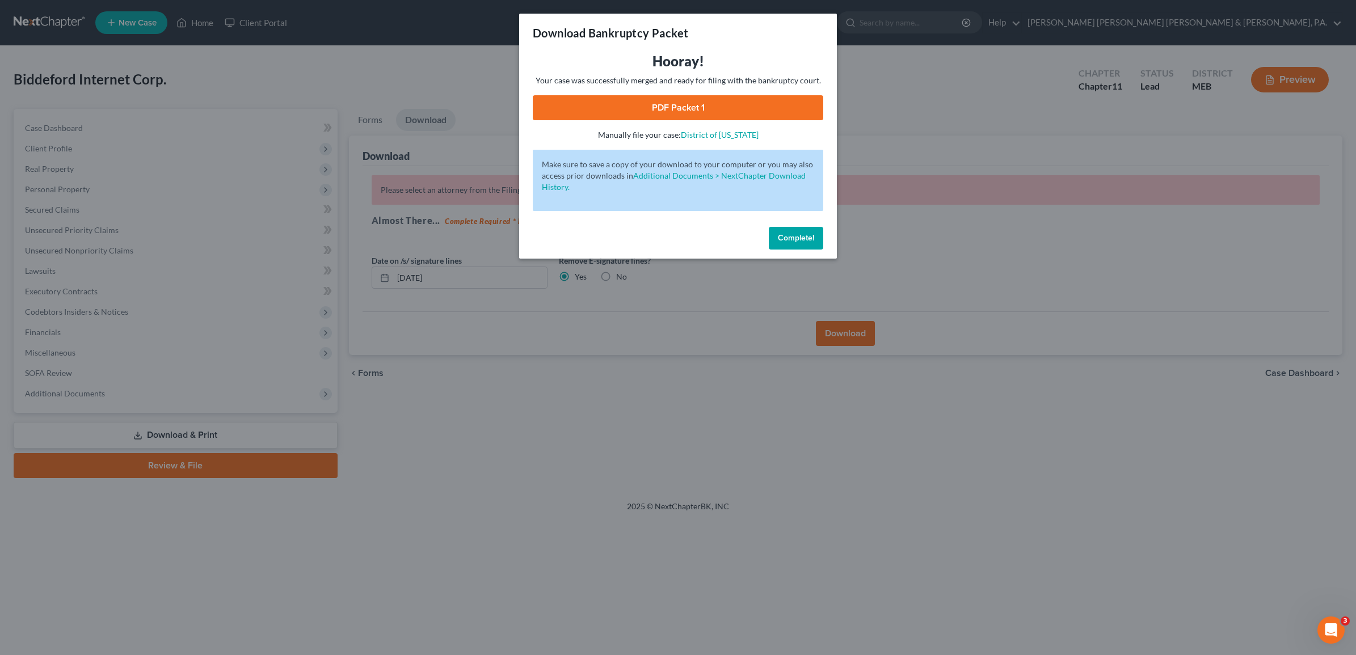
click at [724, 112] on link "PDF Packet 1" at bounding box center [678, 107] width 290 height 25
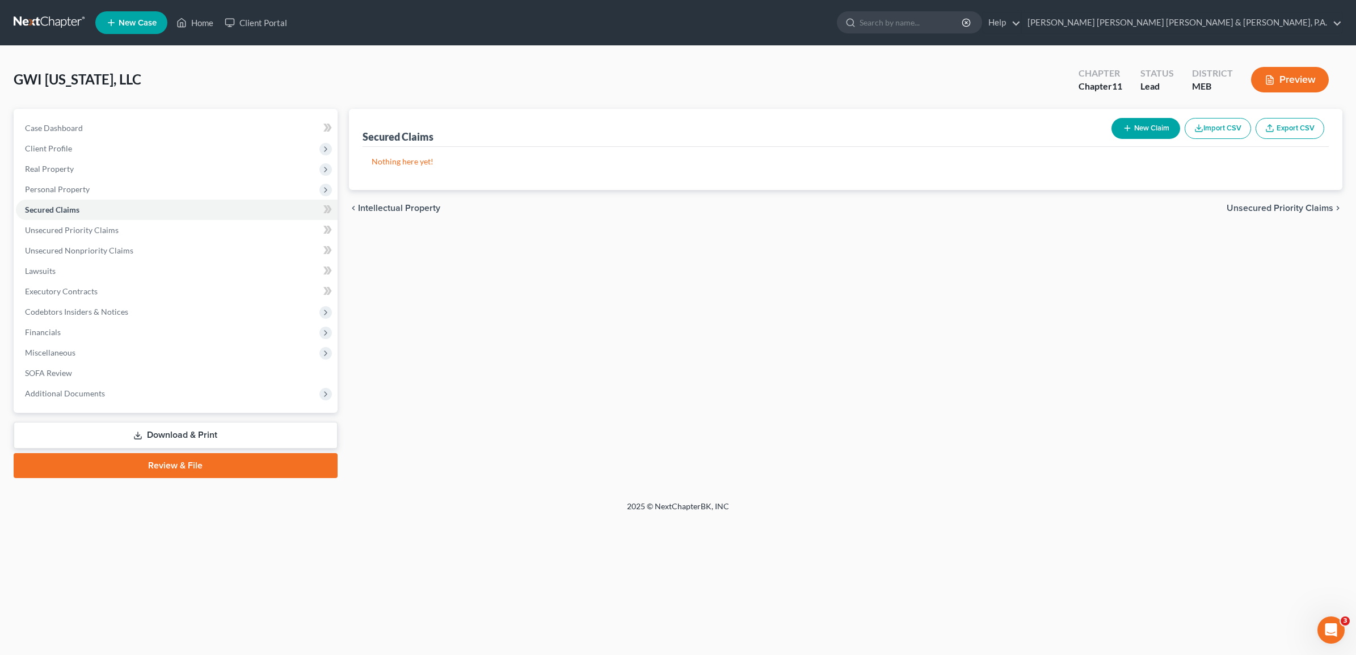
click at [1141, 125] on button "New Claim" at bounding box center [1145, 128] width 69 height 21
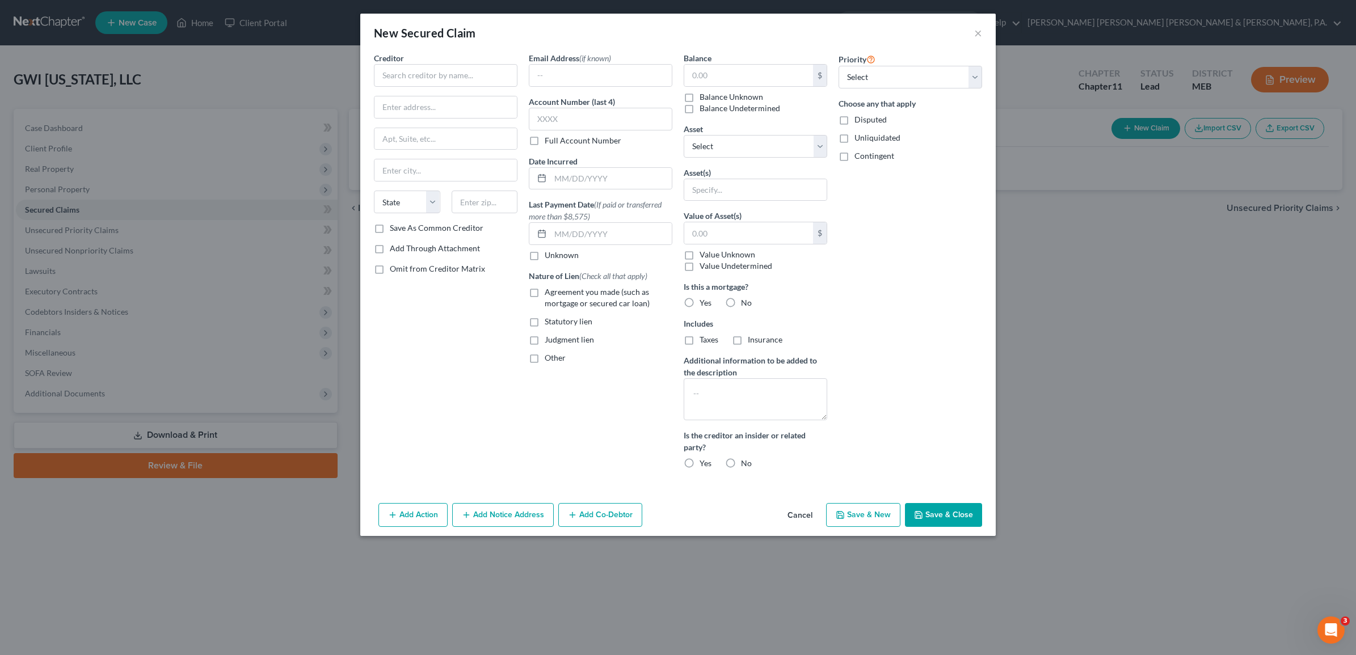
click at [700, 94] on label "Balance Unknown" at bounding box center [732, 96] width 64 height 11
click at [704, 94] on input "Balance Unknown" at bounding box center [707, 94] width 7 height 7
checkbox input "true"
type input "0.00"
click at [700, 96] on label "Balance Unknown" at bounding box center [732, 96] width 64 height 11
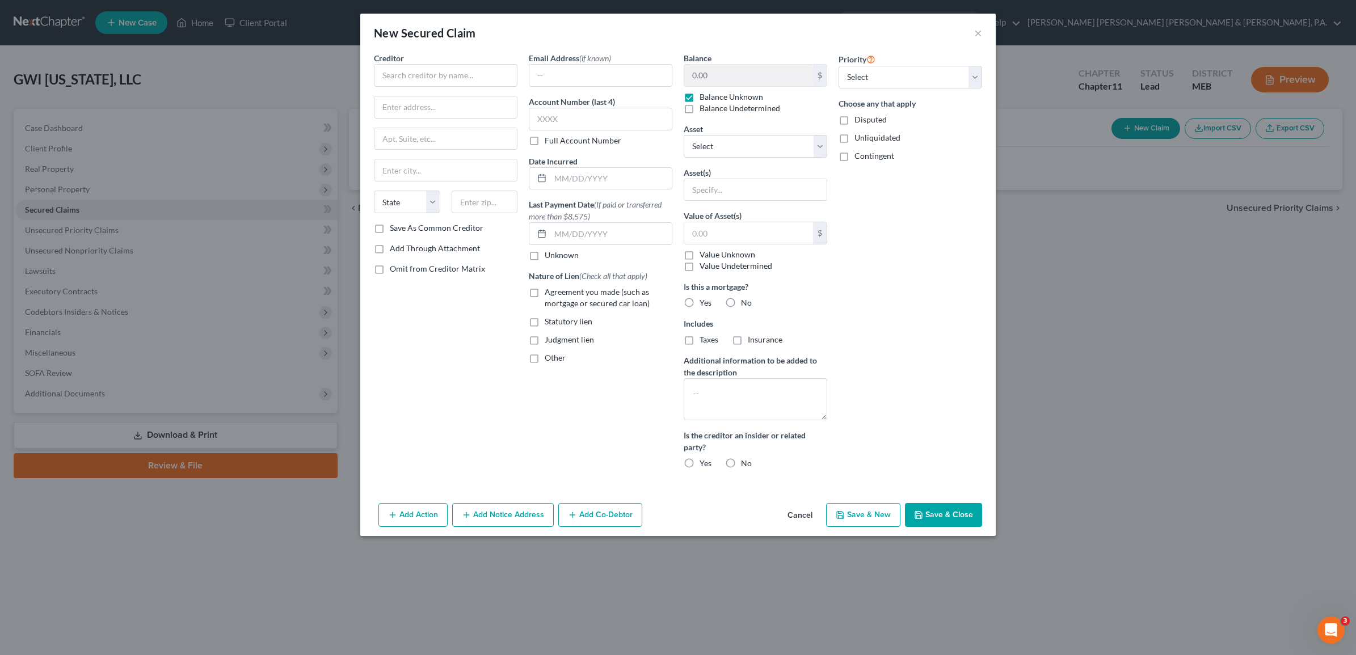
click at [704, 96] on input "Balance Unknown" at bounding box center [707, 94] width 7 height 7
checkbox input "false"
click at [381, 70] on input "text" at bounding box center [446, 75] width 144 height 23
click at [434, 111] on input "text" at bounding box center [445, 107] width 142 height 22
click at [453, 83] on input "Mac Mountain" at bounding box center [446, 75] width 144 height 23
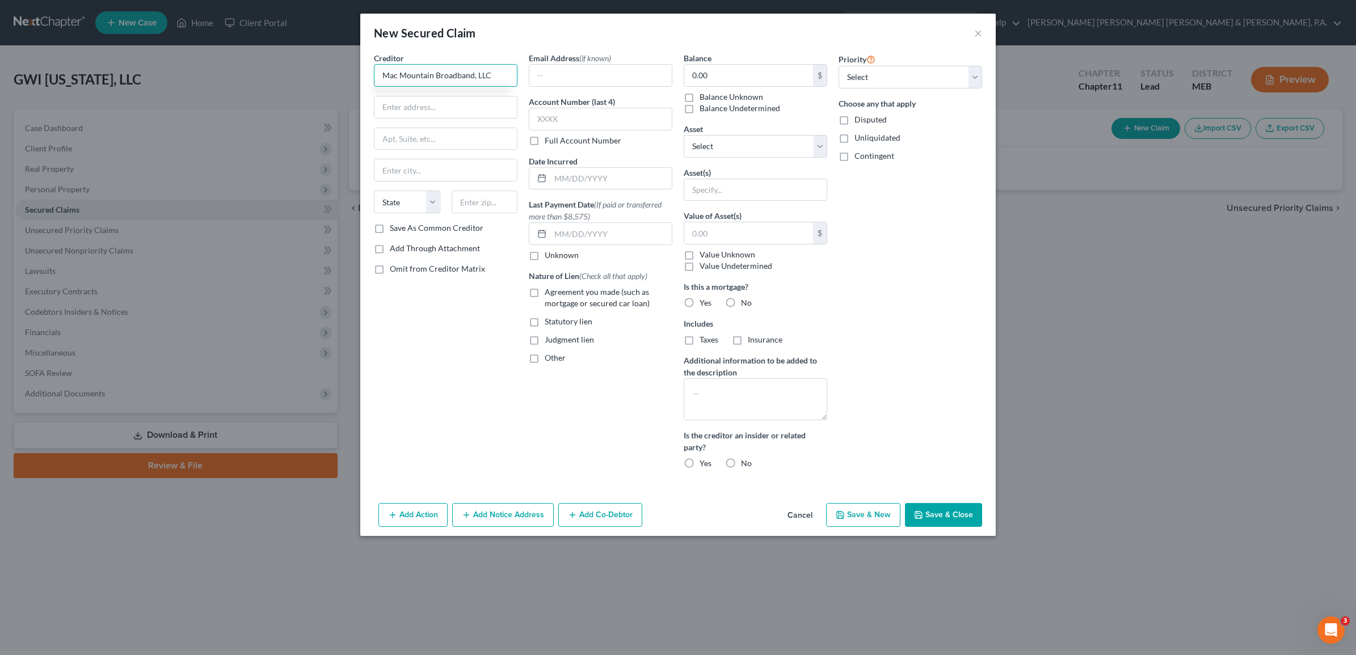
type input "Mac Mountain Broadband, LLC"
type input "A"
type input "2"
type input "3 Snow Road #432"
type input "Marshfield"
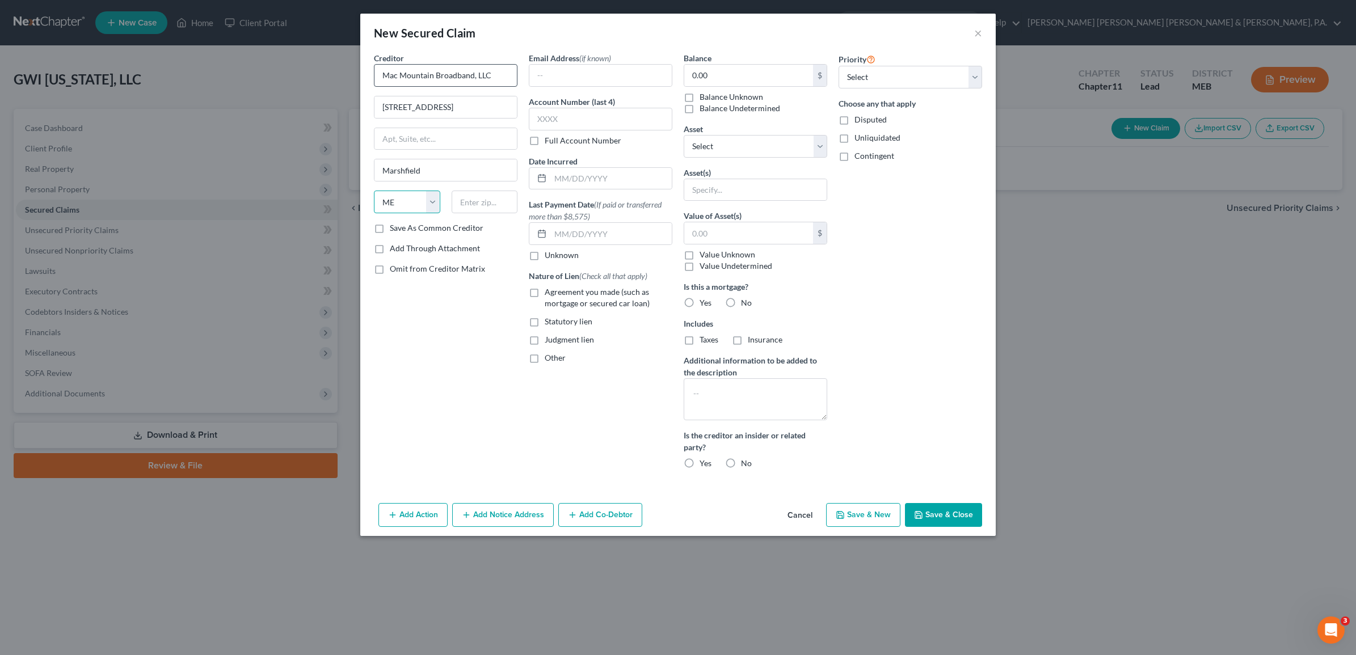
select select "22"
type input "02050"
click at [702, 78] on input "0.00" at bounding box center [748, 76] width 129 height 22
click at [875, 220] on div "Priority Select 1st 2nd 3rd 4th 5th 6th 7th 8th 9th 10th 11th 12th 13th 14th 15…" at bounding box center [910, 265] width 155 height 426
click at [943, 517] on button "Save & Close" at bounding box center [943, 515] width 77 height 24
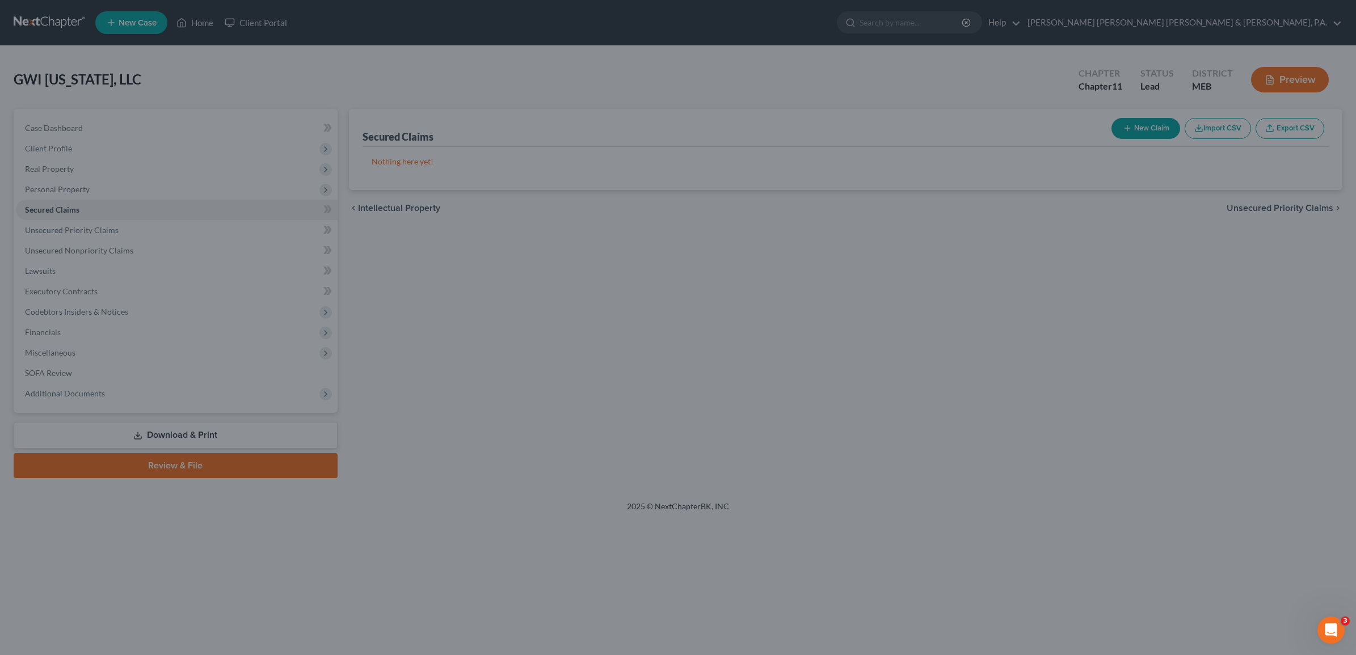
type input "6,469,362.00"
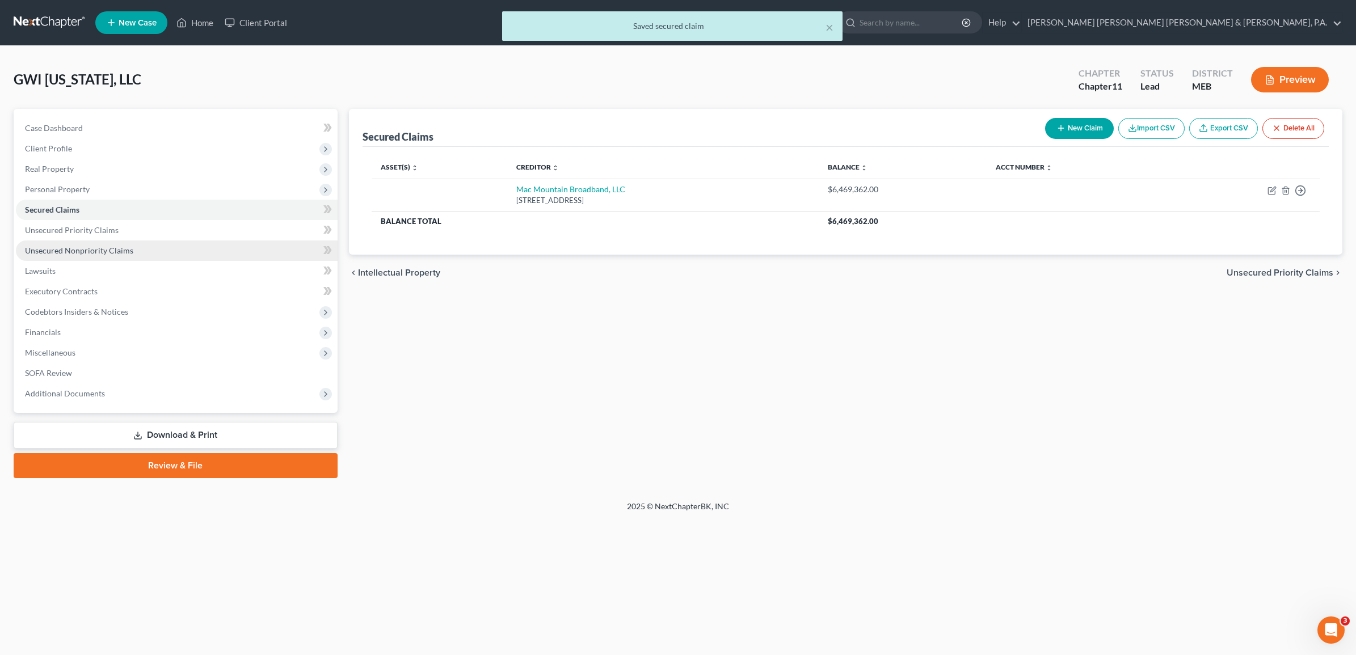
drag, startPoint x: 148, startPoint y: 251, endPoint x: 136, endPoint y: 250, distance: 12.0
click at [148, 251] on link "Unsecured Nonpriority Claims" at bounding box center [177, 251] width 322 height 20
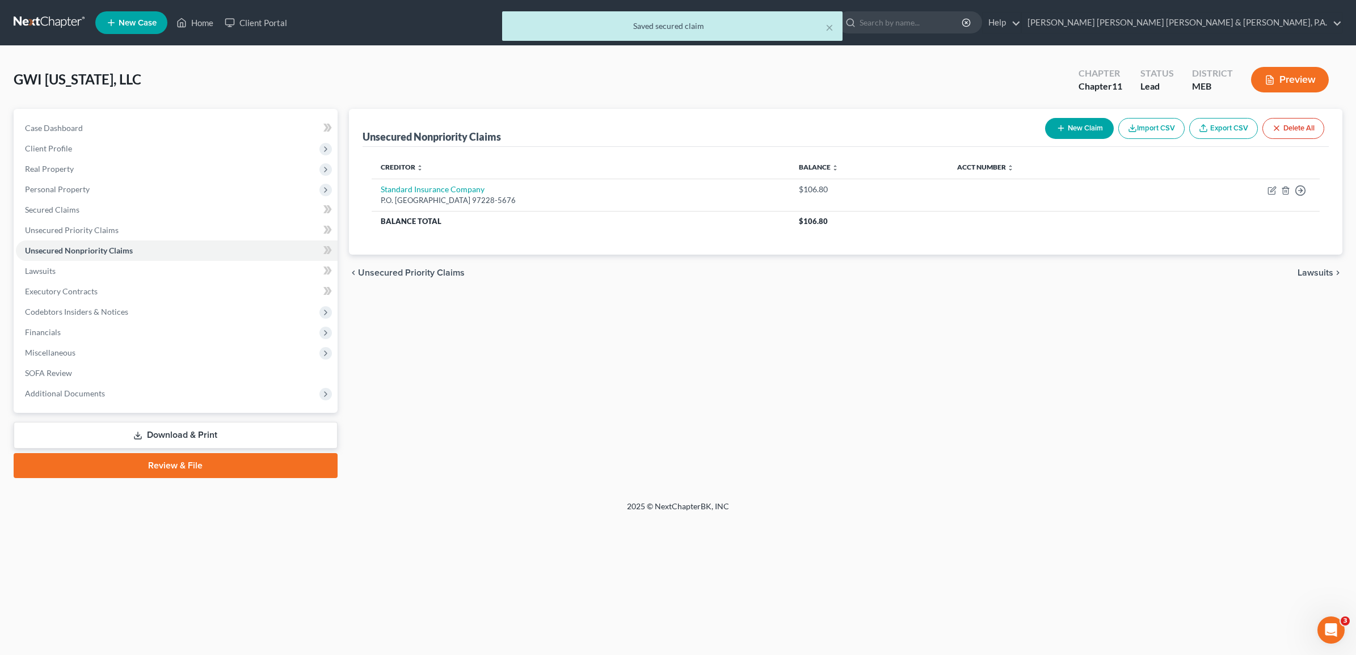
click at [1056, 124] on icon "button" at bounding box center [1060, 128] width 9 height 9
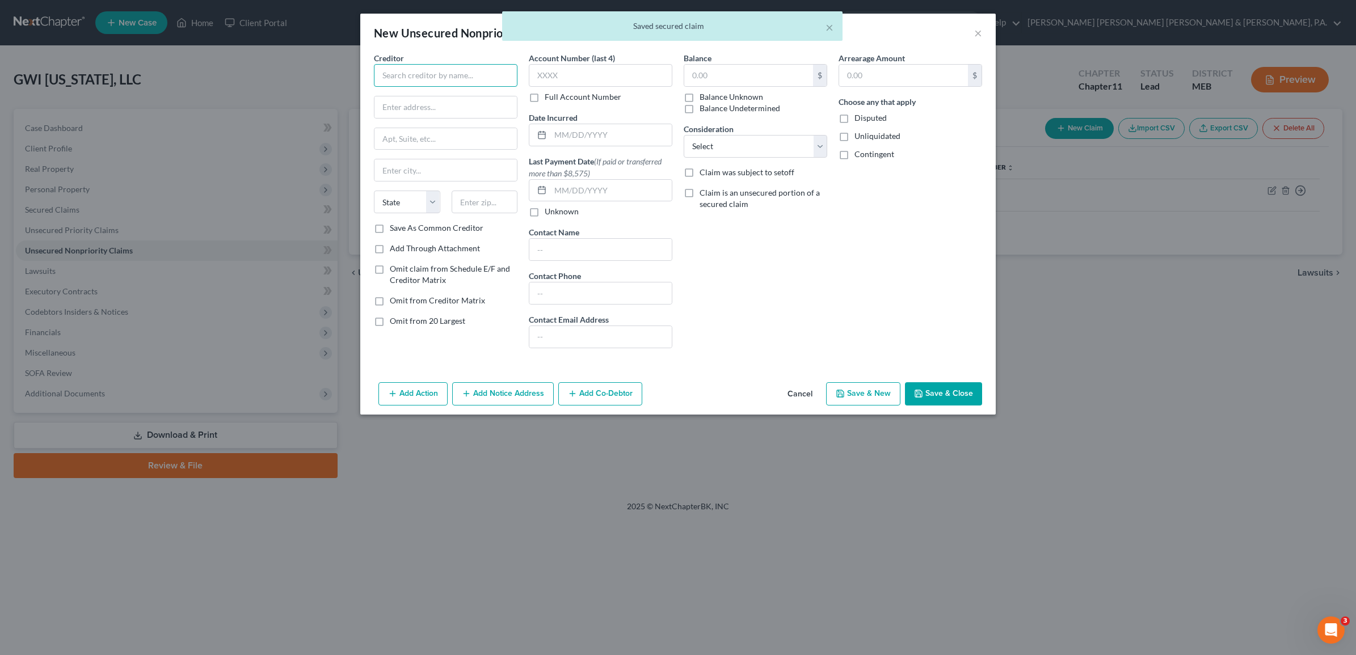
click at [402, 81] on input "text" at bounding box center [446, 75] width 144 height 23
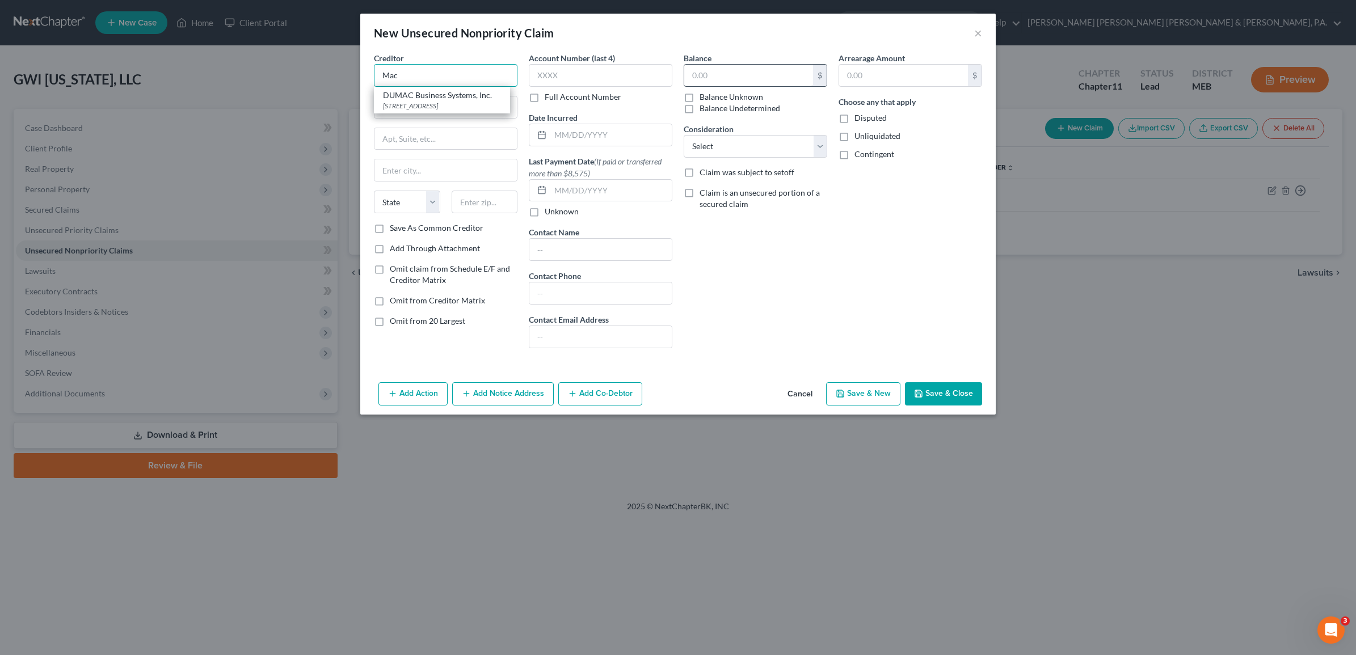
type input "Mac"
click at [741, 77] on input "text" at bounding box center [748, 76] width 129 height 22
click at [700, 98] on label "Balance Unknown" at bounding box center [732, 96] width 64 height 11
click at [704, 98] on input "Balance Unknown" at bounding box center [707, 94] width 7 height 7
checkbox input "true"
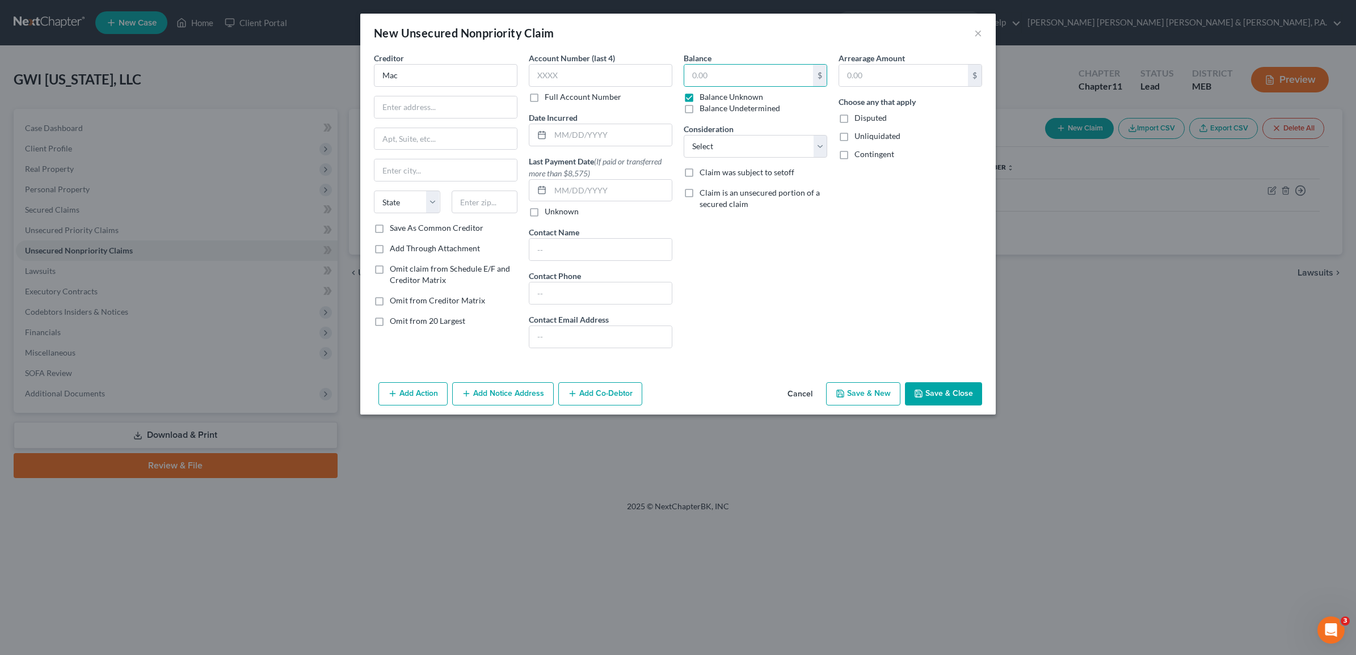
type input "0.00"
click at [700, 194] on label "Claim is an unsecured portion of a secured claim" at bounding box center [764, 198] width 128 height 23
click at [704, 194] on input "Claim is an unsecured portion of a secured claim" at bounding box center [707, 190] width 7 height 7
checkbox input "true"
click at [707, 235] on select "Select Mac Mountain Broadband, LLC" at bounding box center [756, 230] width 144 height 23
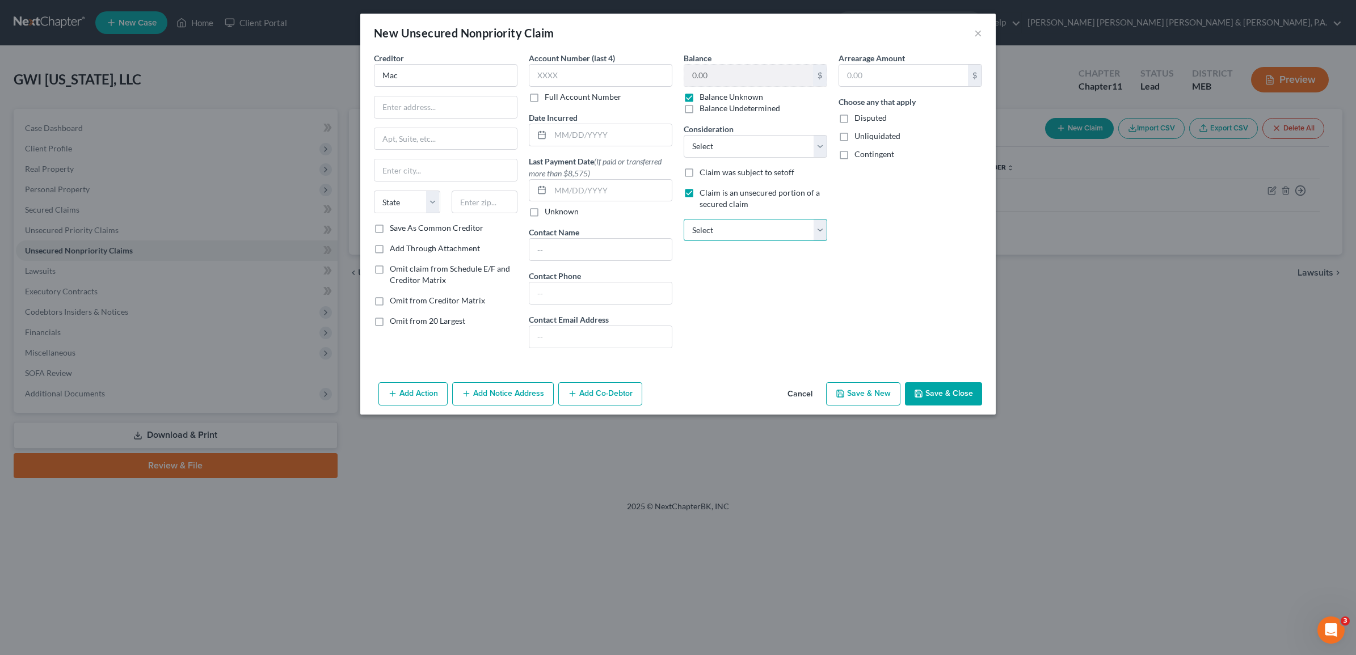
select select "0"
click at [684, 219] on select "Select Mac Mountain Broadband, LLC" at bounding box center [756, 230] width 144 height 23
click at [778, 319] on div "Balance 0.00 $ Balance Unknown Balance Undetermined 0.00 $ Balance Unknown Cons…" at bounding box center [755, 204] width 155 height 305
click at [400, 60] on span "Creditor" at bounding box center [389, 58] width 30 height 10
click at [425, 77] on input "Mac" at bounding box center [446, 75] width 144 height 23
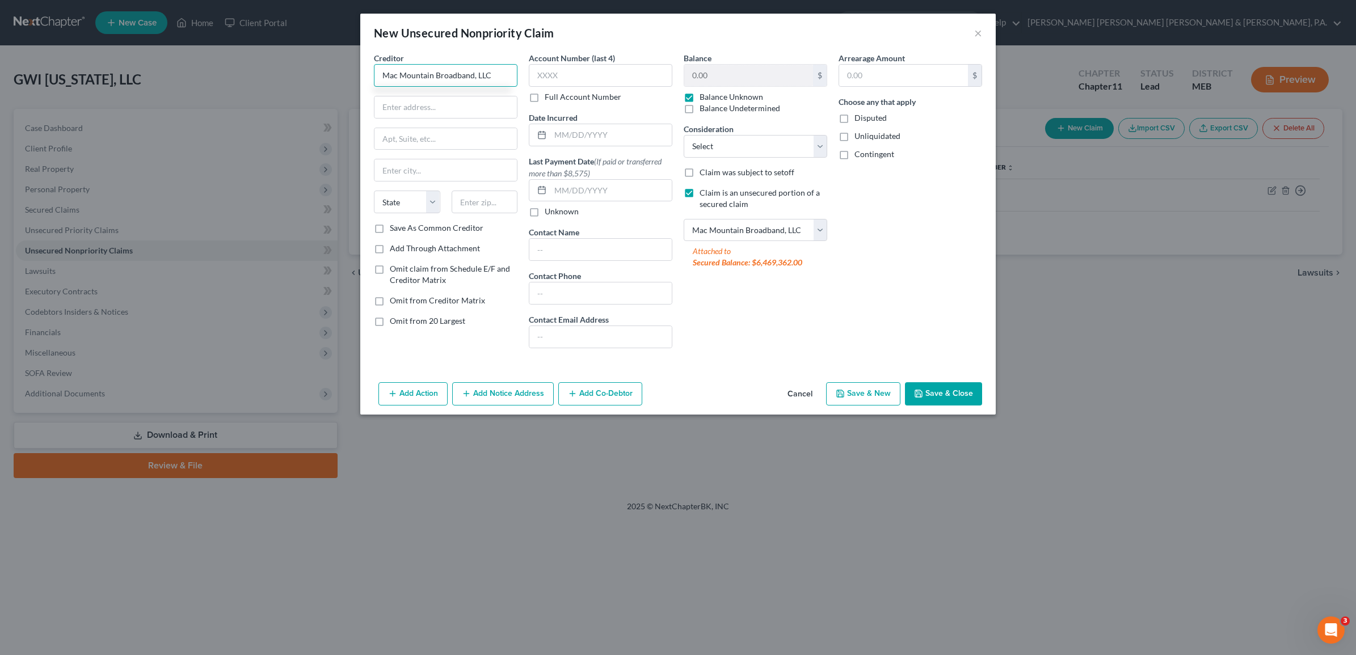
type input "Mac Mountain Broadband, LLC"
click at [477, 120] on div "Creditor * Mac Mountain Broadband, LLC State AL AK AR AZ CA CO CT DE DC FL GA G…" at bounding box center [446, 137] width 144 height 170
click at [473, 106] on input "text" at bounding box center [445, 107] width 142 height 22
click at [422, 106] on input "text" at bounding box center [445, 107] width 142 height 22
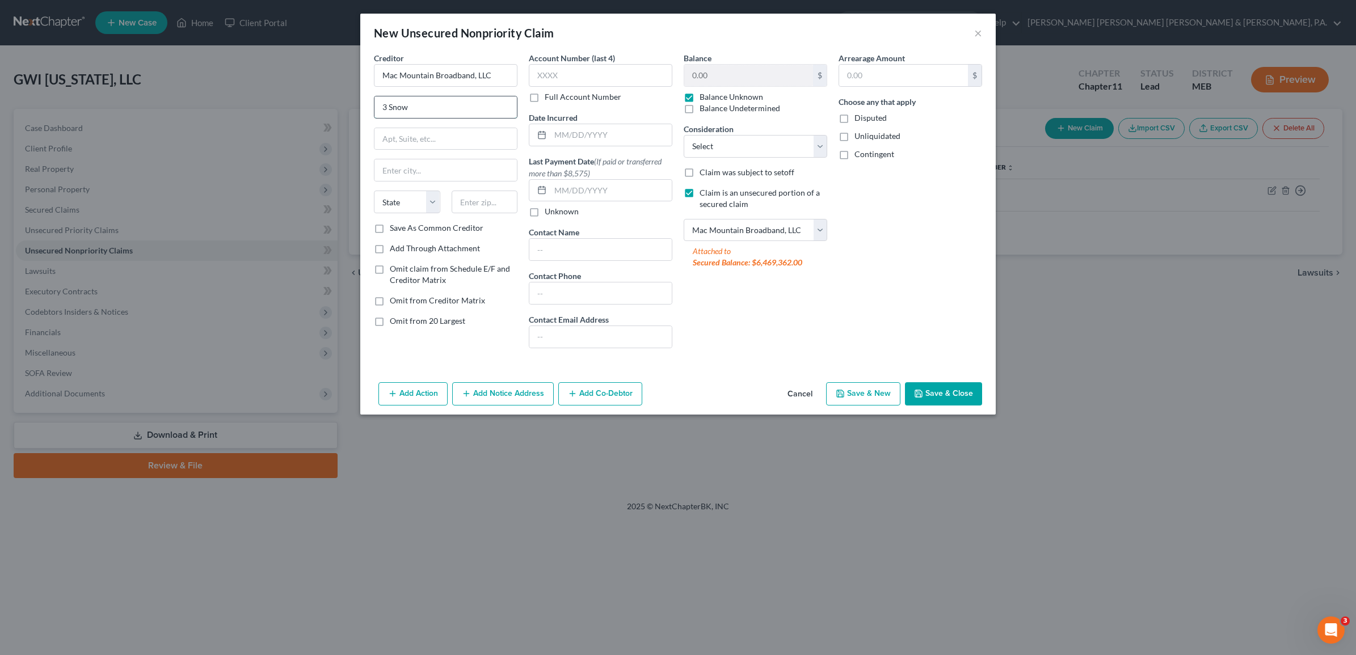
type input "3 Snow Road #432"
click at [434, 171] on input "text" at bounding box center [445, 170] width 142 height 22
type input "Marshfield"
click at [418, 199] on select "State AL AK AR AZ CA CO CT DE DC FL GA GU HI ID IL IN IA KS KY LA ME MD MA MI M…" at bounding box center [407, 202] width 66 height 23
select select "22"
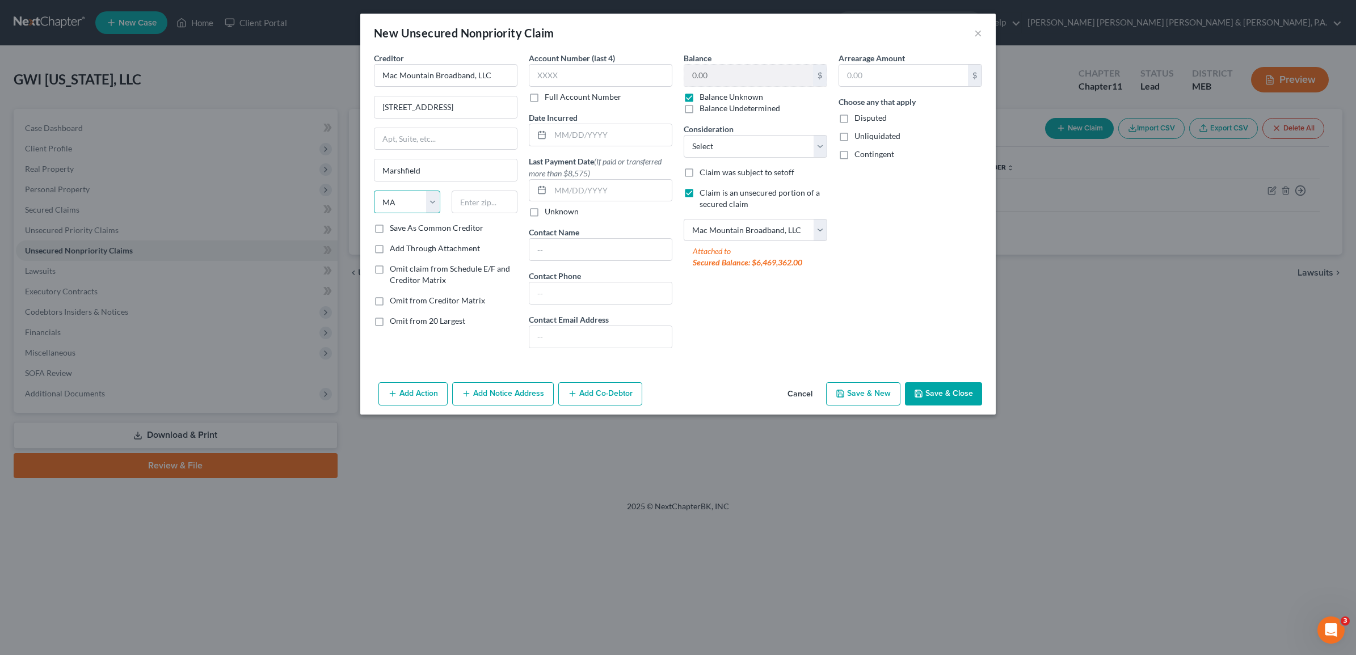
click at [374, 192] on select "State AL AK AR AZ CA CO CT DE DC FL GA GU HI ID IL IN IA KS KY LA ME MD MA MI M…" at bounding box center [407, 202] width 66 height 23
click at [480, 204] on input "text" at bounding box center [485, 202] width 66 height 23
click at [471, 199] on input "text" at bounding box center [485, 202] width 66 height 23
type input "02050"
click at [932, 386] on button "Save & Close" at bounding box center [943, 394] width 77 height 24
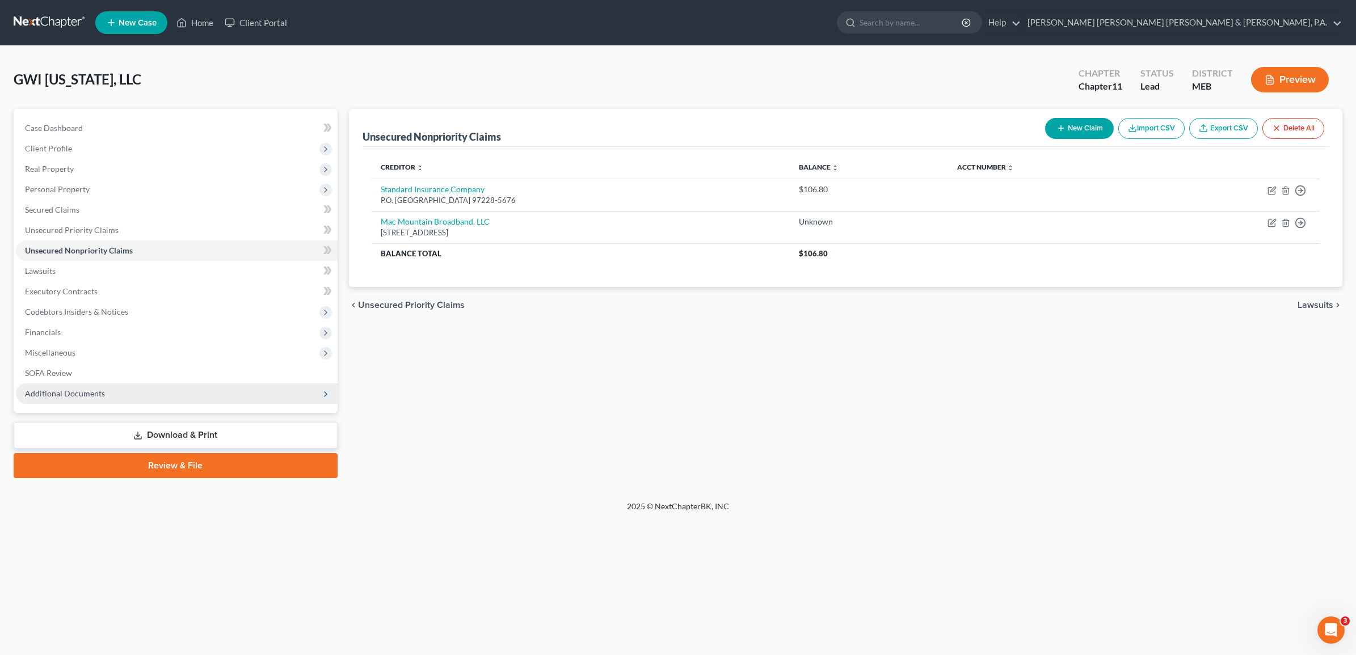
click at [89, 389] on span "Additional Documents" at bounding box center [65, 394] width 80 height 10
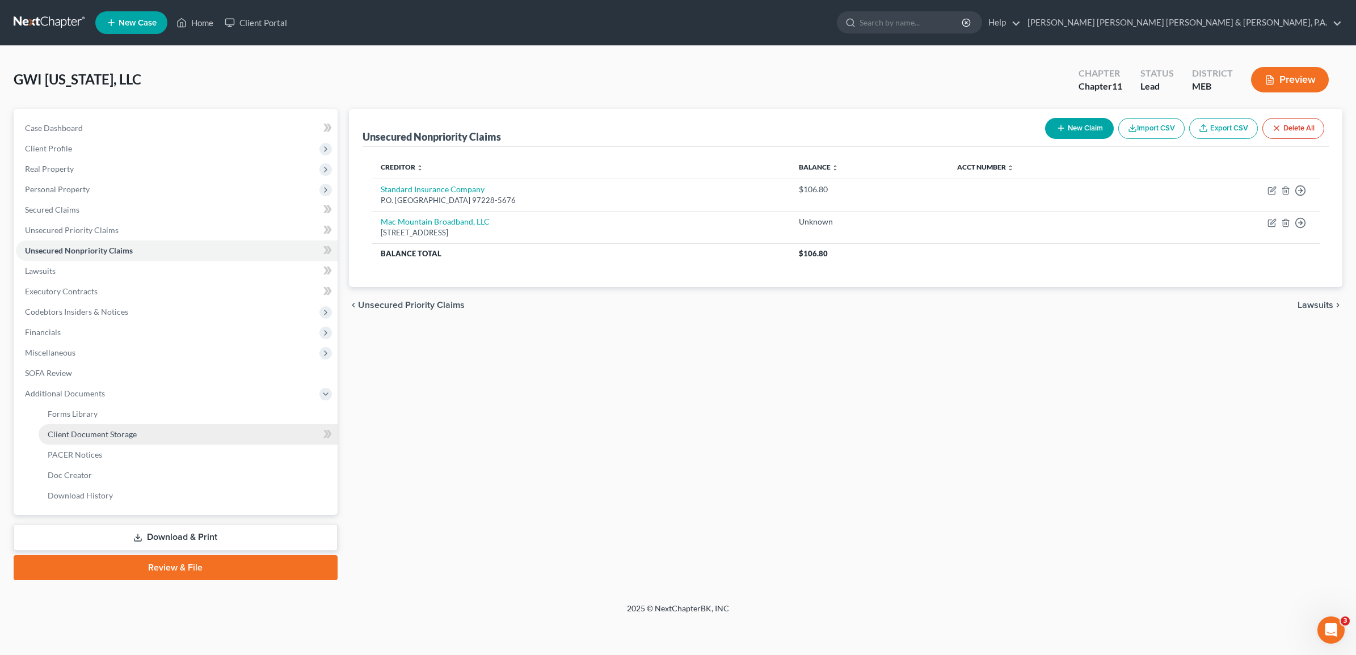
click at [103, 429] on span "Client Document Storage" at bounding box center [92, 434] width 89 height 10
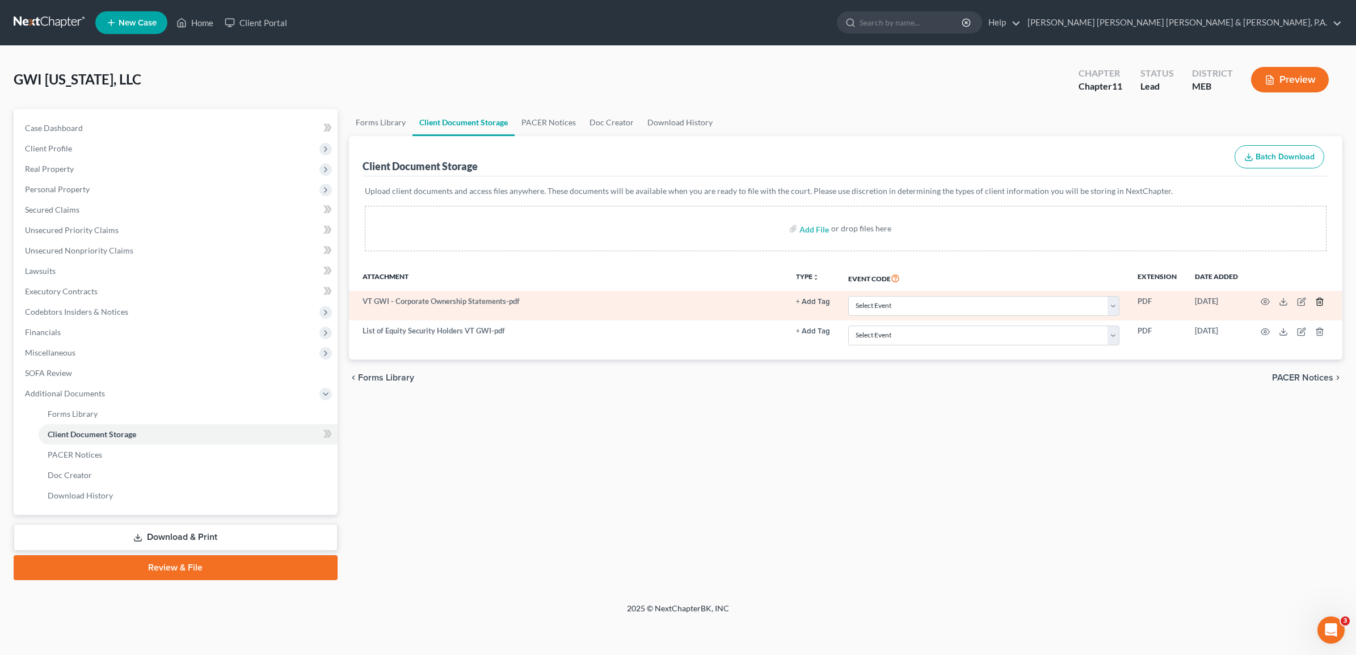
click at [1317, 301] on icon "button" at bounding box center [1319, 301] width 5 height 7
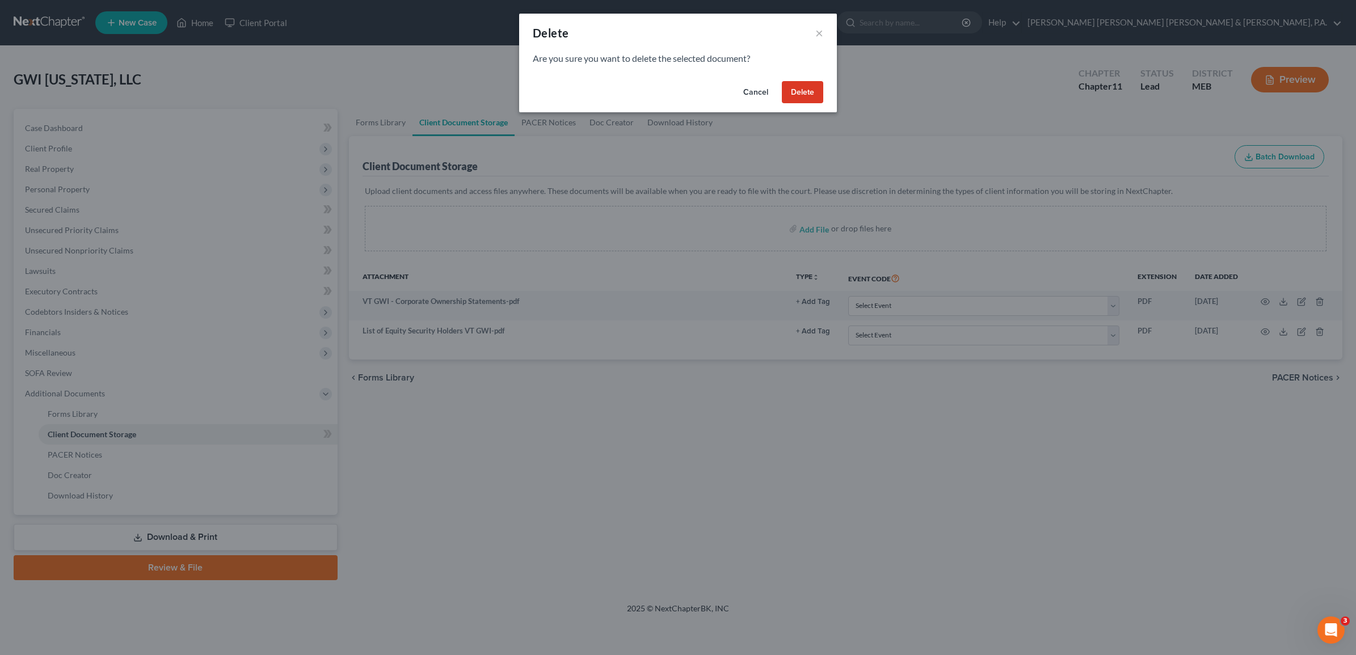
click at [803, 95] on button "Delete" at bounding box center [802, 92] width 41 height 23
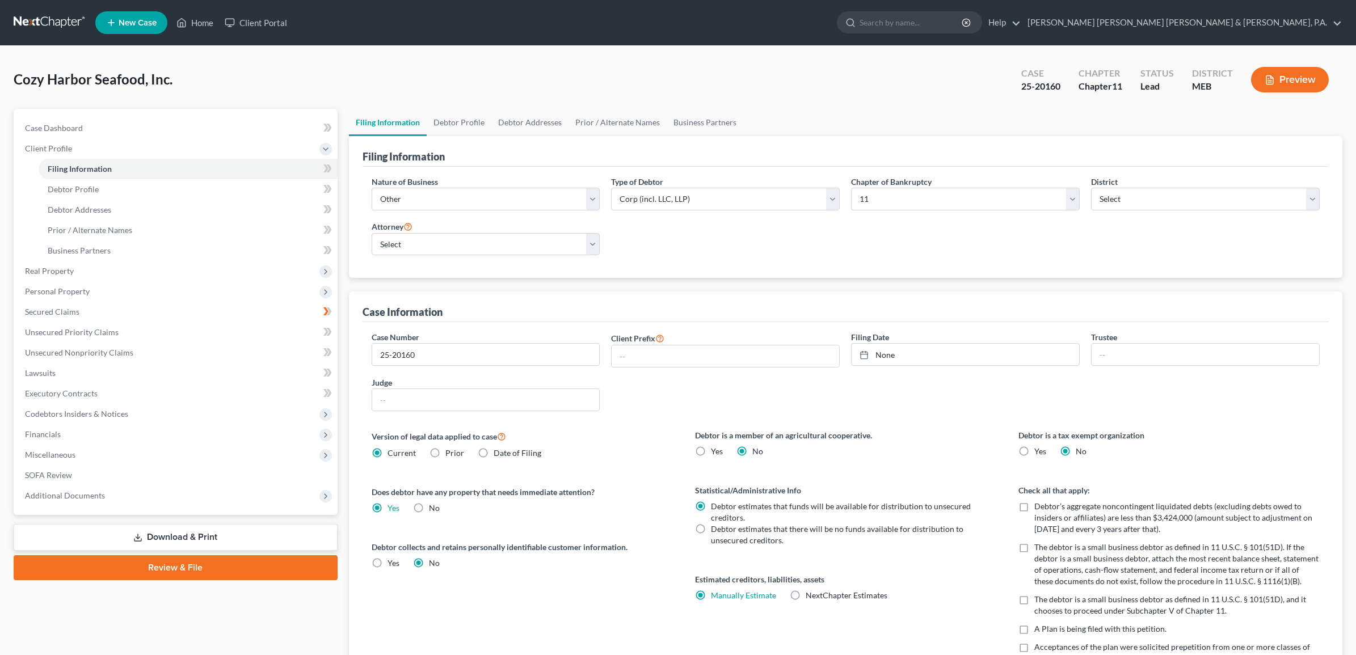
select select "3"
select select "1"
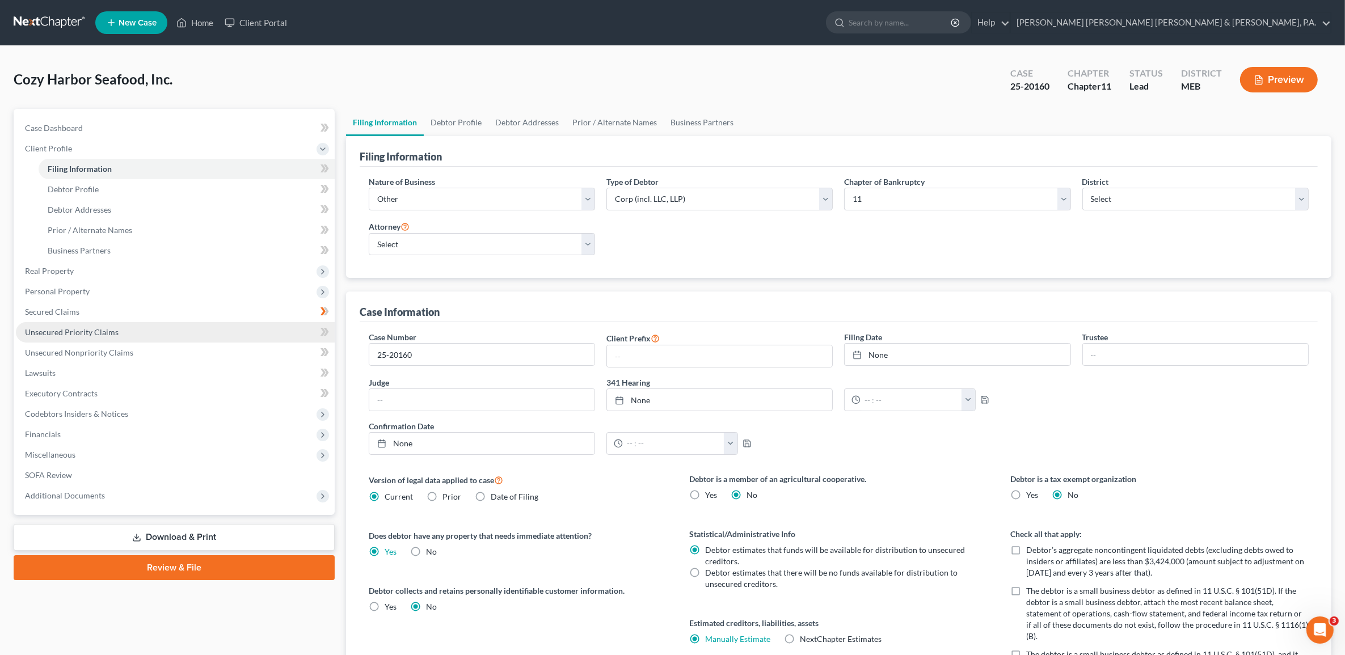
click at [138, 339] on link "Unsecured Priority Claims" at bounding box center [175, 332] width 319 height 20
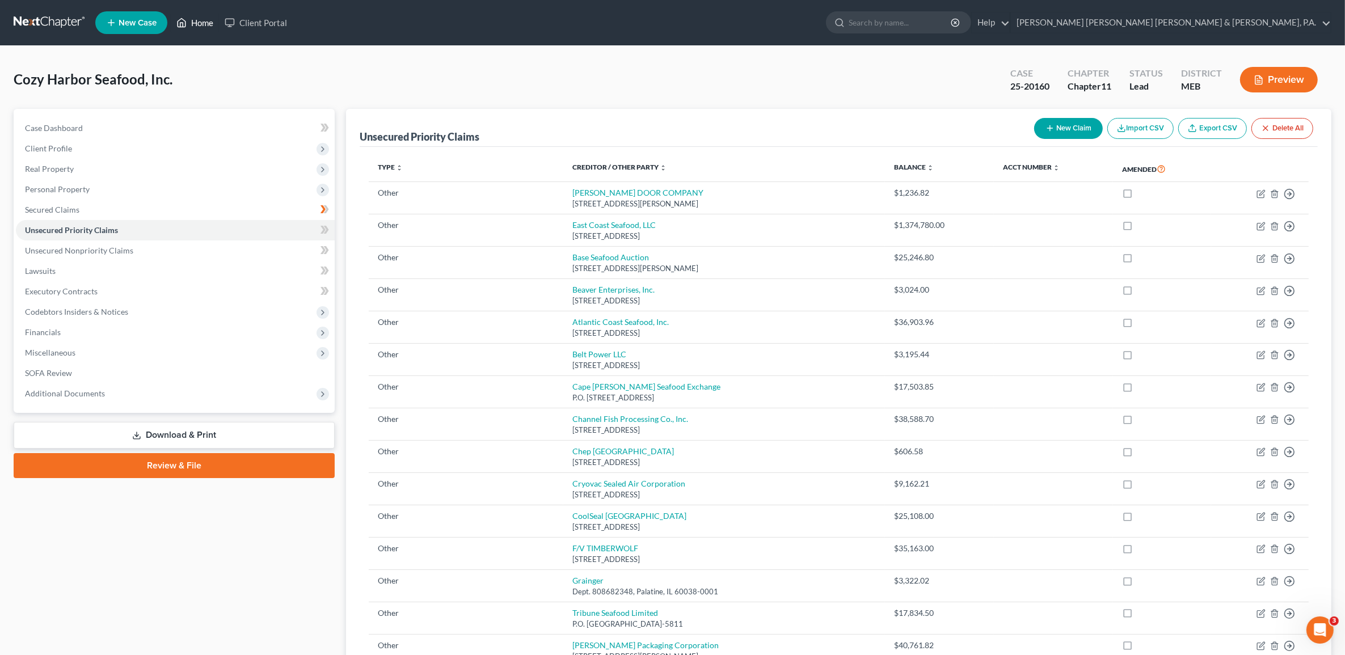
click at [203, 16] on link "Home" at bounding box center [195, 22] width 48 height 20
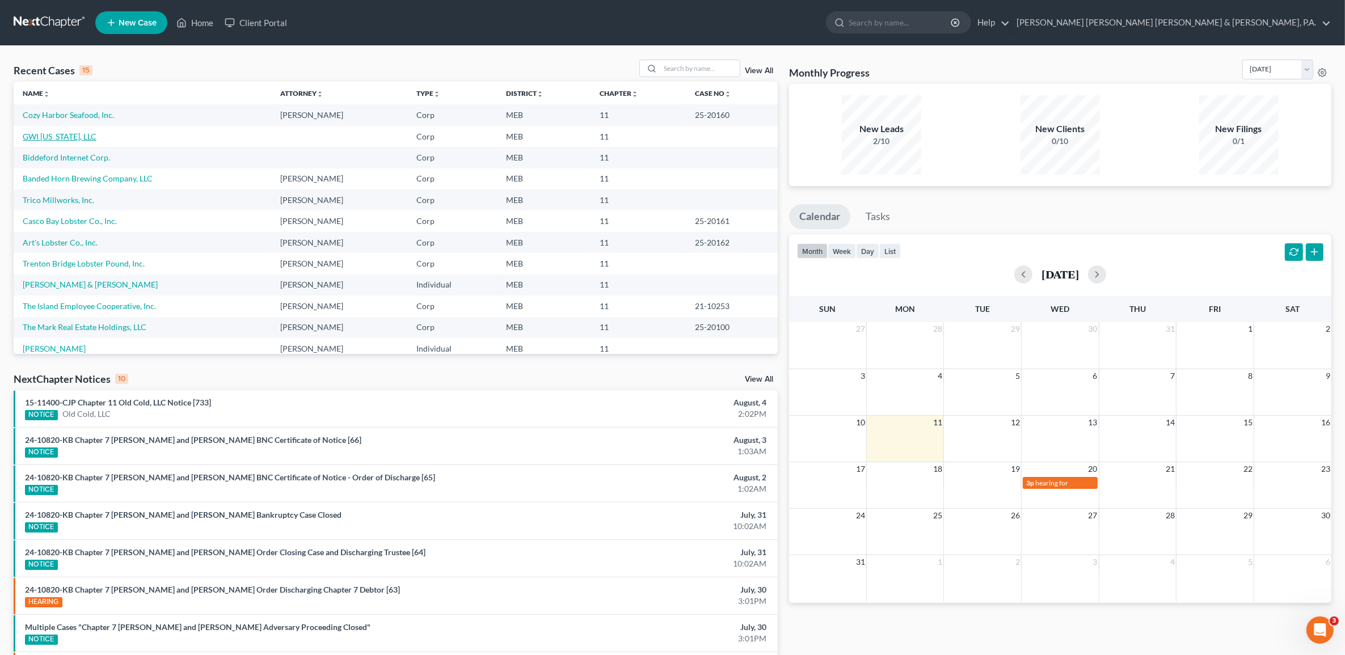
click at [51, 132] on link "GWI [US_STATE], LLC" at bounding box center [60, 137] width 74 height 10
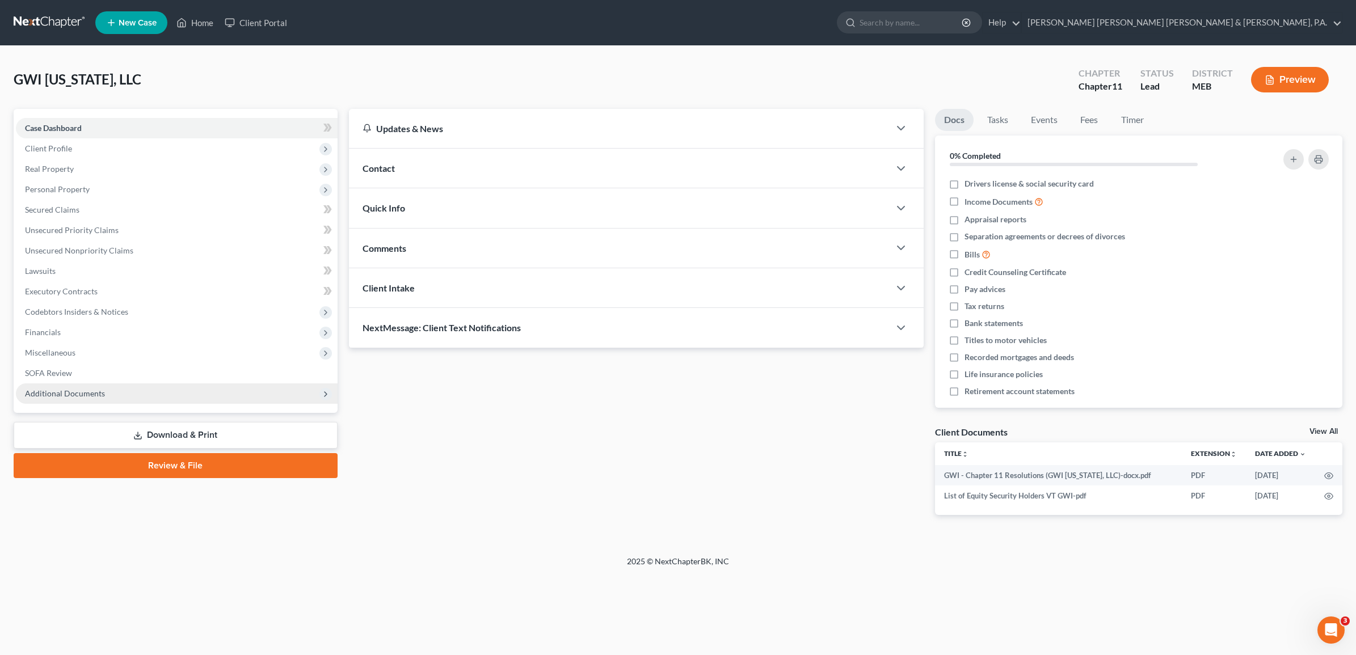
click at [89, 395] on span "Additional Documents" at bounding box center [65, 394] width 80 height 10
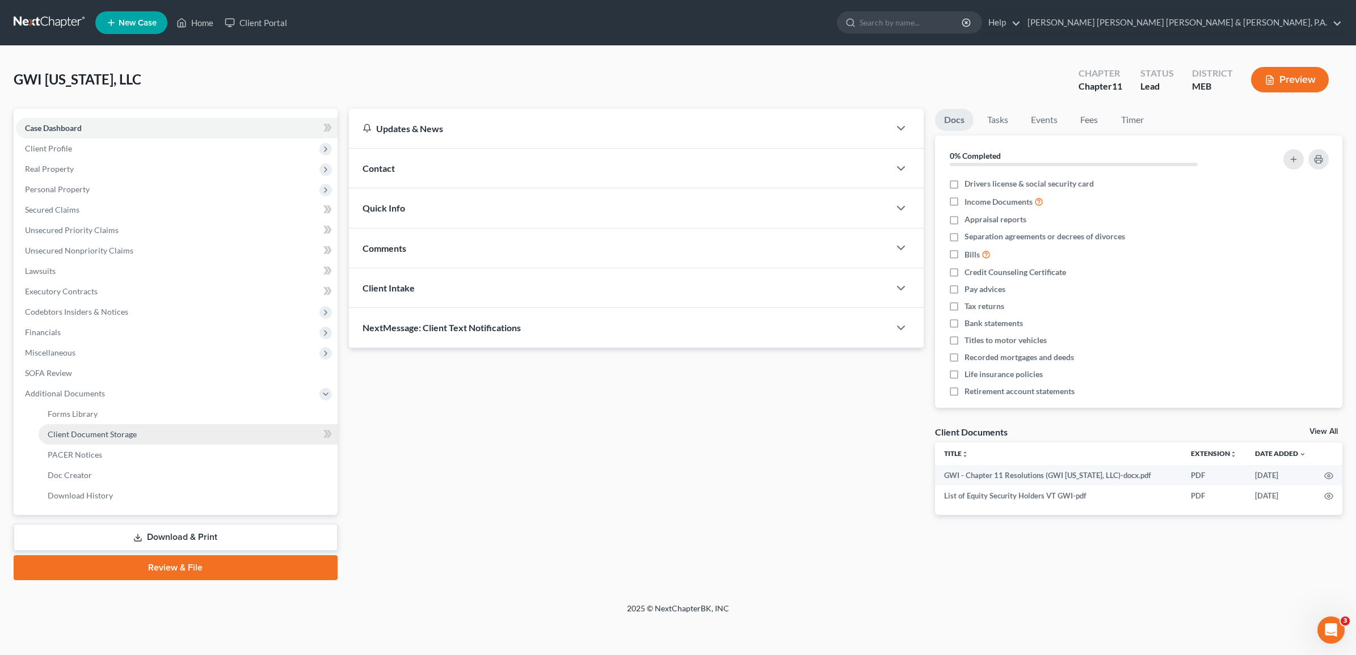
click at [77, 427] on link "Client Document Storage" at bounding box center [188, 434] width 299 height 20
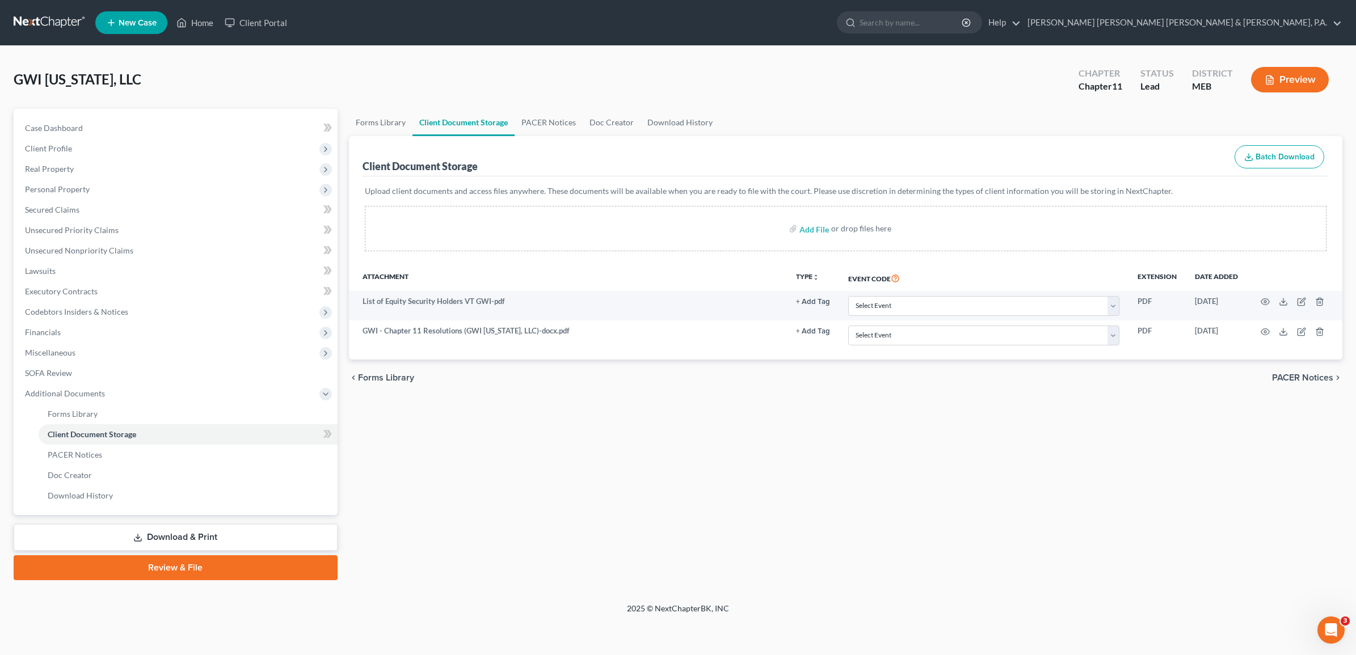
click at [689, 538] on div "Forms Library Client Document Storage PACER Notices Doc Creator Download Histor…" at bounding box center [845, 344] width 1005 height 471
click at [168, 534] on link "Download & Print" at bounding box center [176, 537] width 324 height 27
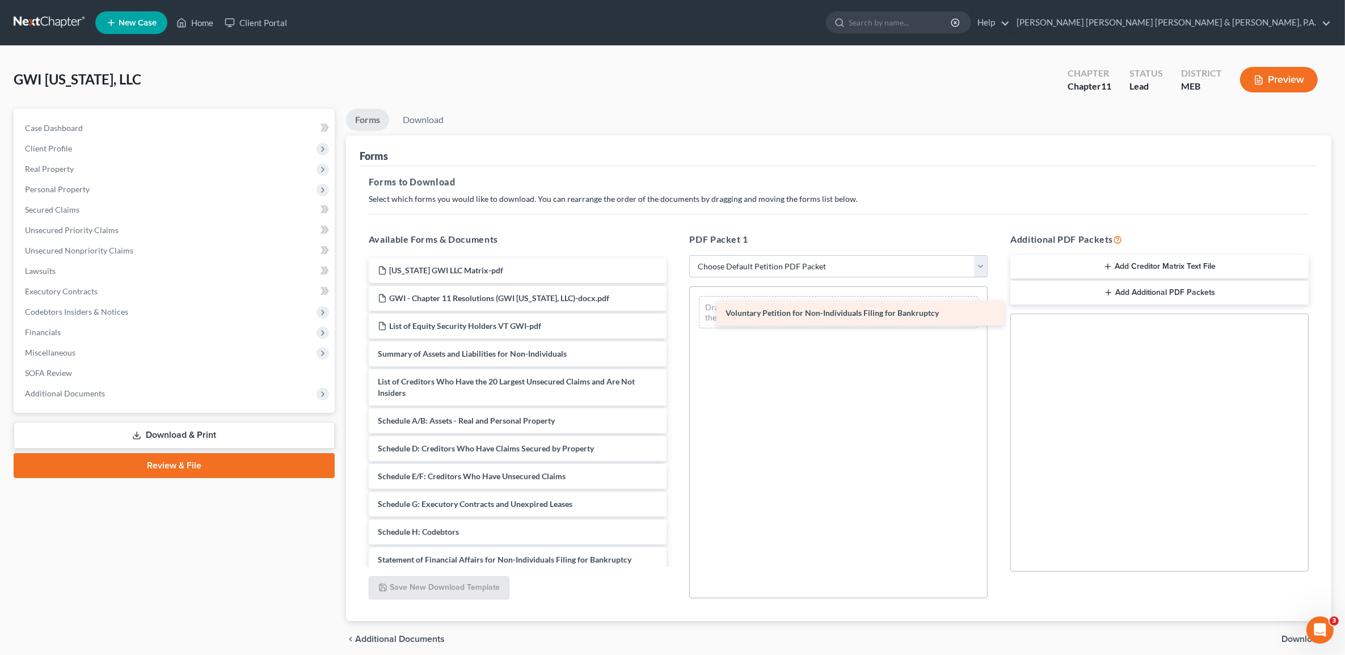
drag, startPoint x: 444, startPoint y: 355, endPoint x: 791, endPoint y: 315, distance: 350.1
click at [676, 315] on div "Voluntary Petition for Non-Individuals Filing for Bankruptcy [US_STATE] GWI LLC…" at bounding box center [518, 484] width 317 height 453
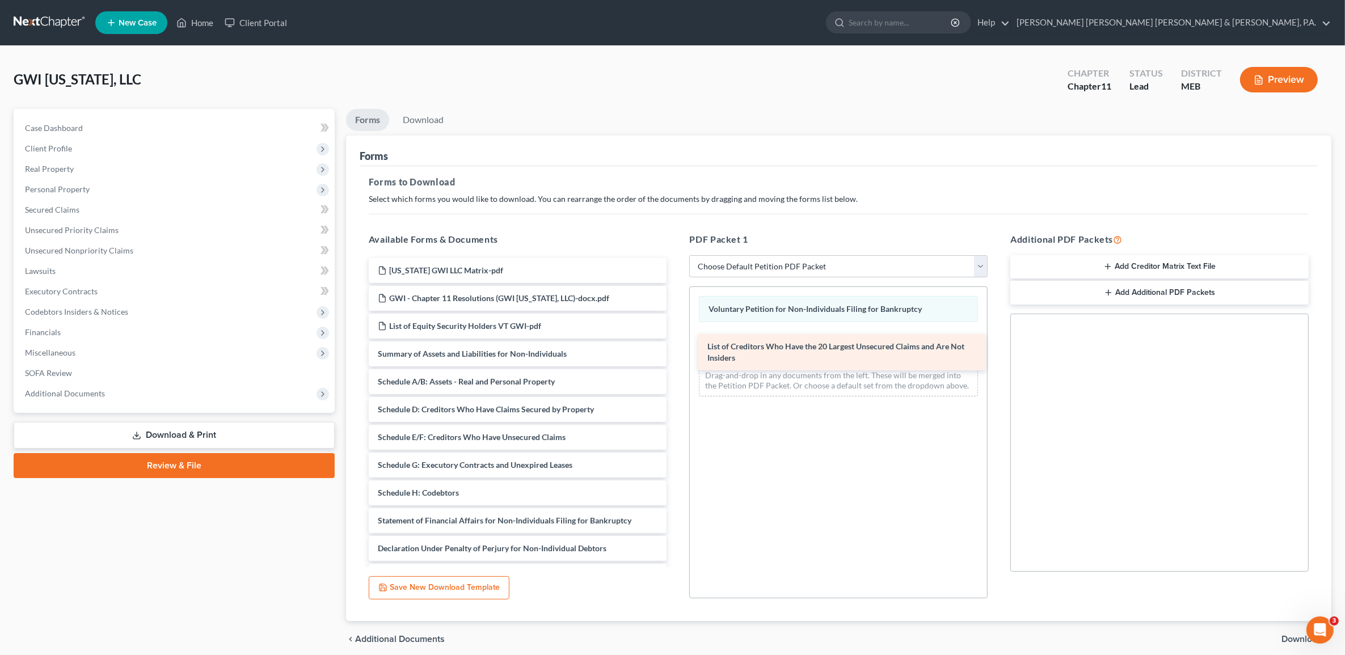
drag, startPoint x: 500, startPoint y: 387, endPoint x: 830, endPoint y: 353, distance: 331.4
click at [676, 353] on div "List of Creditors Who Have the 20 Largest Unsecured Claims and Are Not Insiders…" at bounding box center [518, 465] width 317 height 414
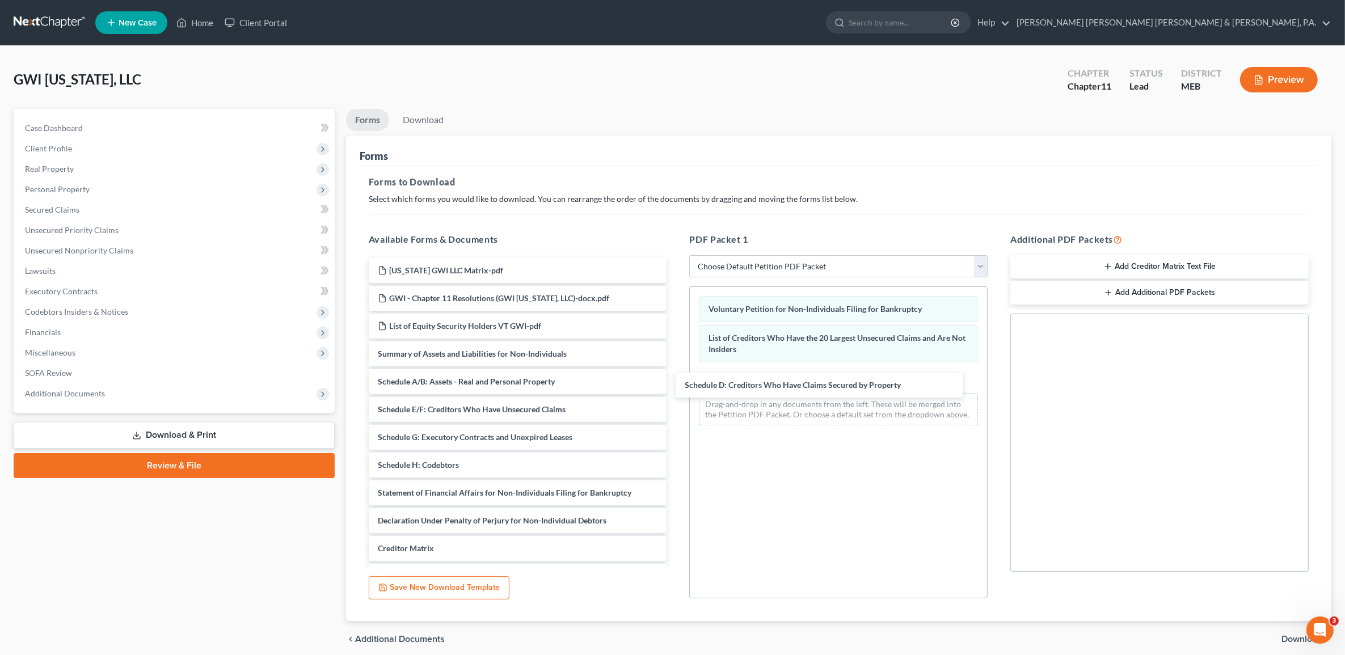
drag, startPoint x: 508, startPoint y: 411, endPoint x: 787, endPoint y: 393, distance: 279.1
click at [676, 387] on div "Schedule D: Creditors Who Have Claims Secured by Property [US_STATE] GWI LLC Ma…" at bounding box center [518, 451] width 317 height 386
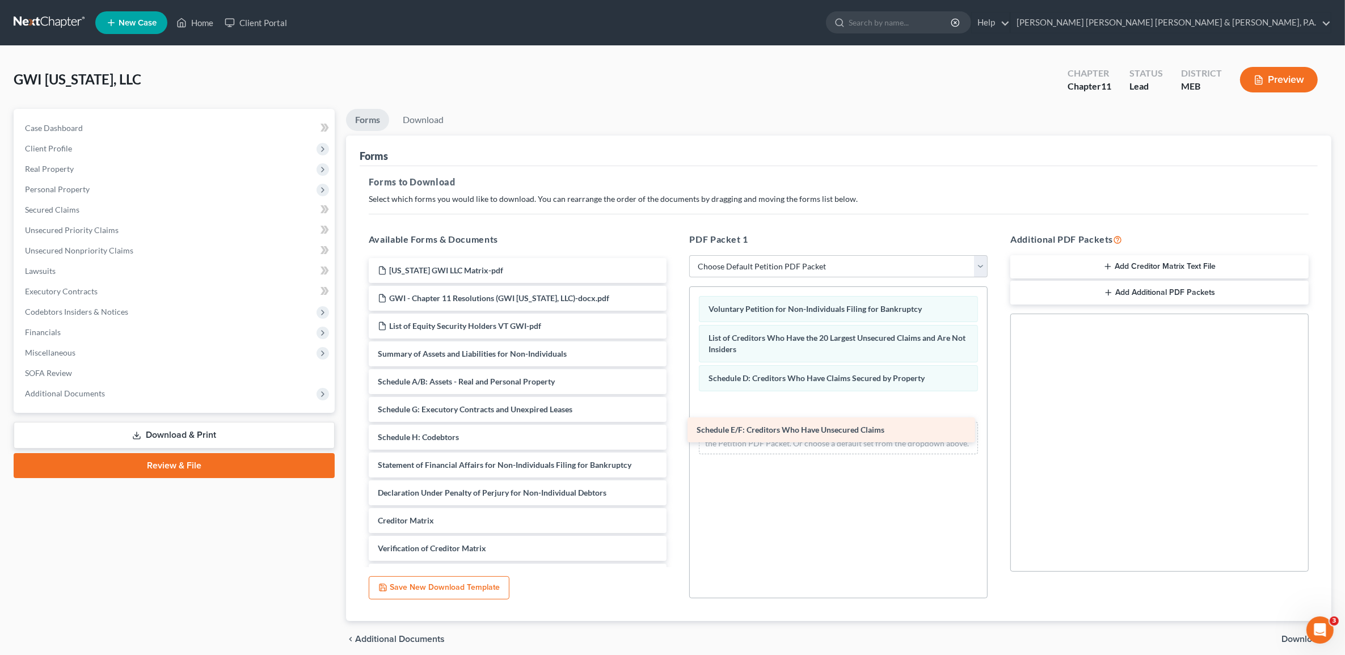
drag, startPoint x: 555, startPoint y: 413, endPoint x: 877, endPoint y: 432, distance: 322.8
click at [676, 432] on div "Schedule E/F: Creditors Who Have Unsecured Claims [US_STATE] GWI LLC Matrix-pdf…" at bounding box center [518, 437] width 317 height 359
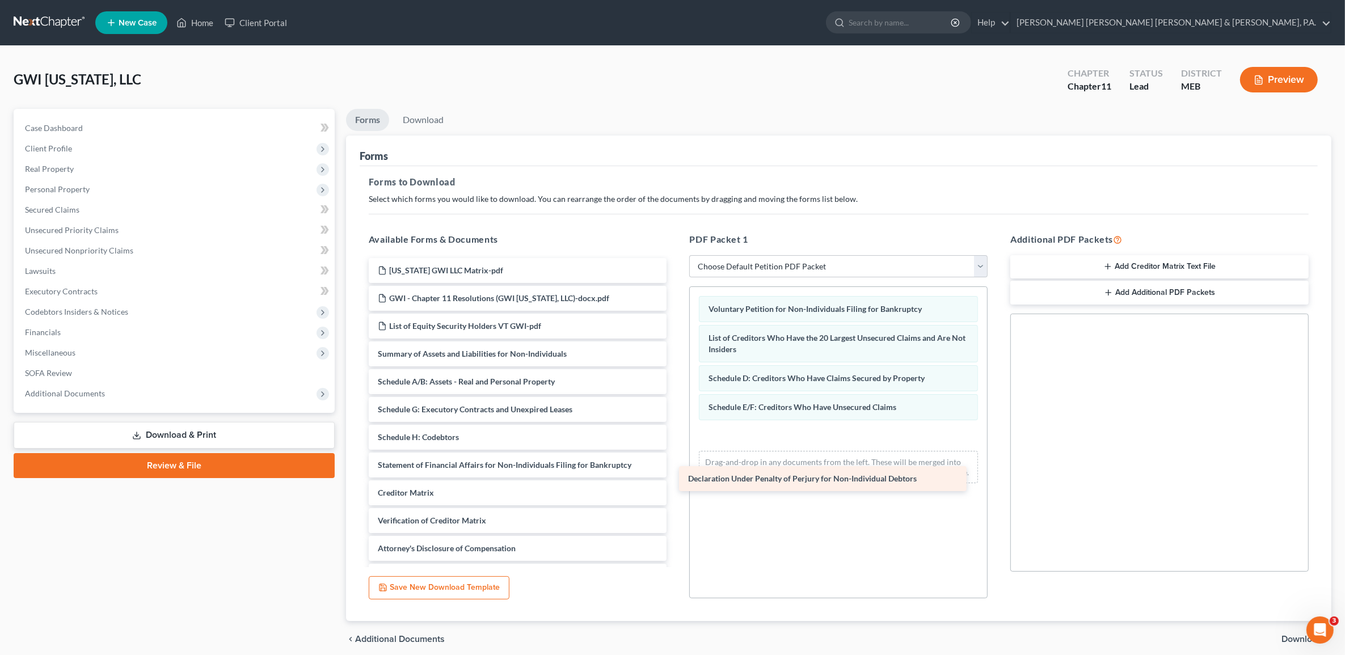
drag, startPoint x: 557, startPoint y: 494, endPoint x: 861, endPoint y: 469, distance: 305.7
click at [676, 470] on div "Declaration Under Penalty of Perjury for Non-Individual Debtors [US_STATE] GWI …" at bounding box center [518, 423] width 317 height 331
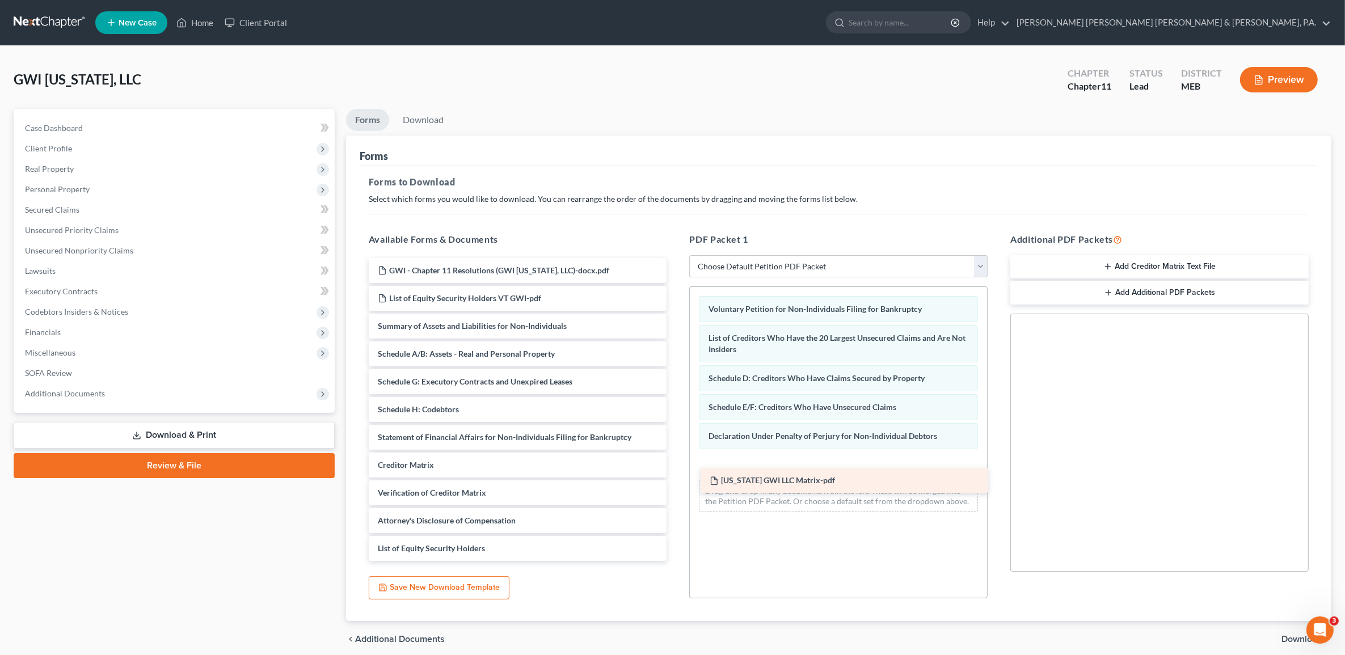
drag, startPoint x: 485, startPoint y: 264, endPoint x: 817, endPoint y: 474, distance: 393.0
click at [676, 474] on div "[US_STATE] GWI LLC Matrix-pdf [US_STATE] GWI LLC Matrix-pdf GWI - Chapter 11 Re…" at bounding box center [518, 409] width 317 height 303
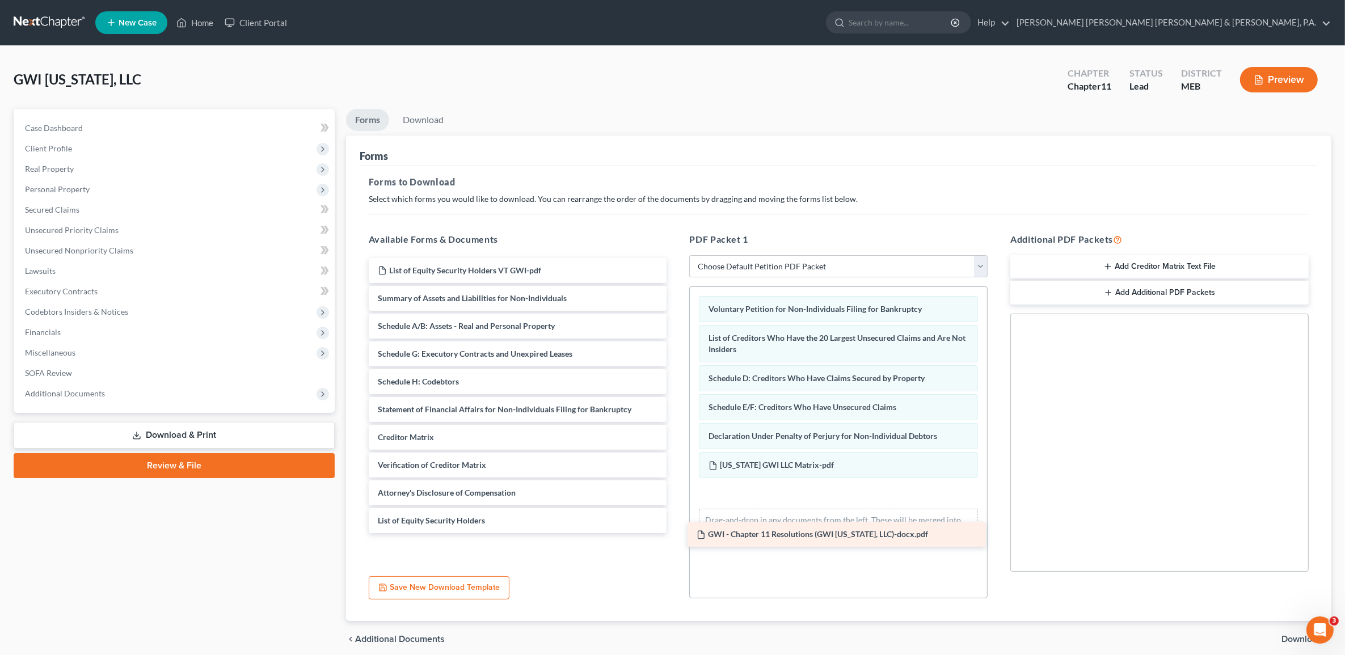
drag, startPoint x: 547, startPoint y: 268, endPoint x: 866, endPoint y: 508, distance: 398.9
click at [676, 509] on div "GWI - Chapter 11 Resolutions (GWI [US_STATE], LLC)-docx.pdf GWI - Chapter 11 Re…" at bounding box center [518, 395] width 317 height 275
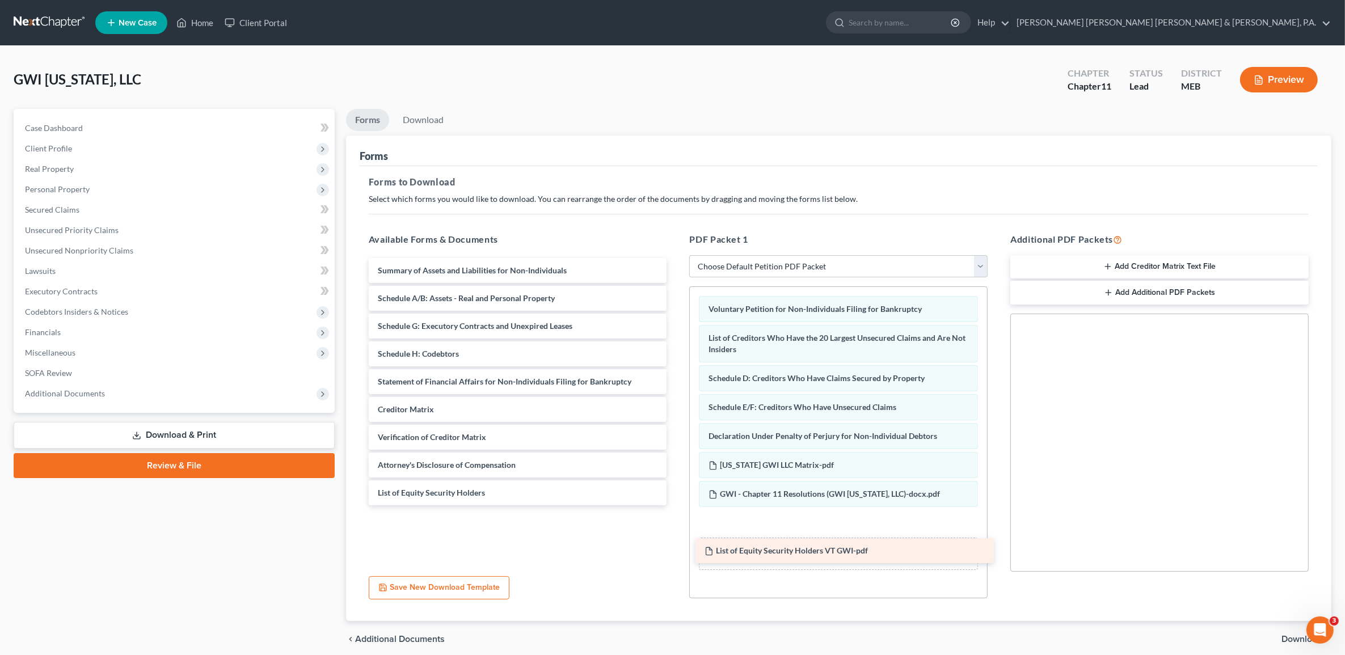
drag, startPoint x: 508, startPoint y: 273, endPoint x: 836, endPoint y: 546, distance: 426.2
click at [676, 505] on div "List of Equity Security Holders VT GWI-pdf List of Equity Security Holders VT G…" at bounding box center [518, 381] width 317 height 247
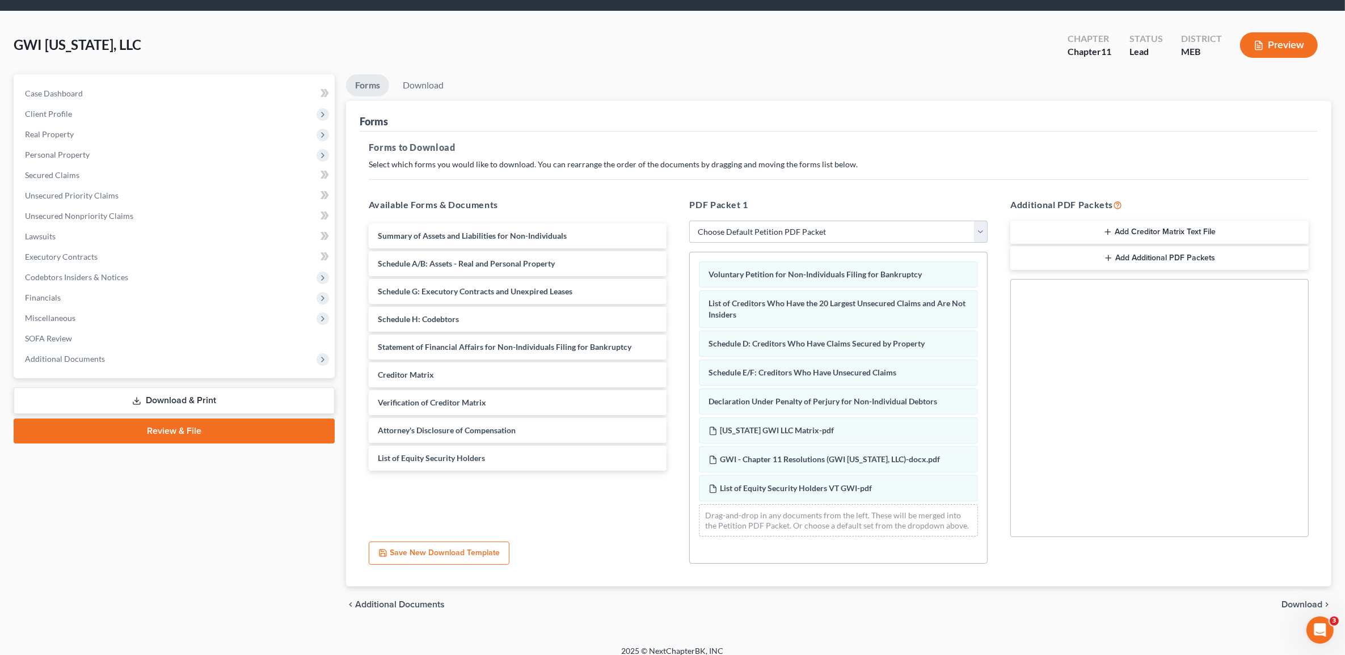
scroll to position [45, 0]
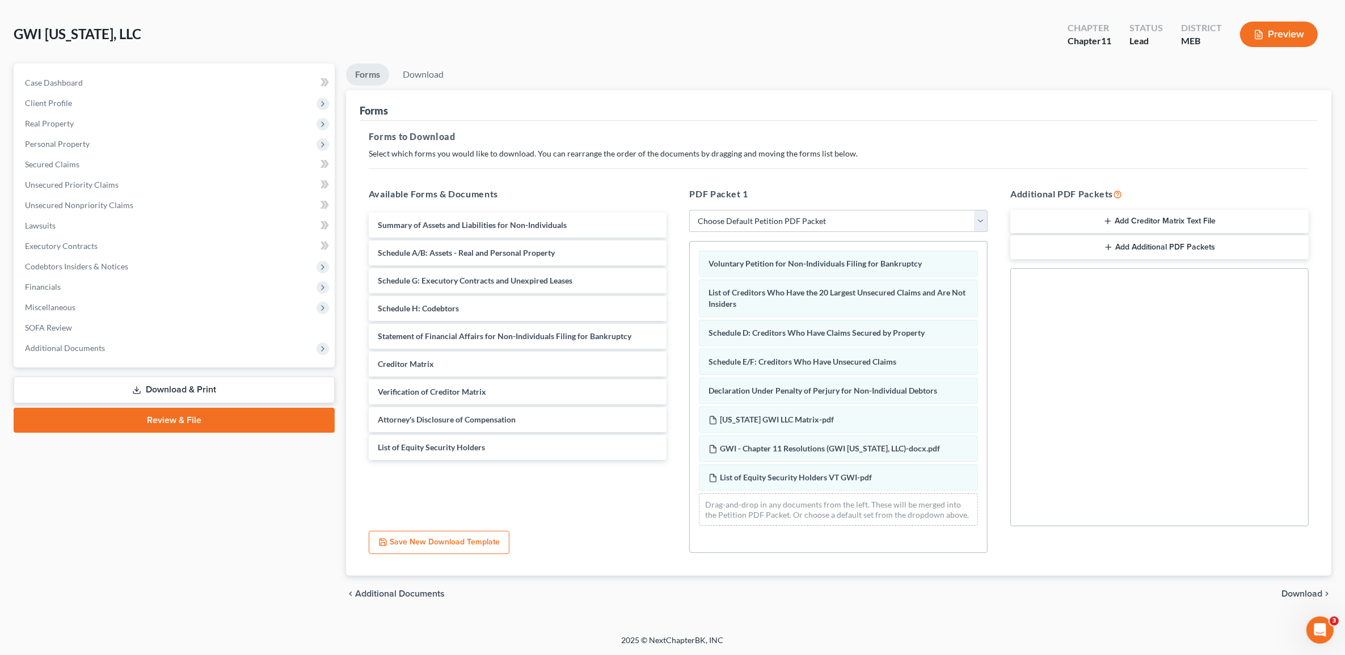
click at [1304, 595] on span "Download" at bounding box center [1302, 593] width 41 height 9
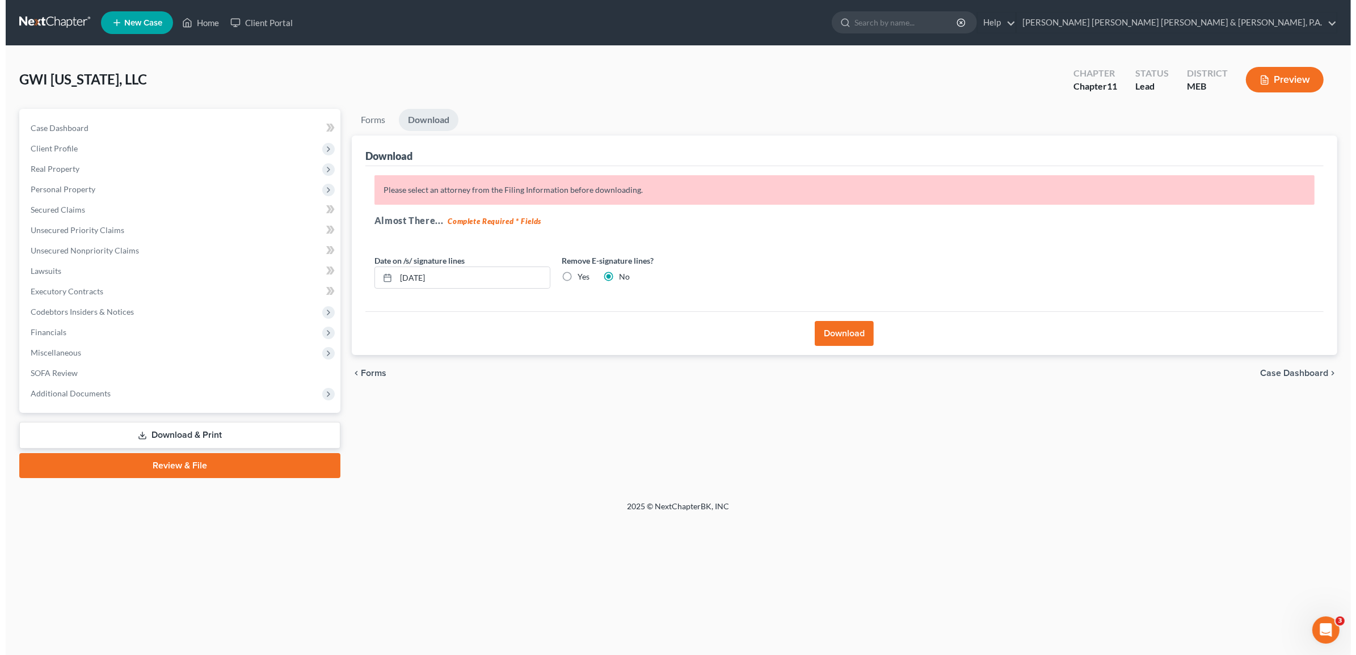
scroll to position [0, 0]
click at [575, 276] on label "Yes" at bounding box center [581, 276] width 12 height 11
click at [579, 276] on input "Yes" at bounding box center [582, 274] width 7 height 7
radio input "true"
radio input "false"
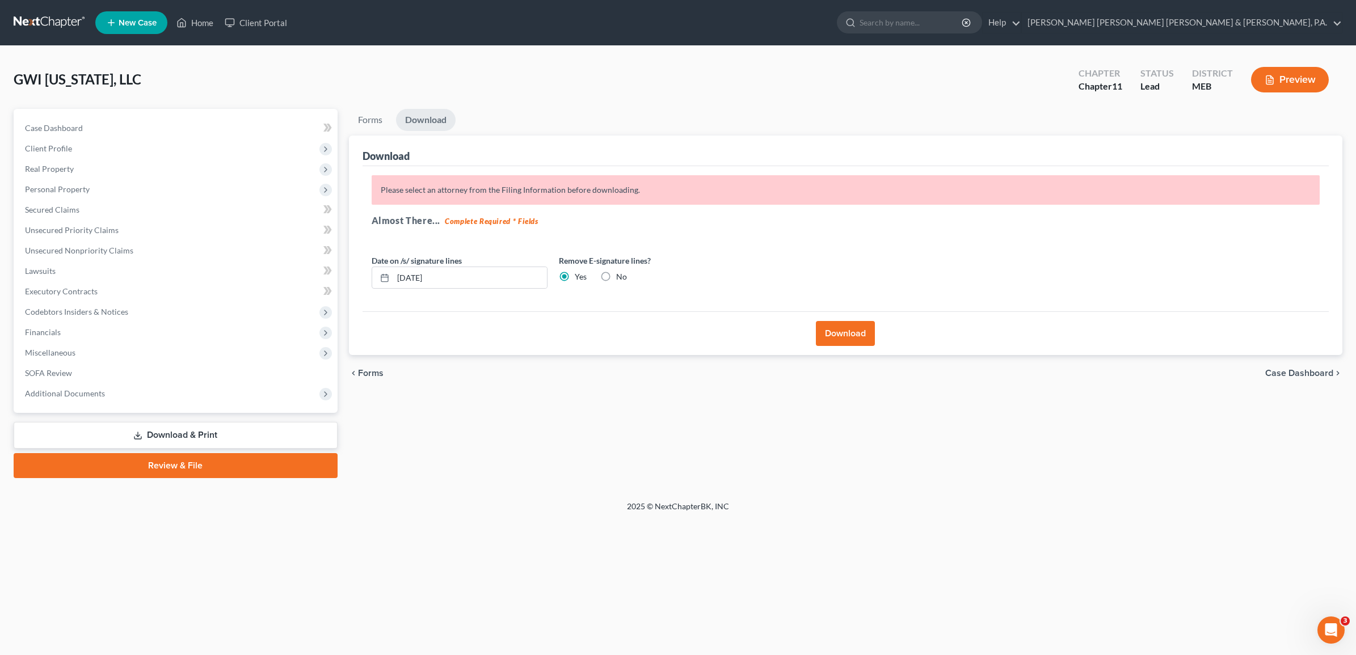
click at [841, 330] on button "Download" at bounding box center [845, 333] width 59 height 25
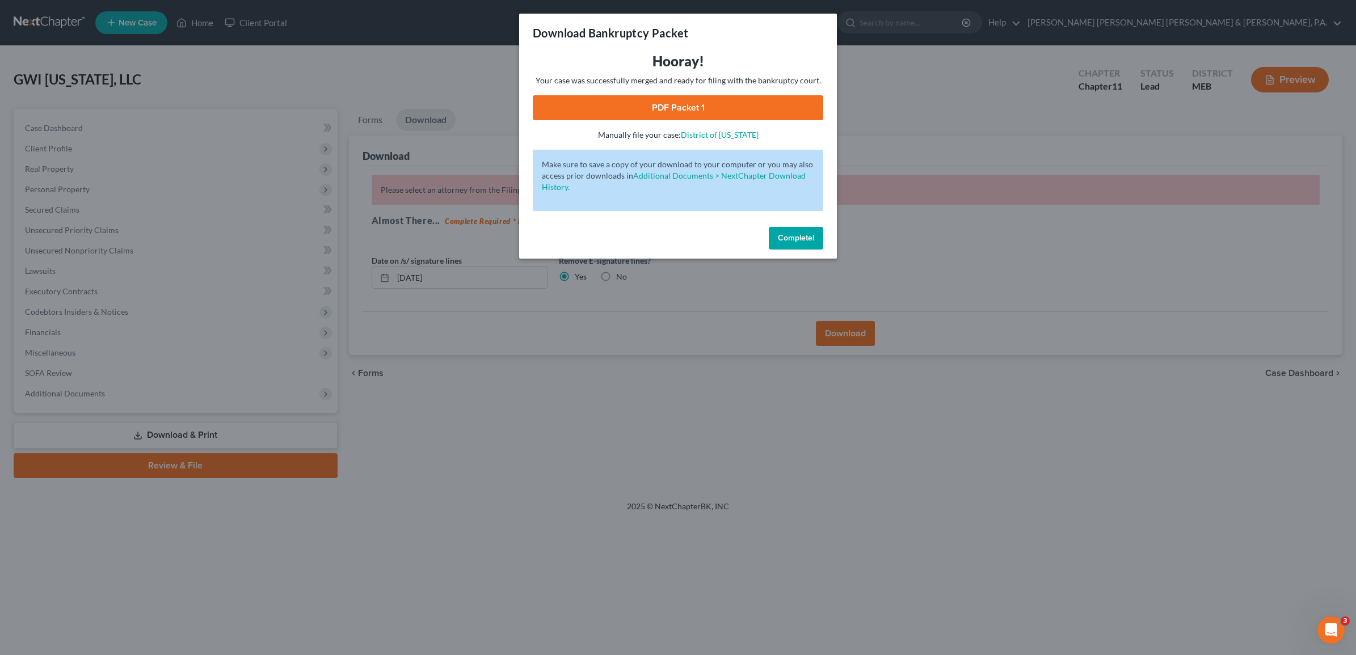
click at [692, 103] on link "PDF Packet 1" at bounding box center [678, 107] width 290 height 25
